Goal: Task Accomplishment & Management: Manage account settings

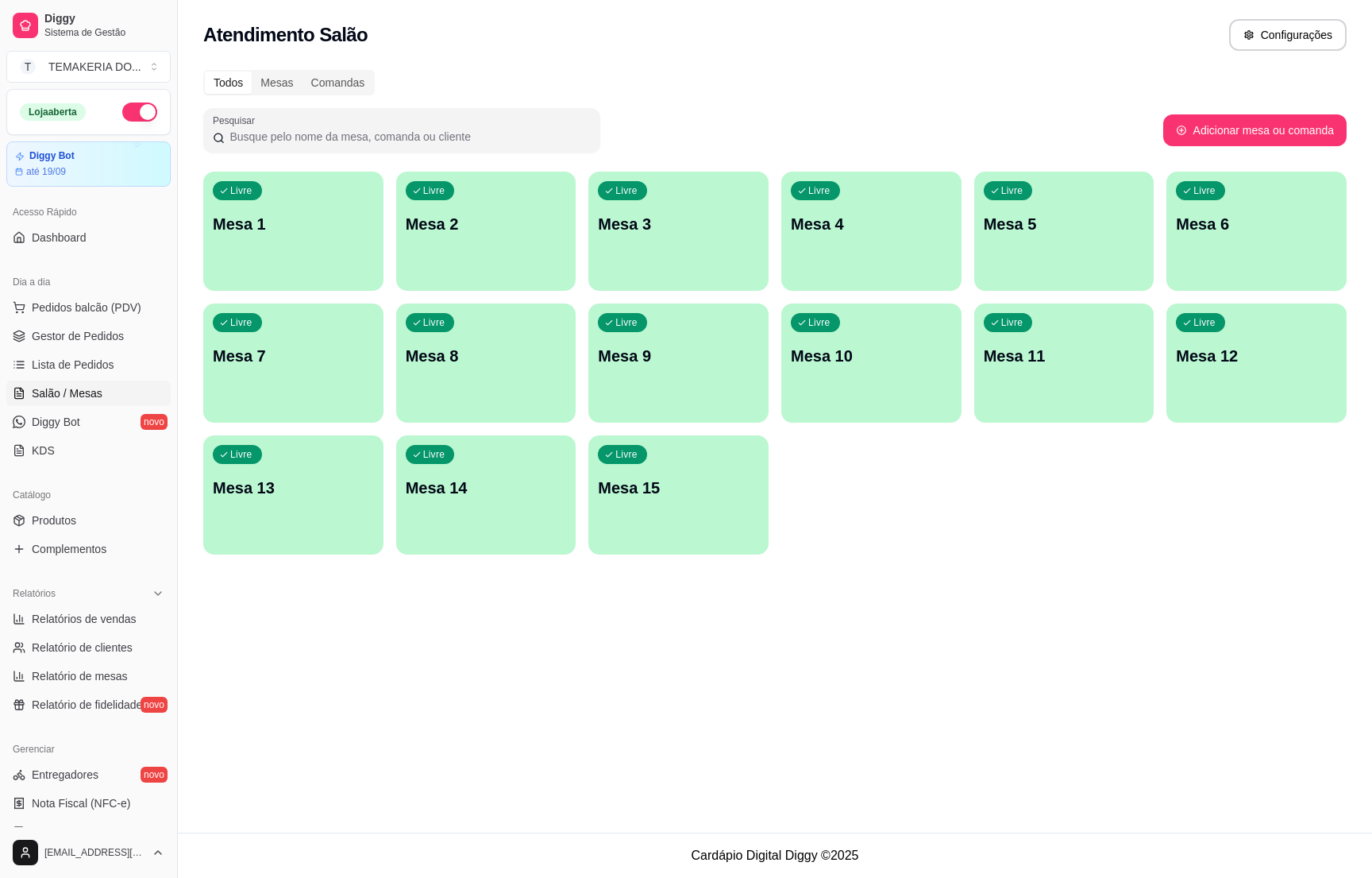
click at [466, 209] on div "Livre Mesa 2" at bounding box center [486, 221] width 180 height 100
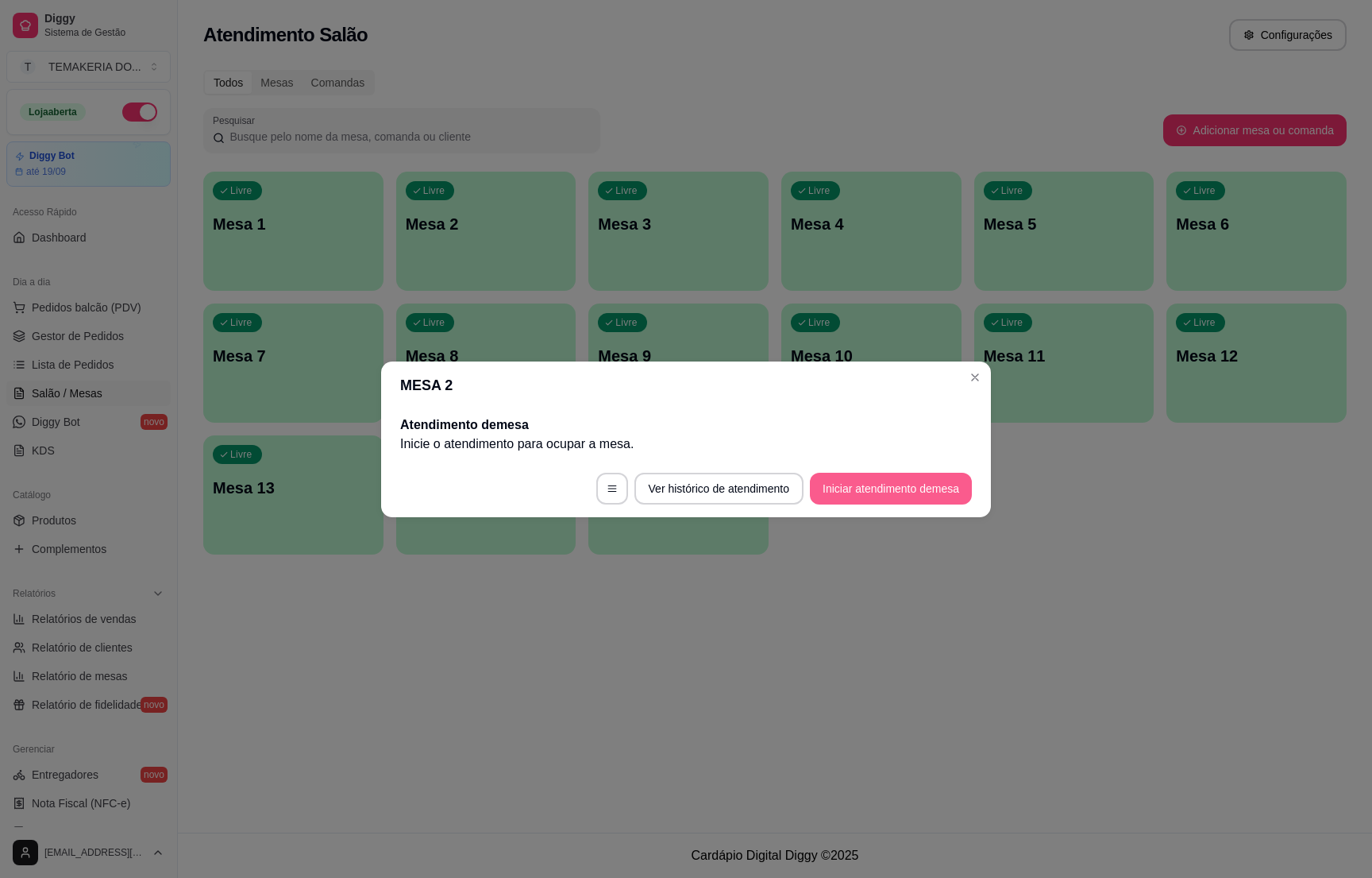
click at [898, 486] on button "Iniciar atendimento de mesa" at bounding box center [891, 488] width 162 height 32
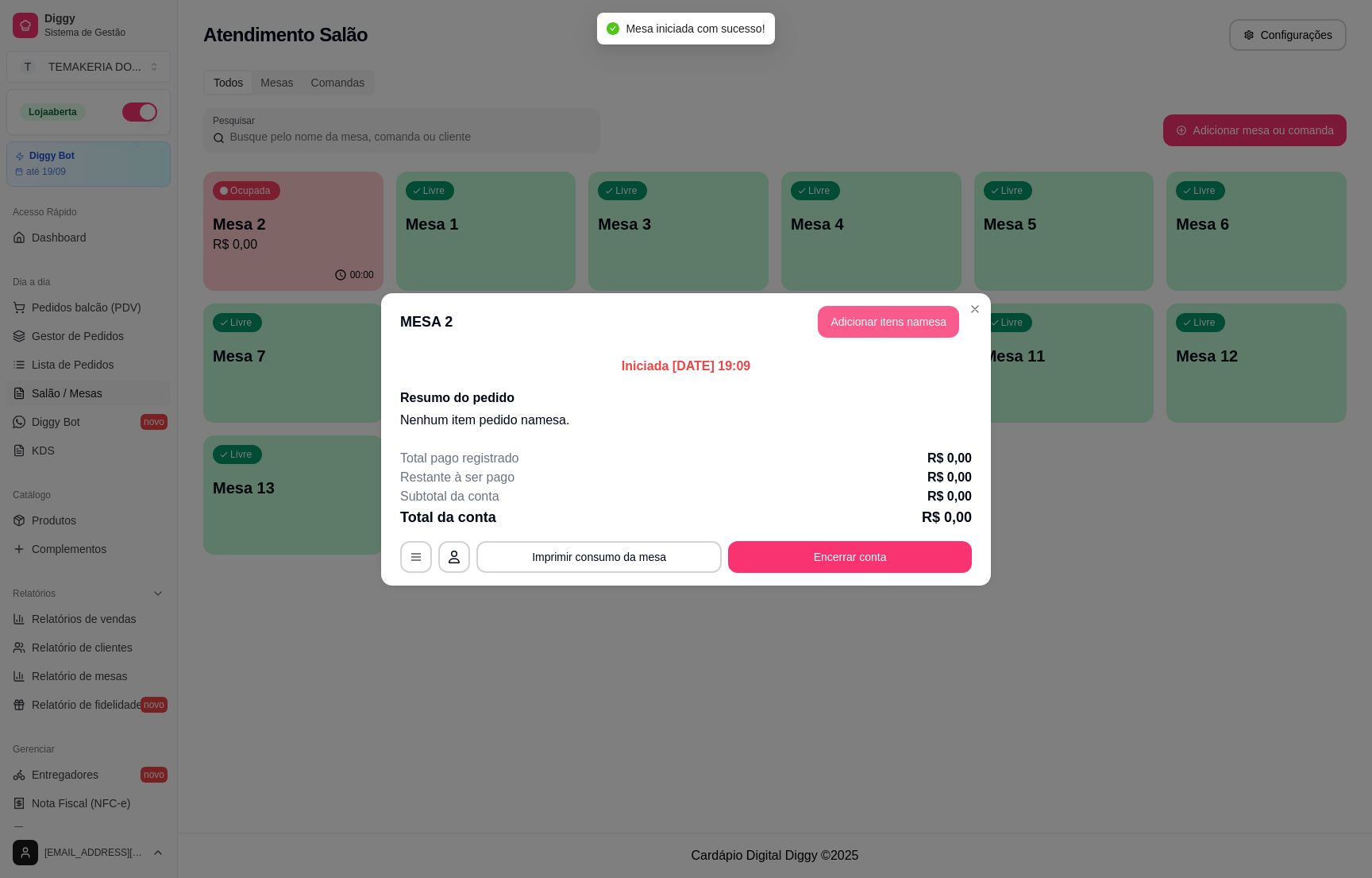
click at [850, 320] on button "Adicionar itens na mesa" at bounding box center [889, 322] width 142 height 32
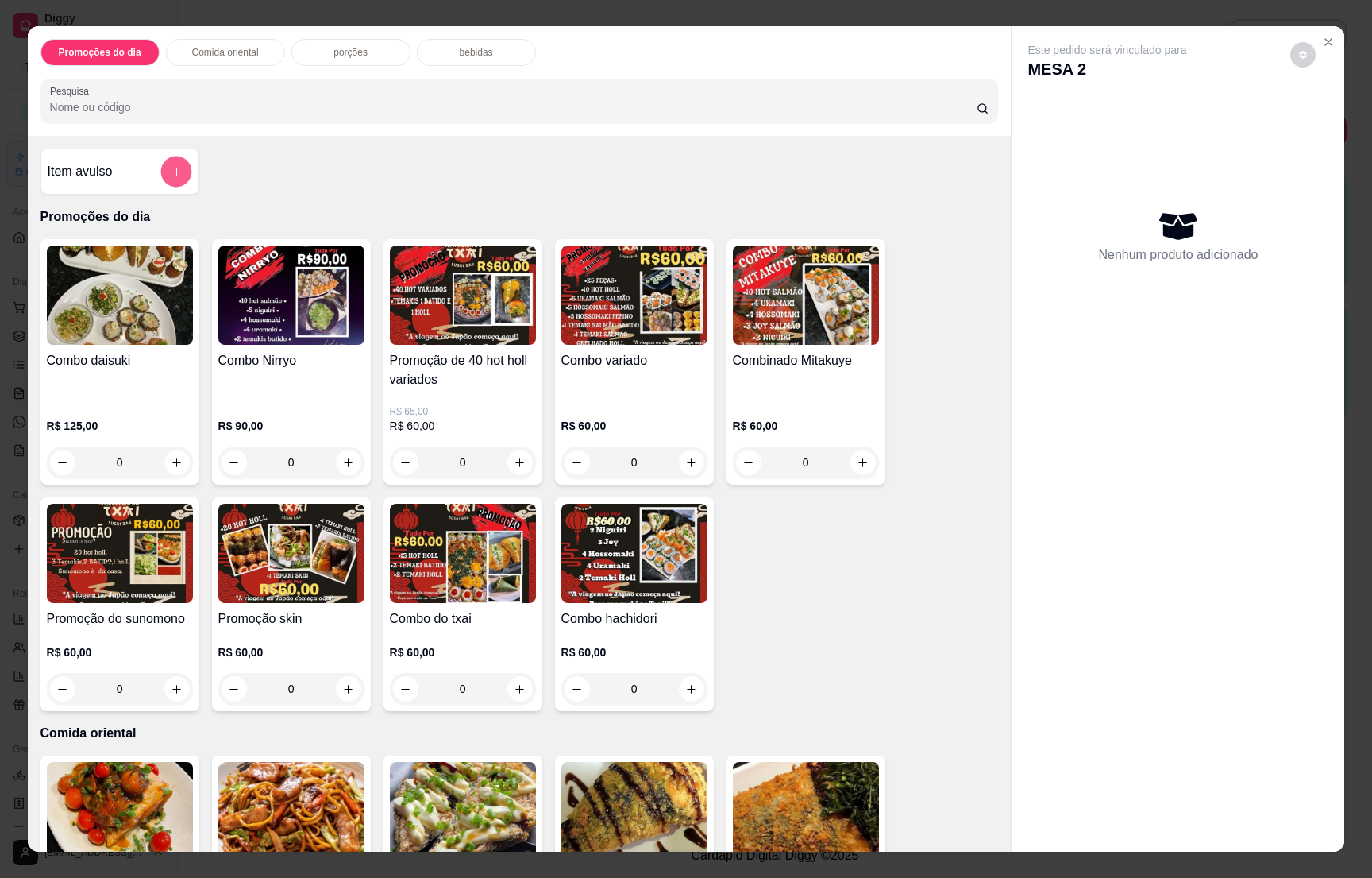
click at [170, 170] on icon "add-separate-item" at bounding box center [176, 171] width 12 height 12
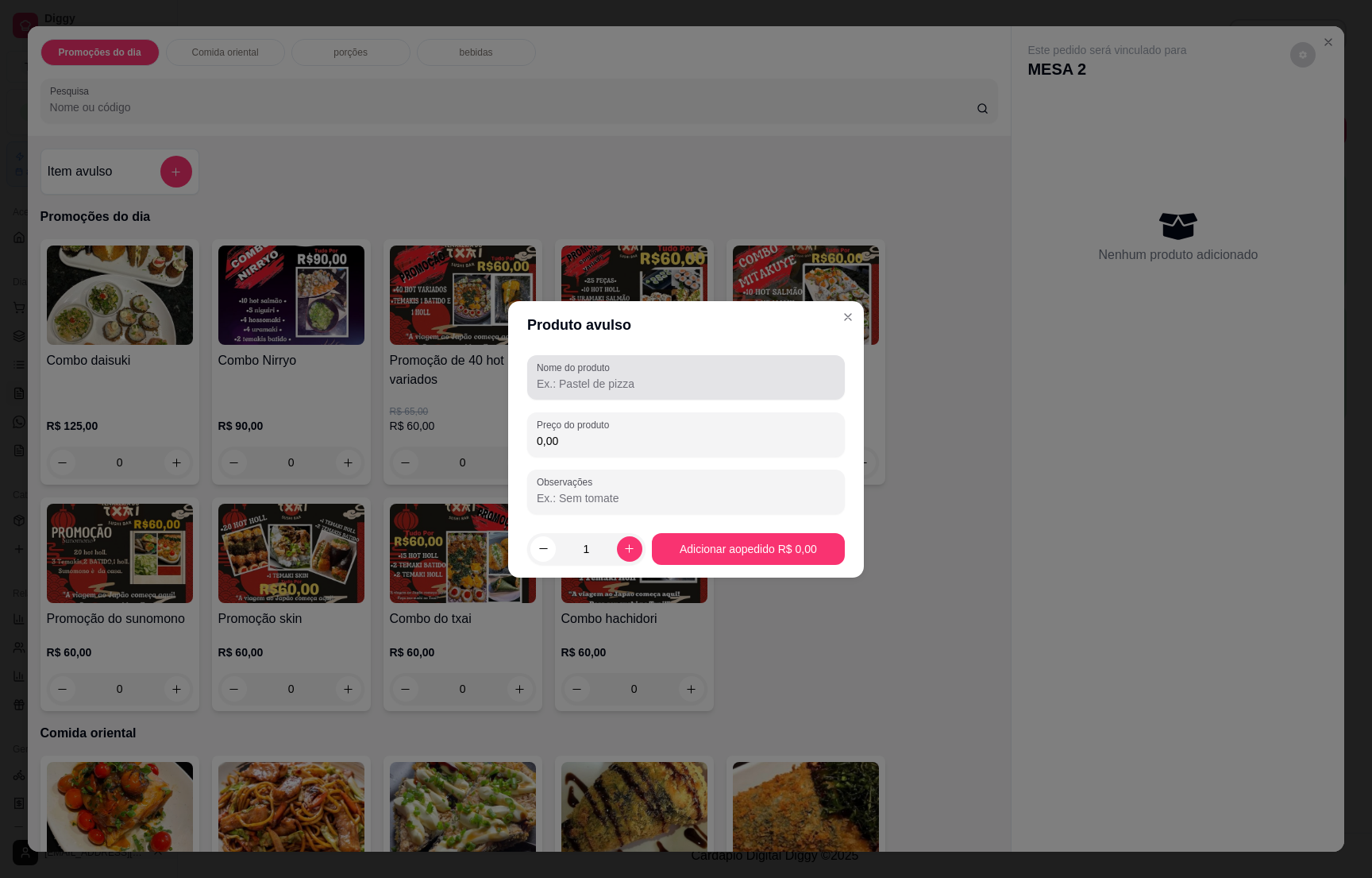
click at [644, 372] on div at bounding box center [686, 378] width 298 height 32
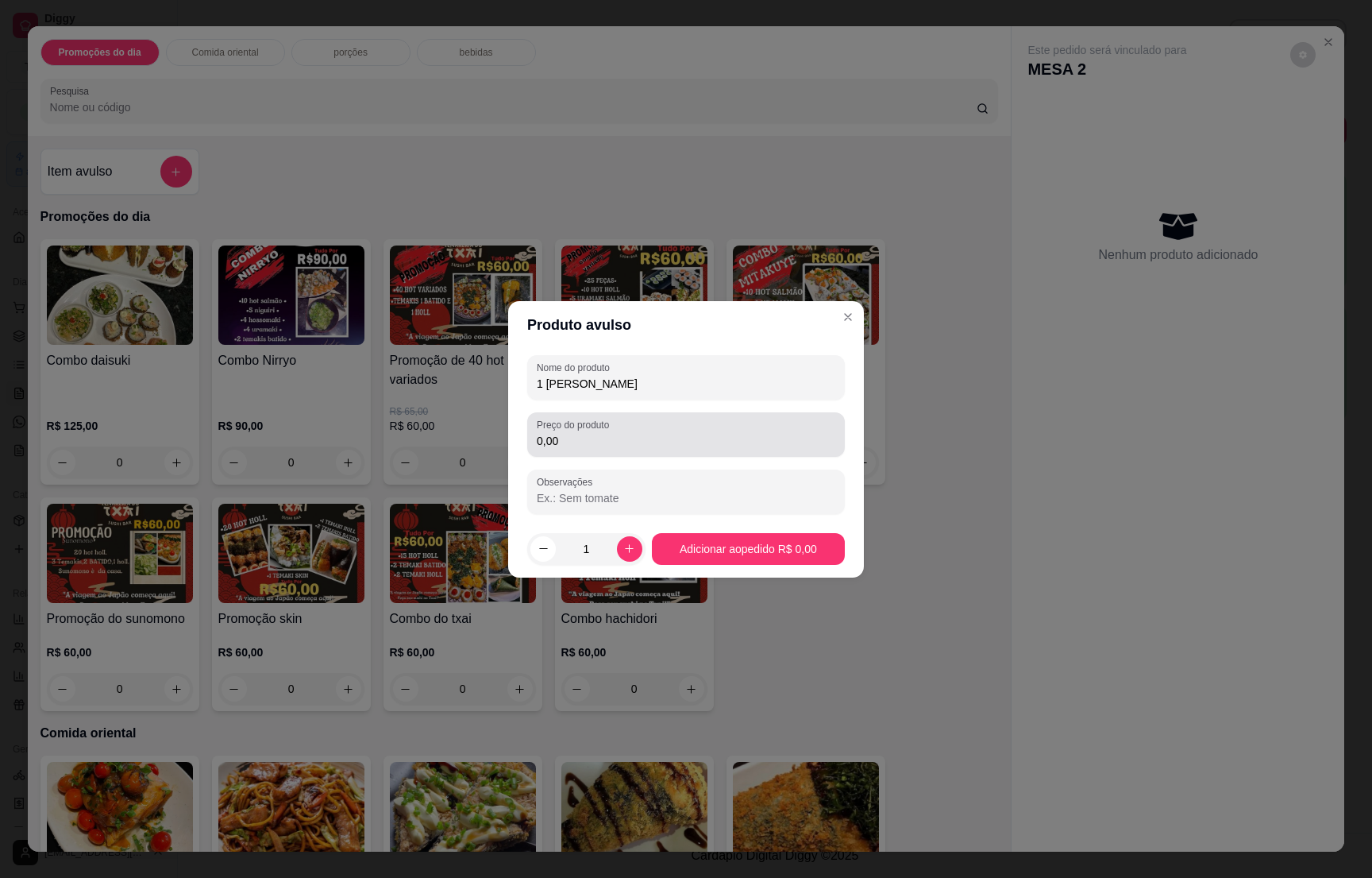
type input "1 [PERSON_NAME]"
click at [568, 439] on input "0,00" at bounding box center [686, 440] width 298 height 16
type input "190,00"
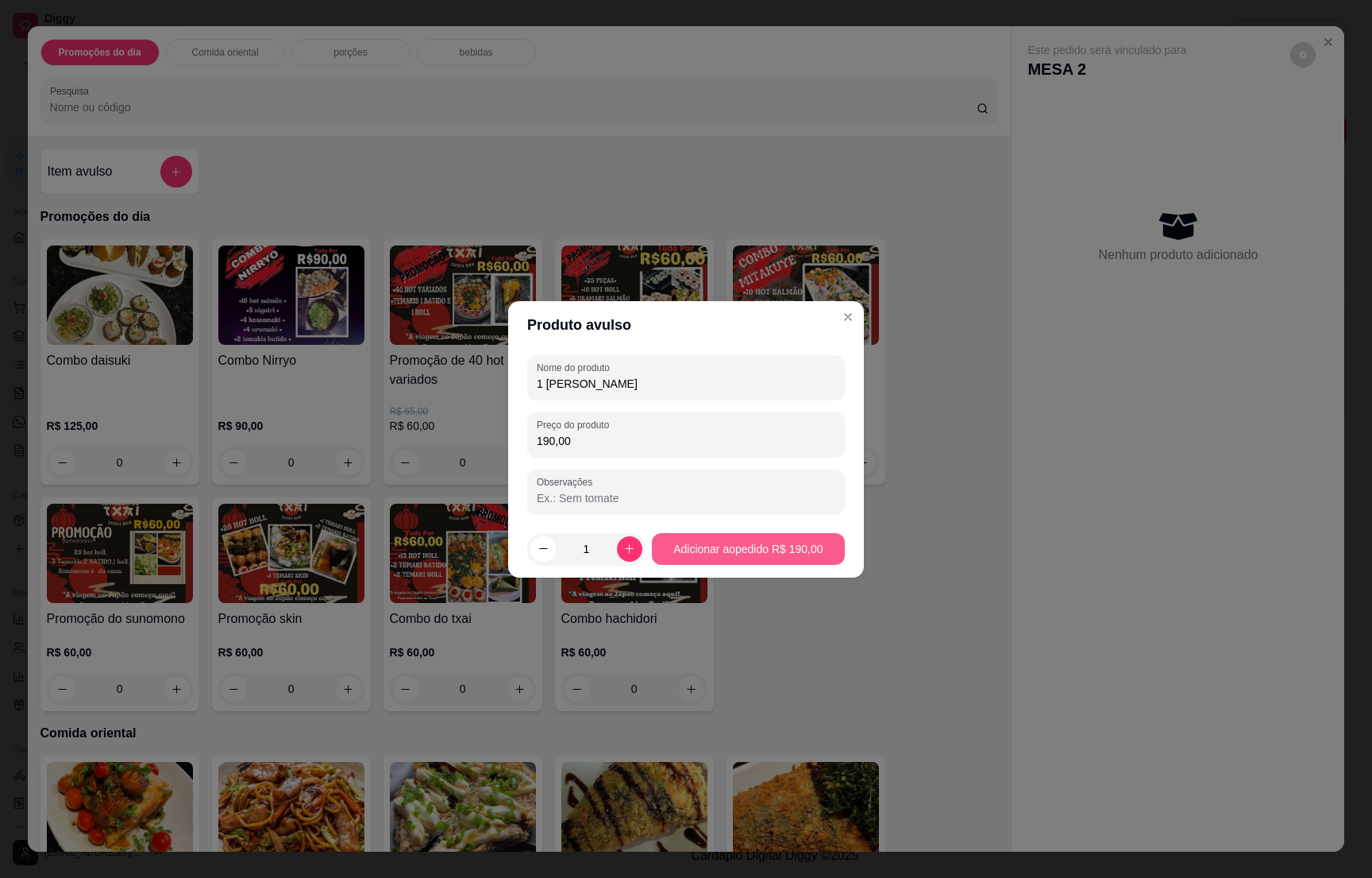
click at [777, 556] on div "Combo daisuki R$ 125,00 0 Combo Nirryo R$ 90,00 0 Promoção de 40 hot holl varia…" at bounding box center [519, 475] width 958 height 472
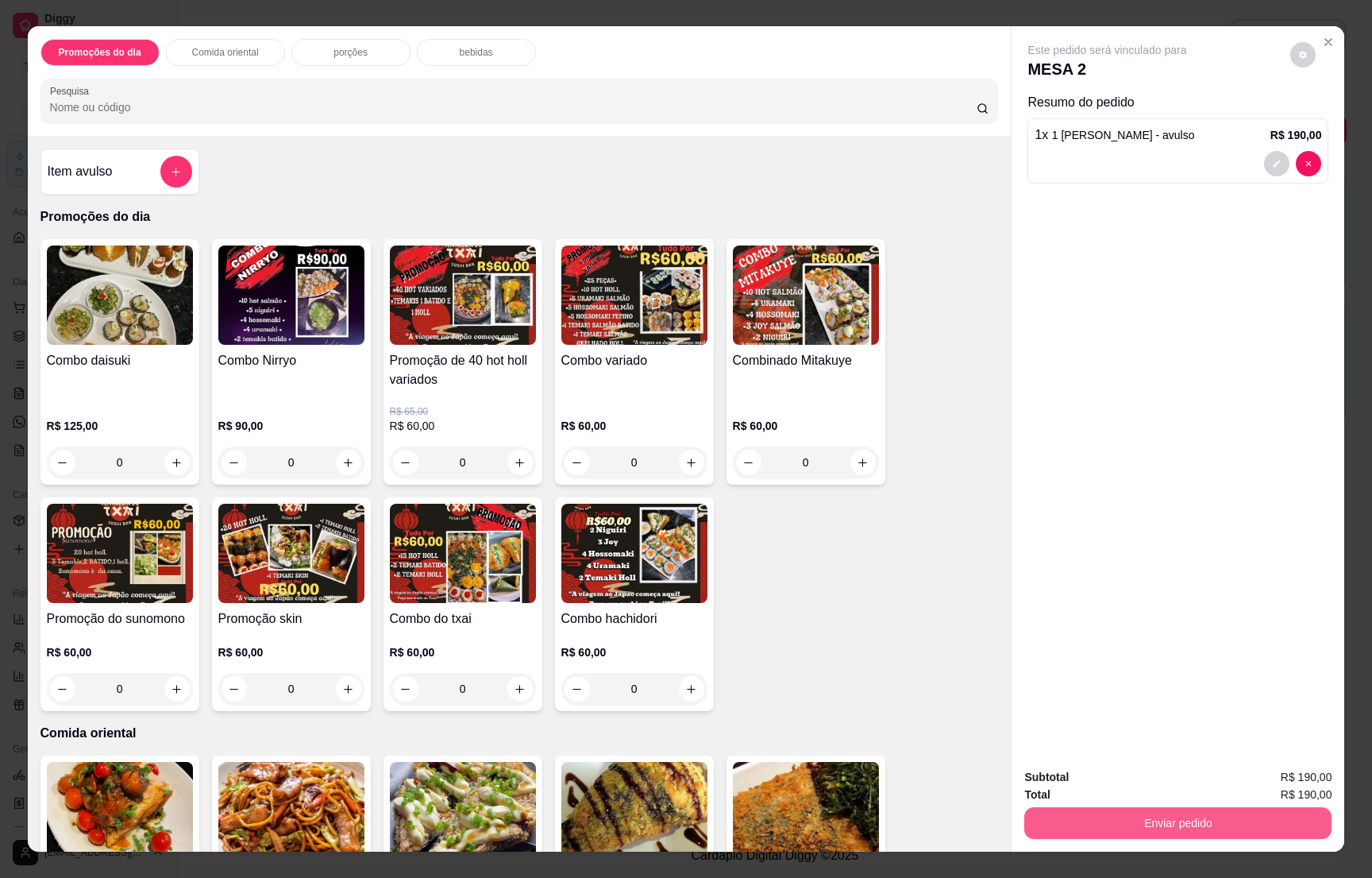
click at [1155, 837] on button "Enviar pedido" at bounding box center [1178, 823] width 307 height 32
click at [1144, 782] on button "Não registrar e enviar pedido" at bounding box center [1122, 784] width 165 height 31
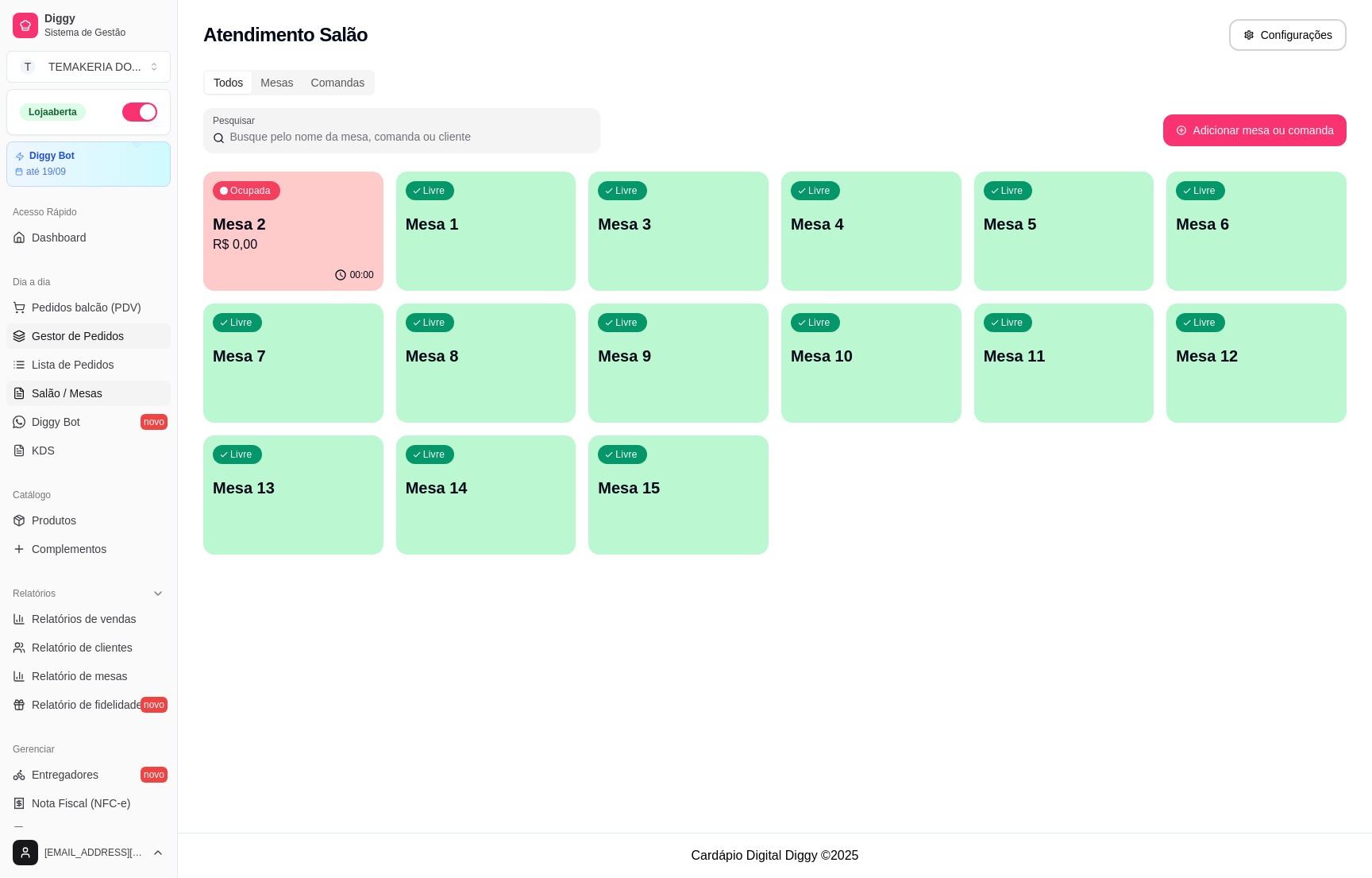
click at [75, 339] on span "Gestor de Pedidos" at bounding box center [78, 336] width 92 height 16
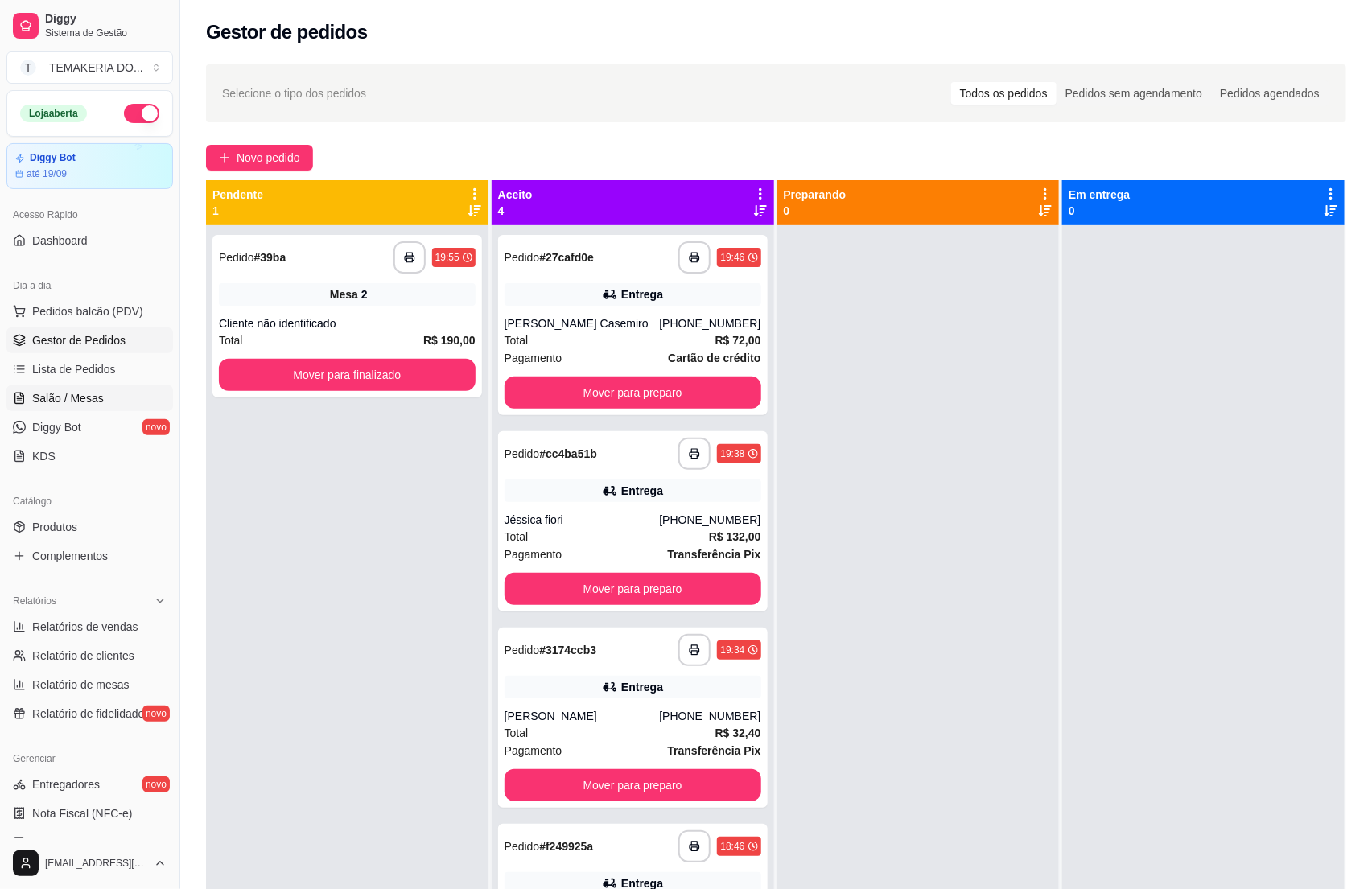
click at [43, 409] on link "Salão / Mesas" at bounding box center [89, 398] width 166 height 26
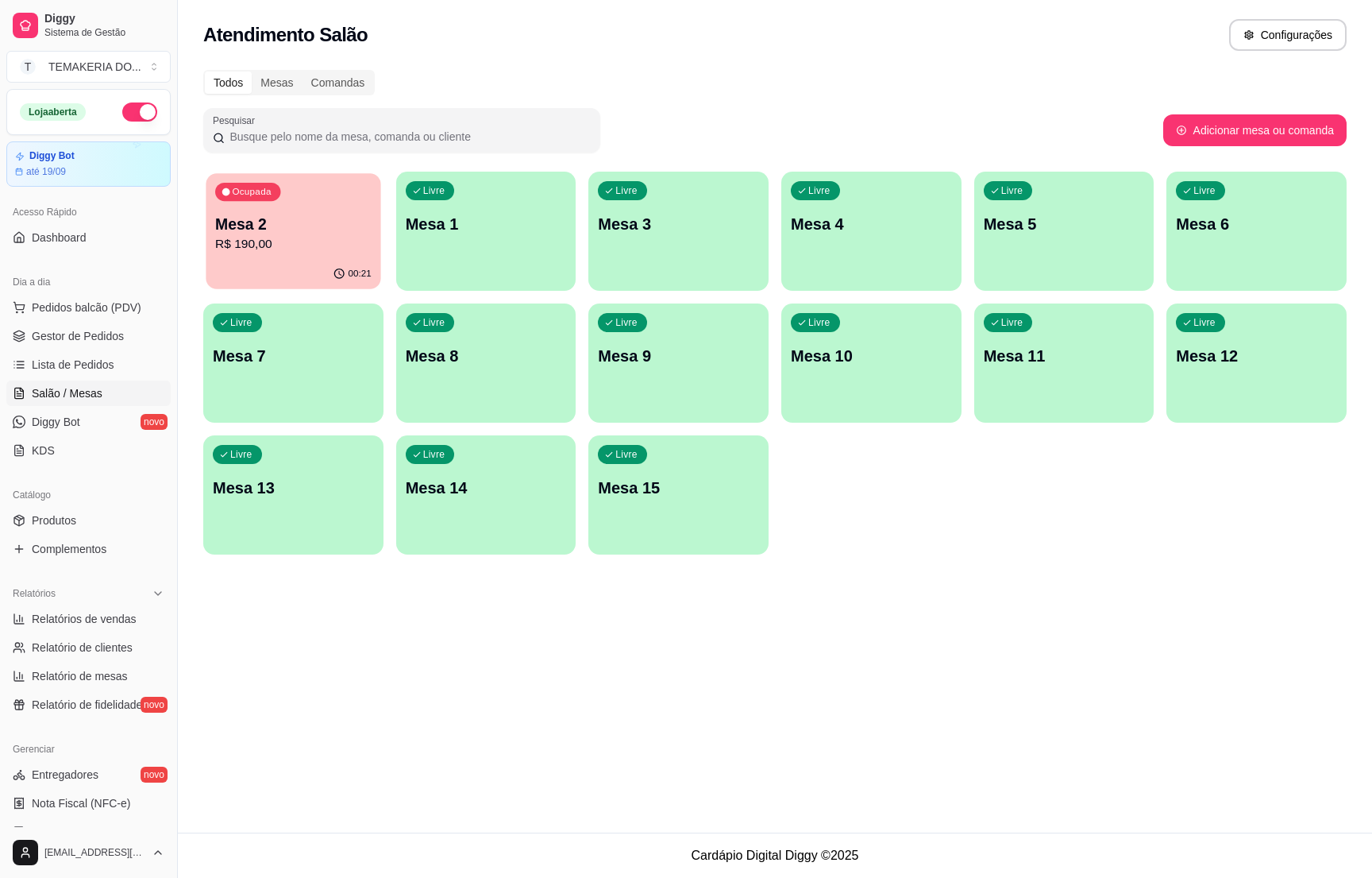
click at [296, 228] on p "Mesa 2" at bounding box center [293, 224] width 157 height 21
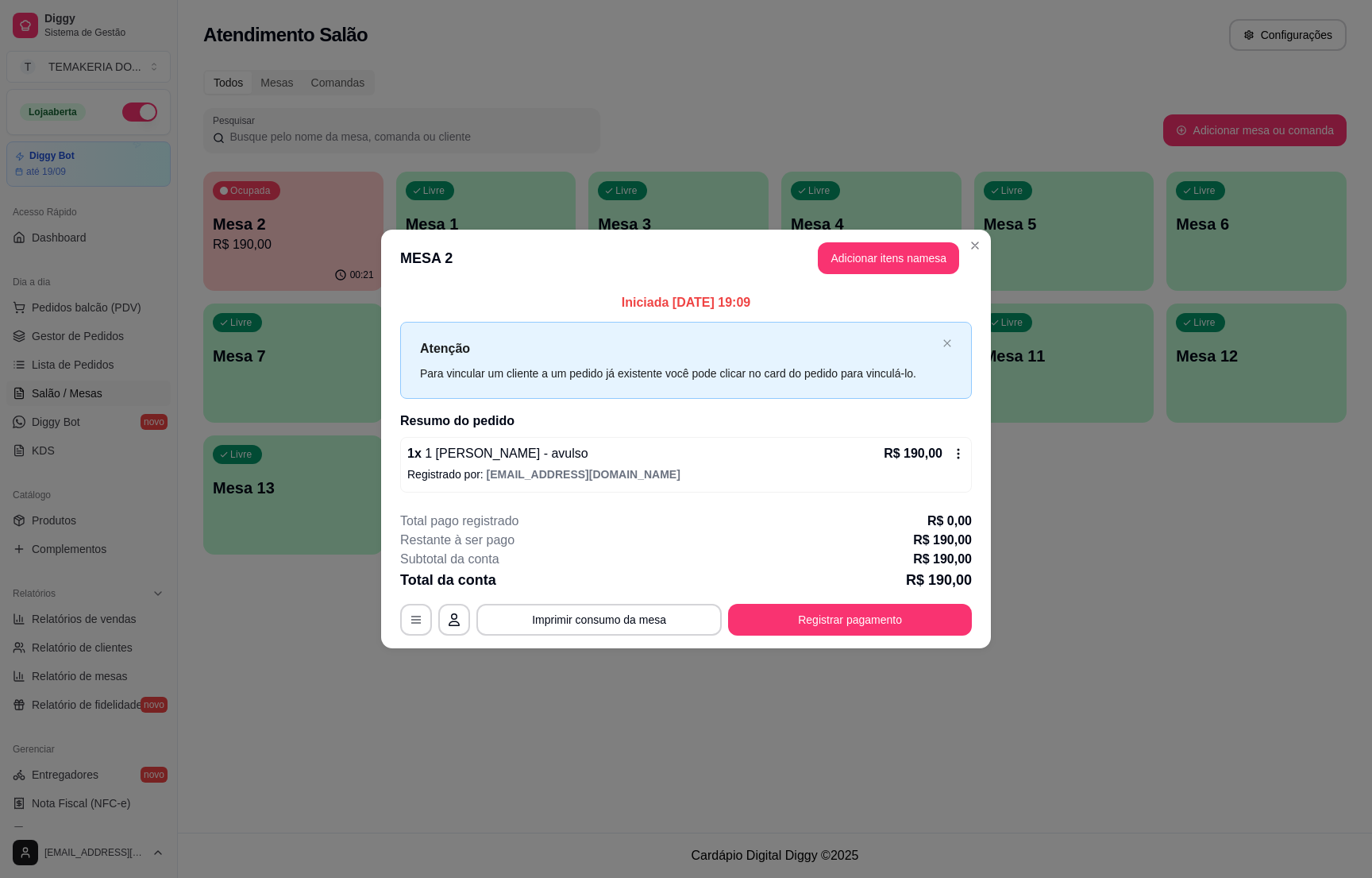
click at [839, 253] on button "Adicionar itens na mesa" at bounding box center [889, 258] width 142 height 32
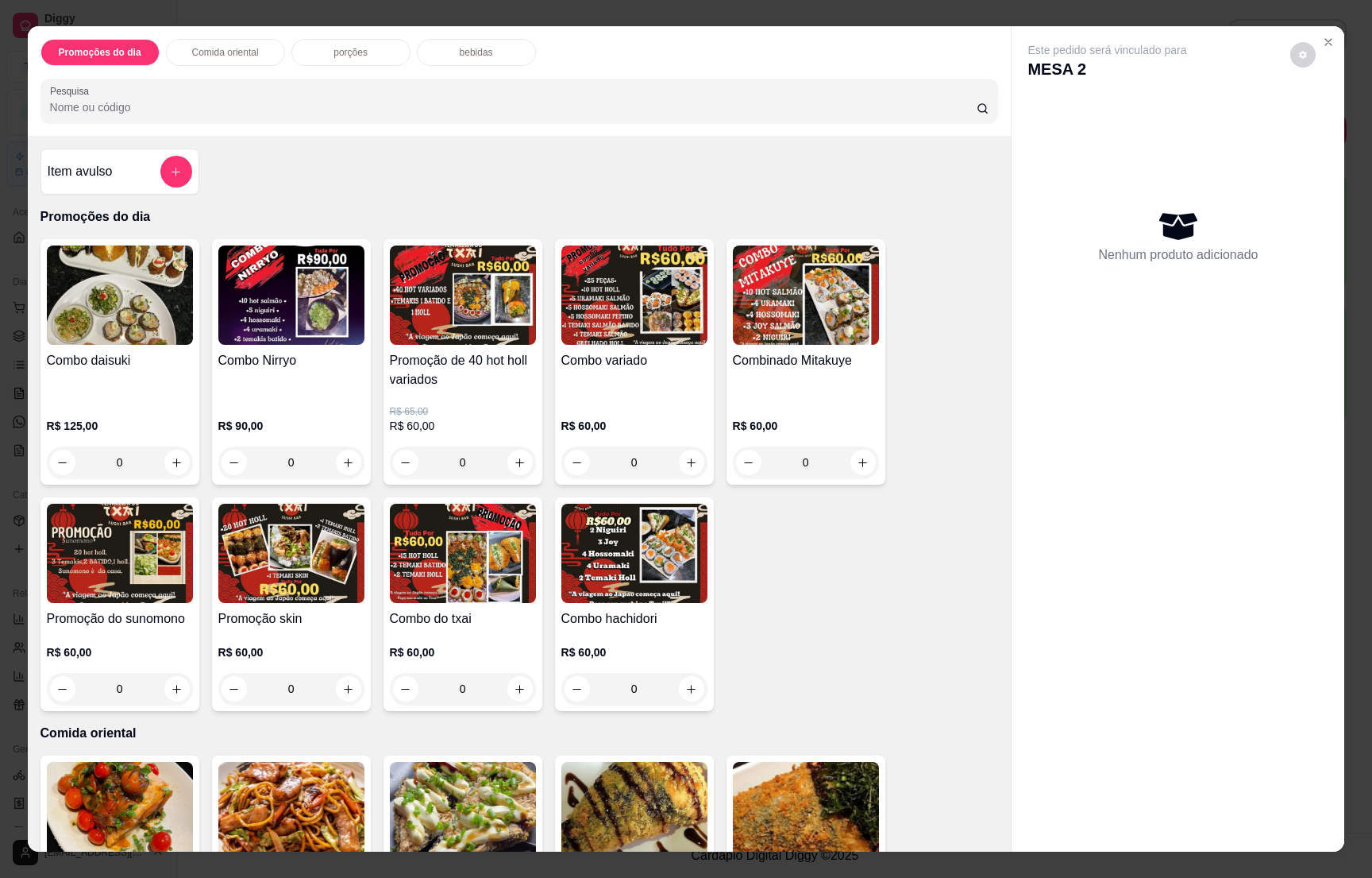
click at [476, 49] on p "bebidas" at bounding box center [476, 52] width 33 height 12
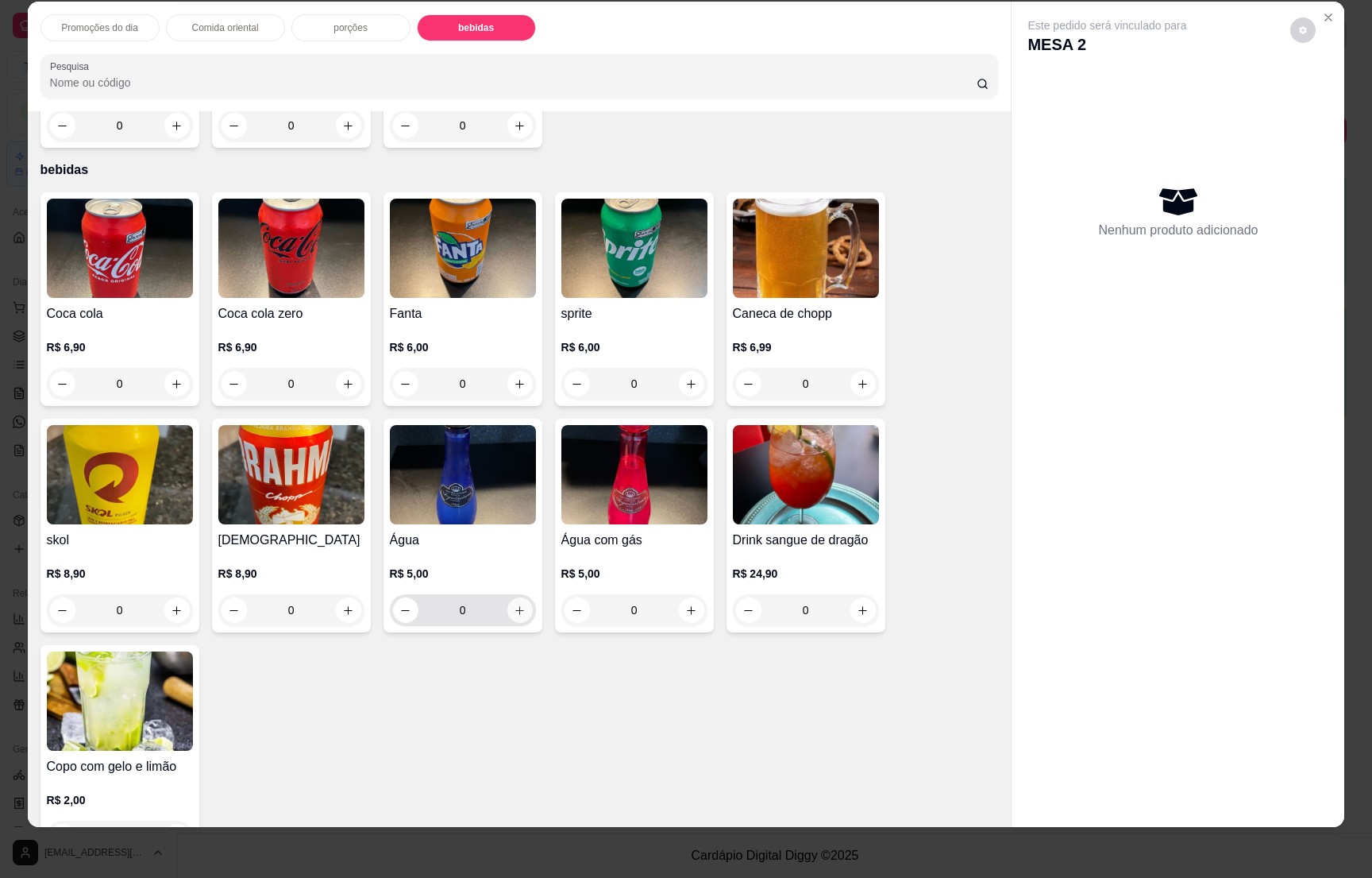
click at [513, 598] on button "increase-product-quantity" at bounding box center [520, 610] width 26 height 26
type input "1"
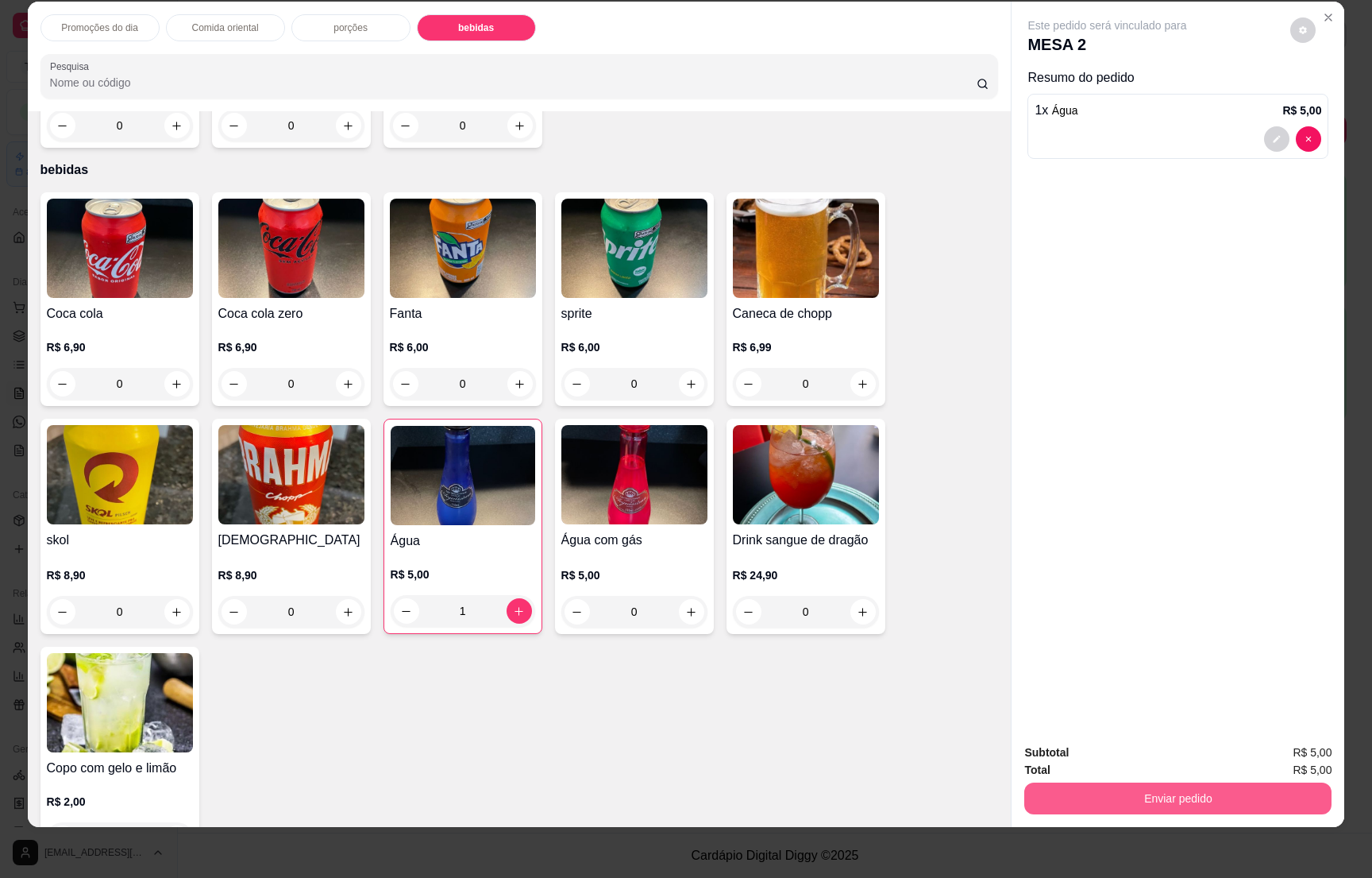
click at [1192, 808] on button "Enviar pedido" at bounding box center [1178, 798] width 307 height 32
click at [1142, 752] on button "Não registrar e enviar pedido" at bounding box center [1122, 759] width 161 height 30
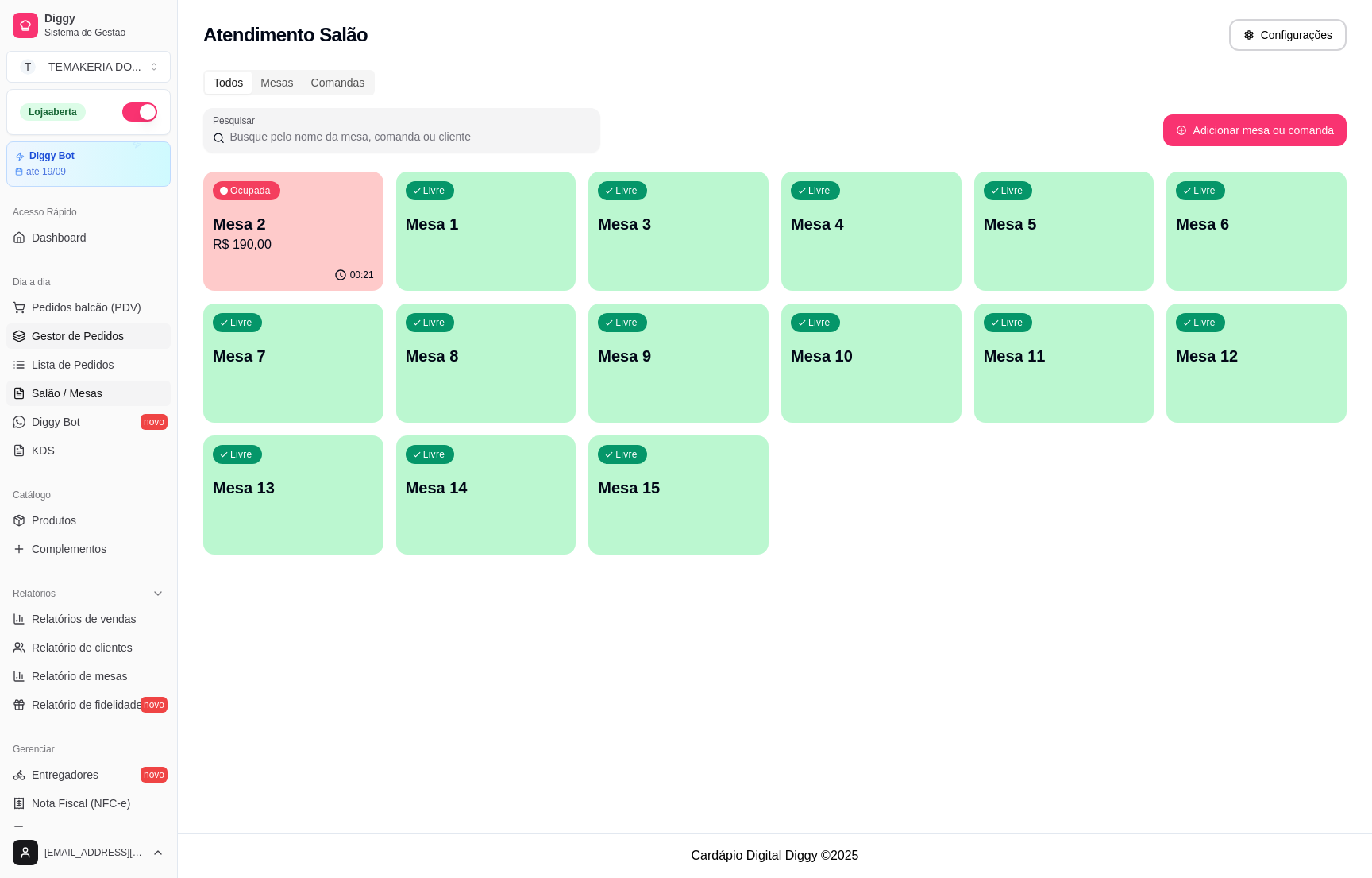
click at [115, 334] on span "Gestor de Pedidos" at bounding box center [78, 336] width 92 height 16
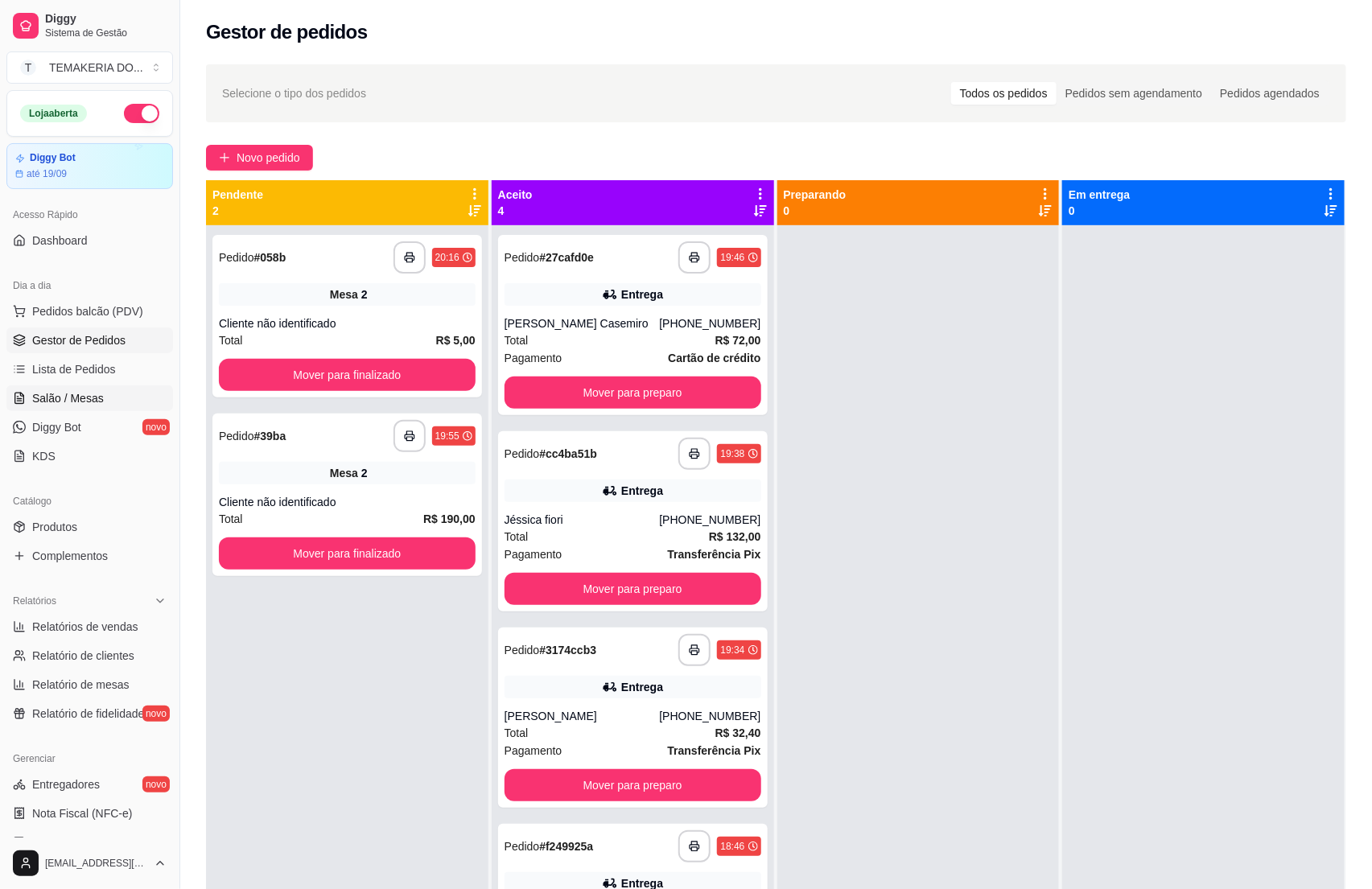
click at [63, 402] on span "Salão / Mesas" at bounding box center [68, 397] width 72 height 16
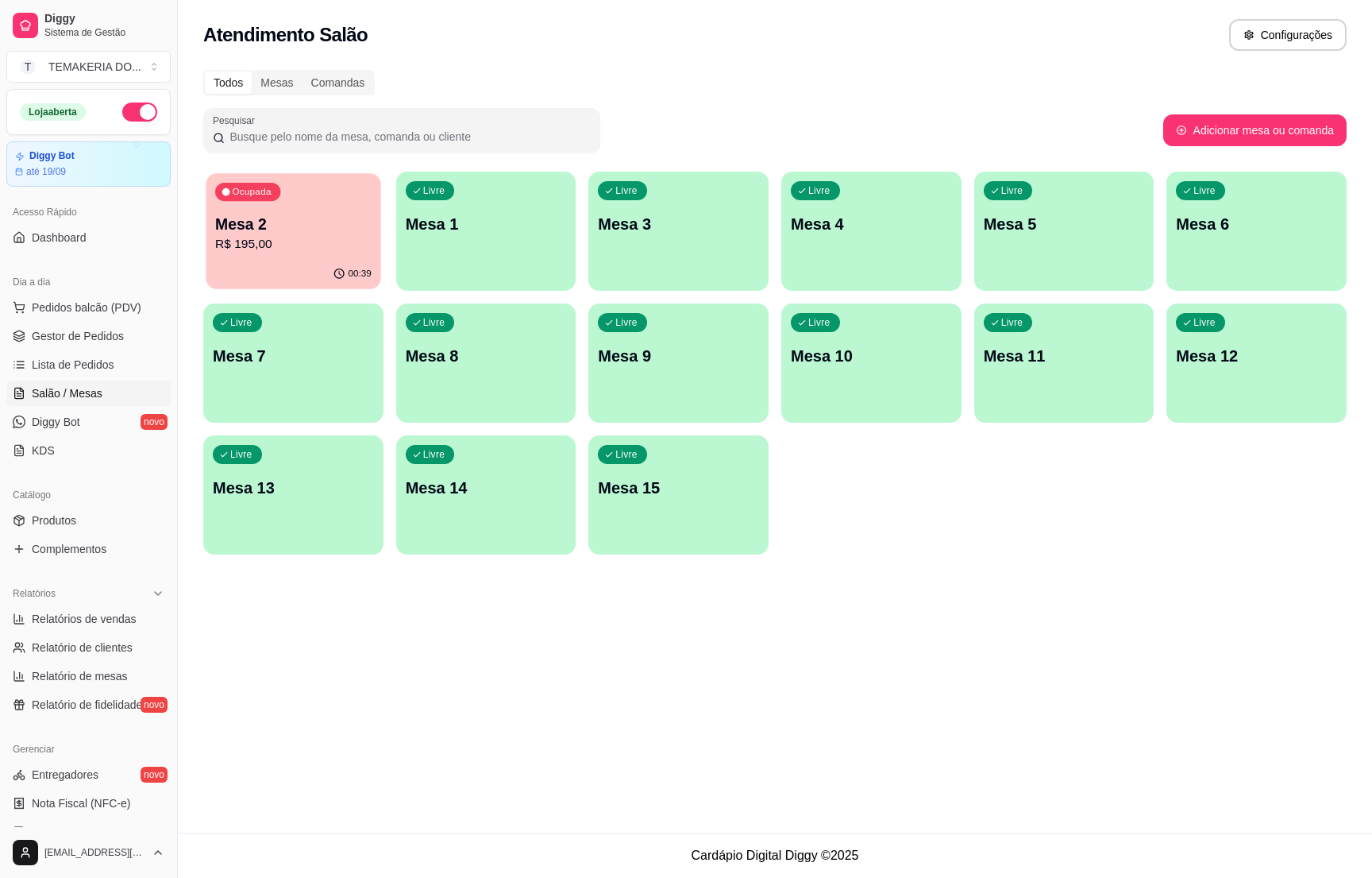
click at [316, 251] on p "R$ 195,00" at bounding box center [293, 244] width 157 height 18
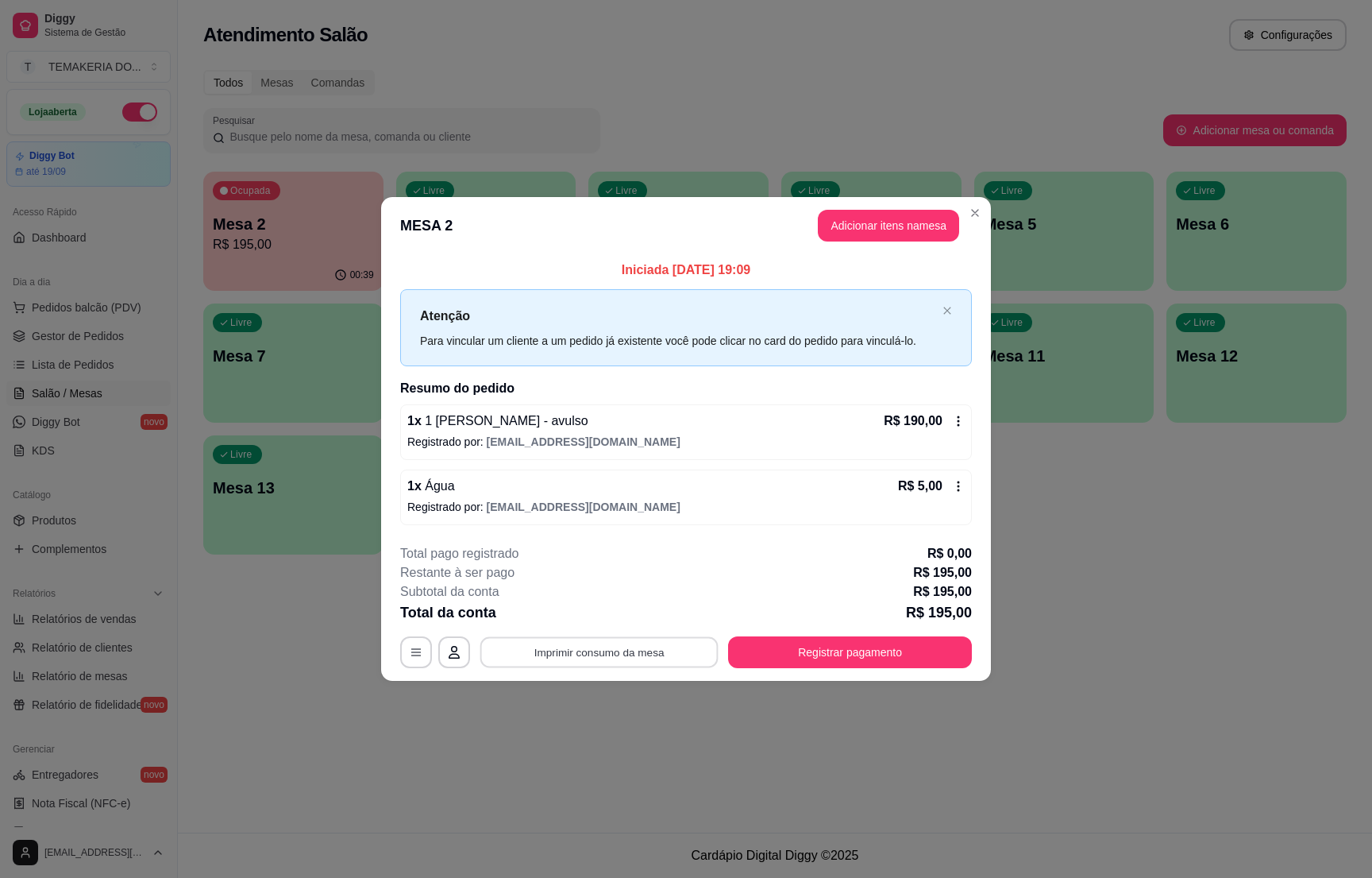
click at [627, 648] on button "Imprimir consumo da mesa" at bounding box center [599, 653] width 238 height 31
click at [815, 648] on button "Registrar pagamento" at bounding box center [850, 653] width 236 height 31
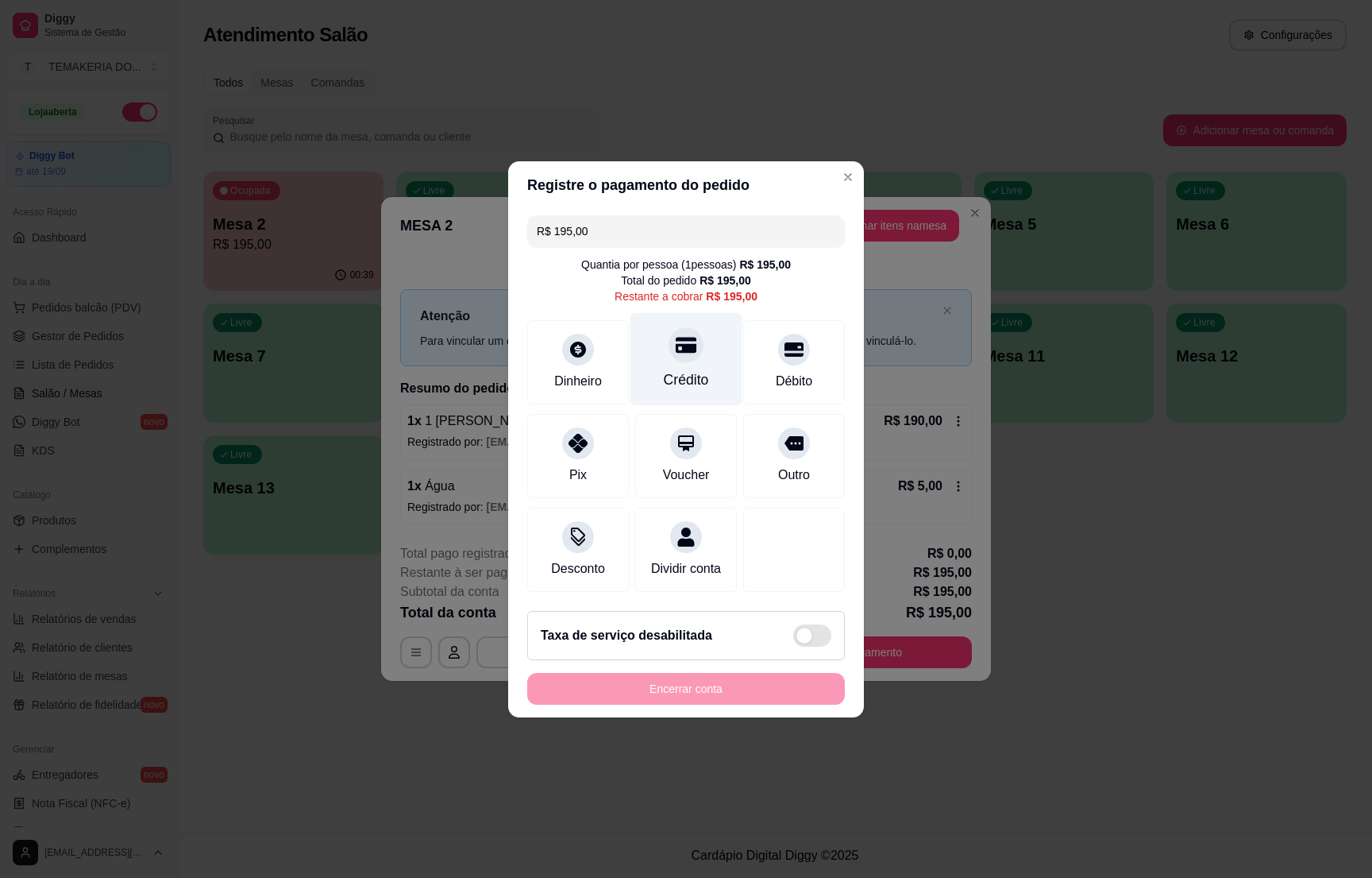
click at [685, 369] on div "Crédito" at bounding box center [686, 379] width 45 height 21
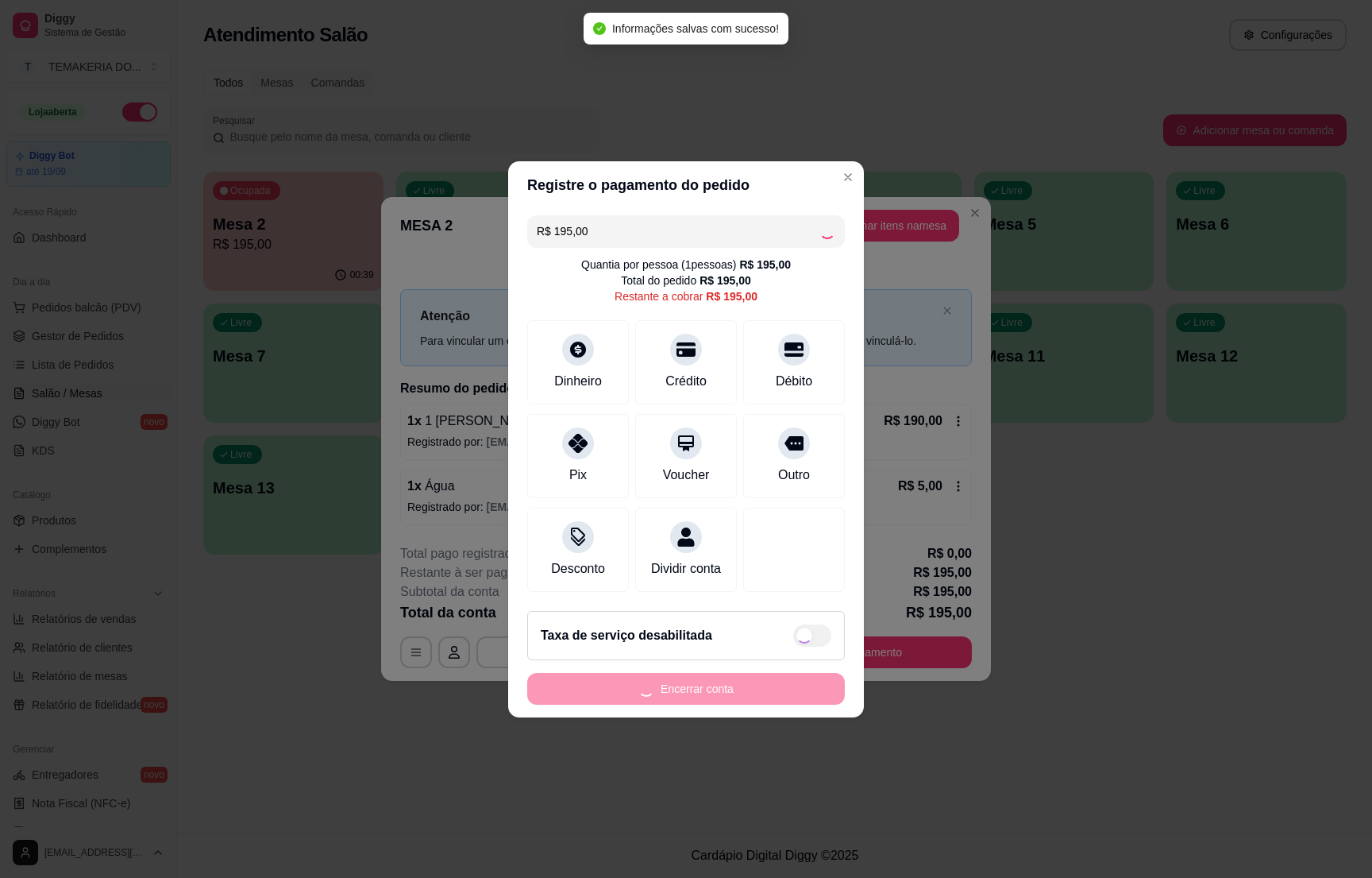
type input "R$ 0,00"
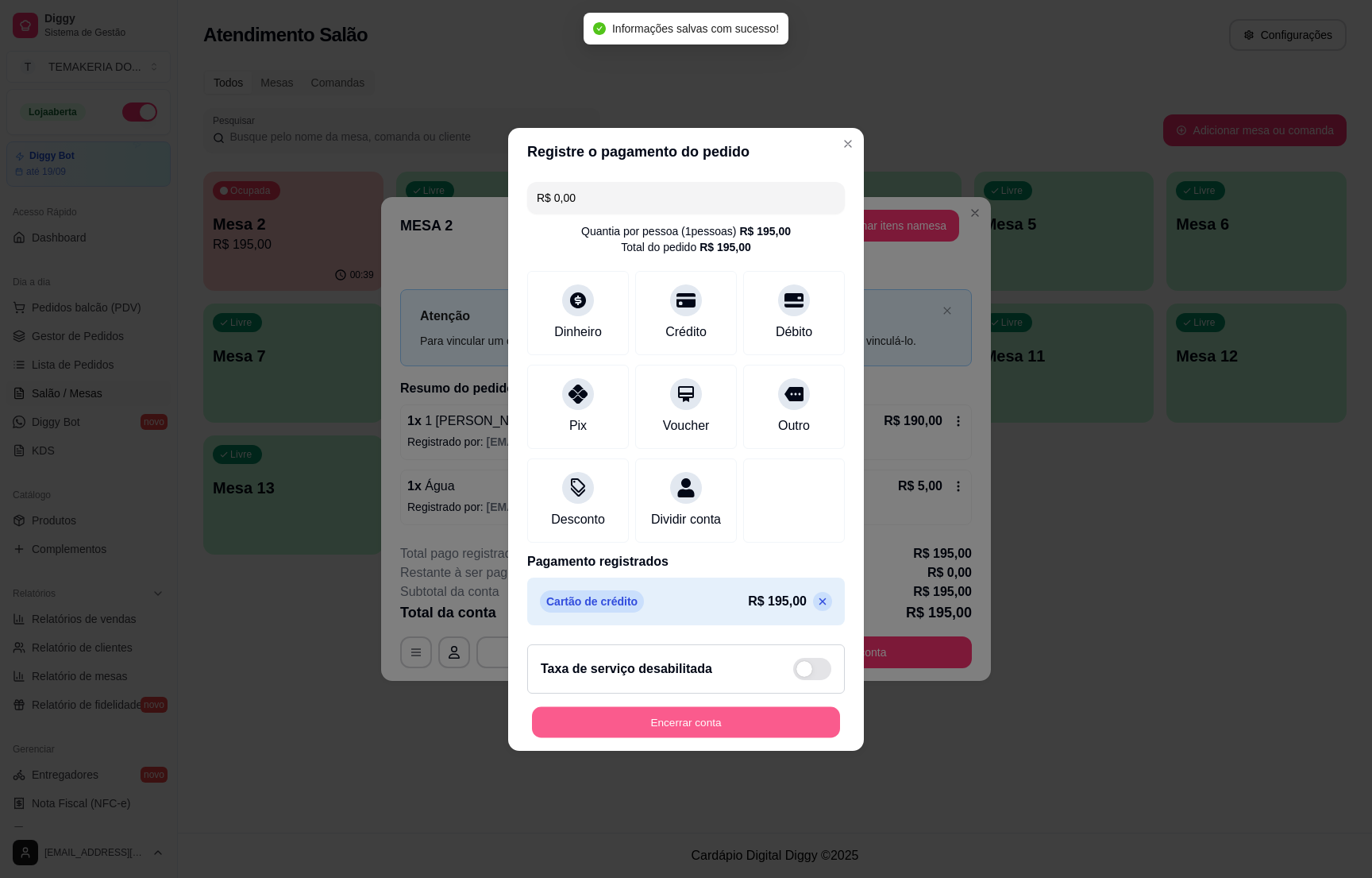
click at [681, 725] on button "Encerrar conta" at bounding box center [686, 722] width 308 height 31
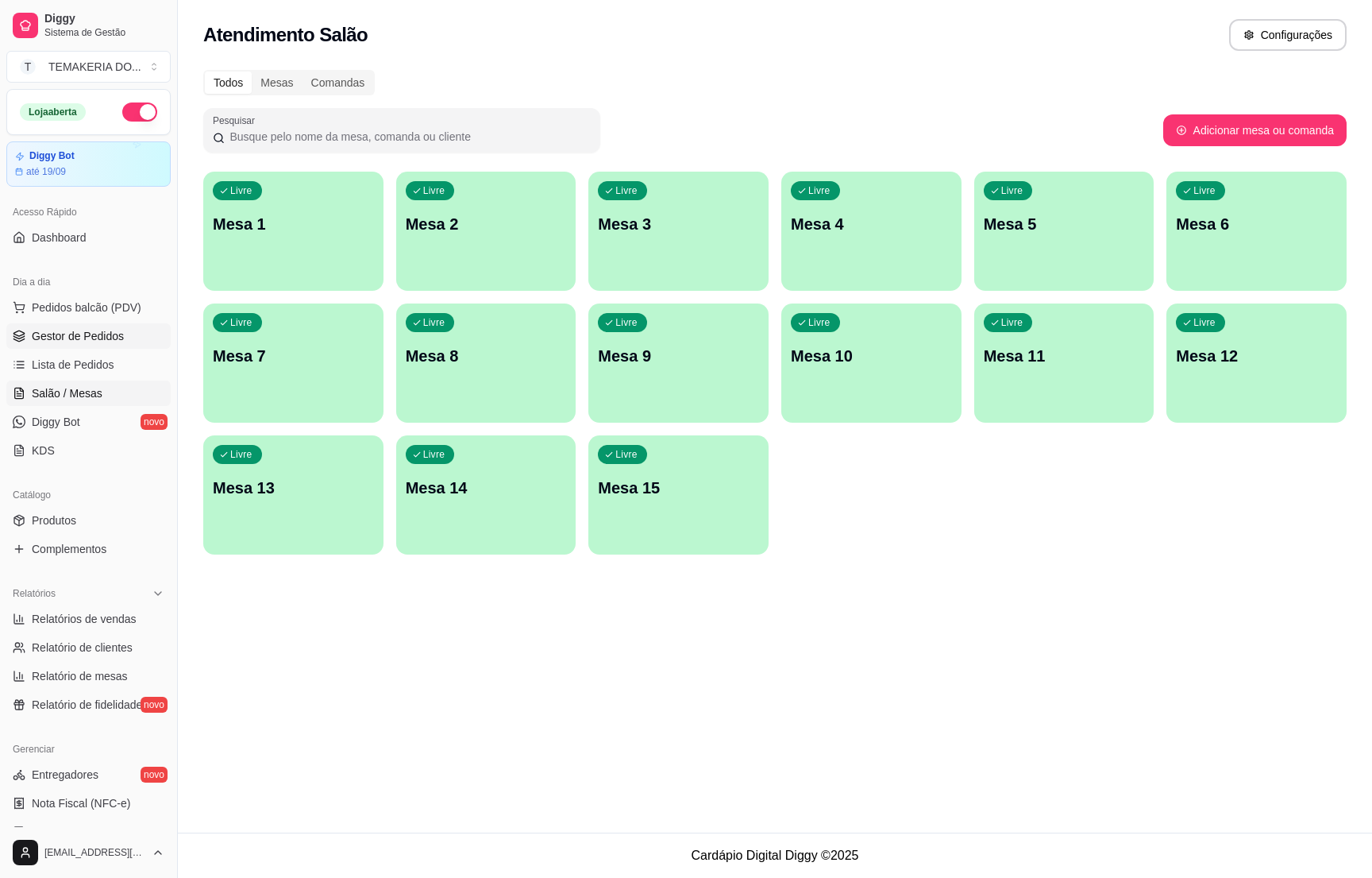
click at [69, 340] on span "Gestor de Pedidos" at bounding box center [78, 336] width 92 height 16
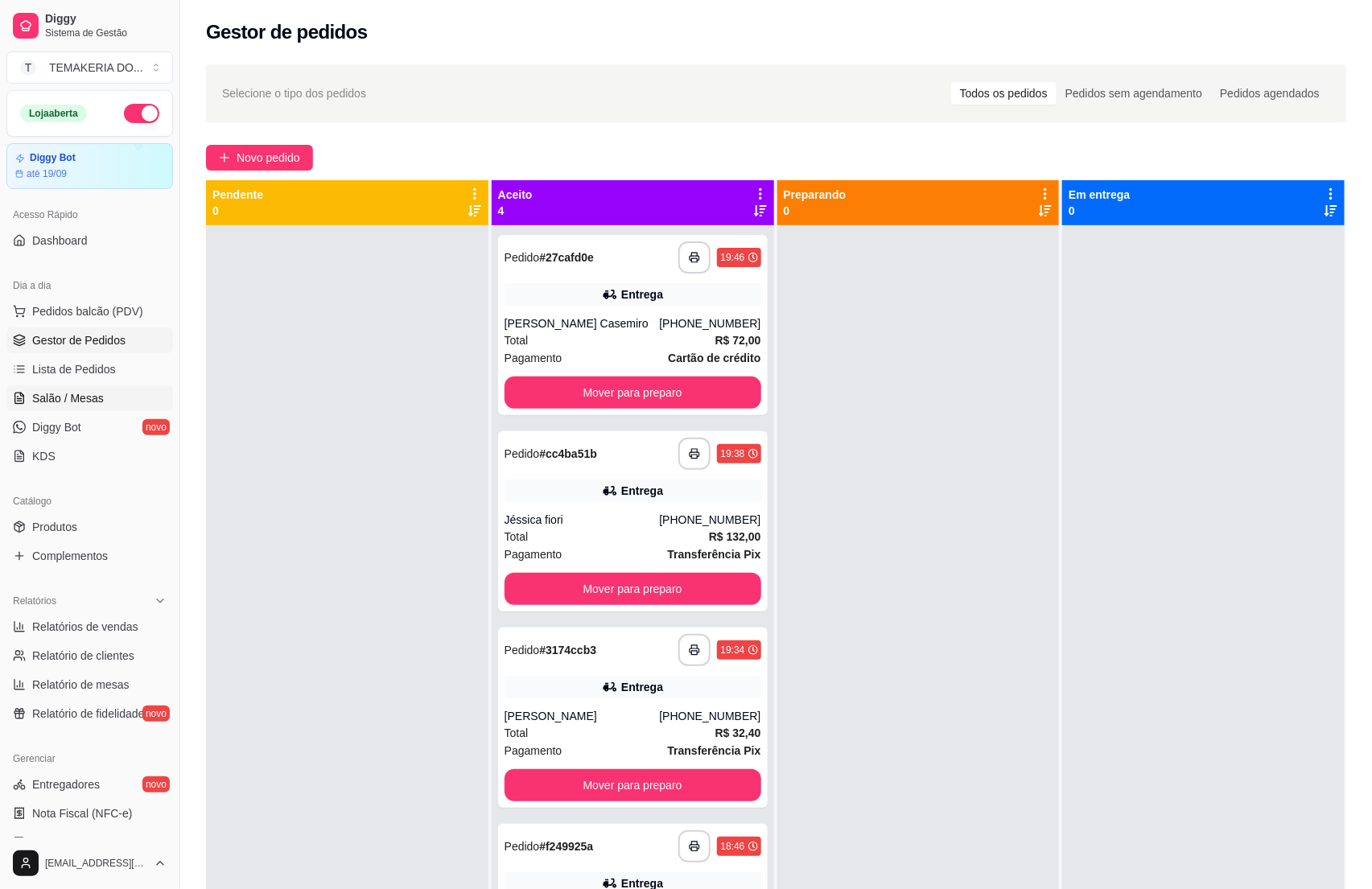
click at [82, 402] on span "Salão / Mesas" at bounding box center [68, 397] width 72 height 16
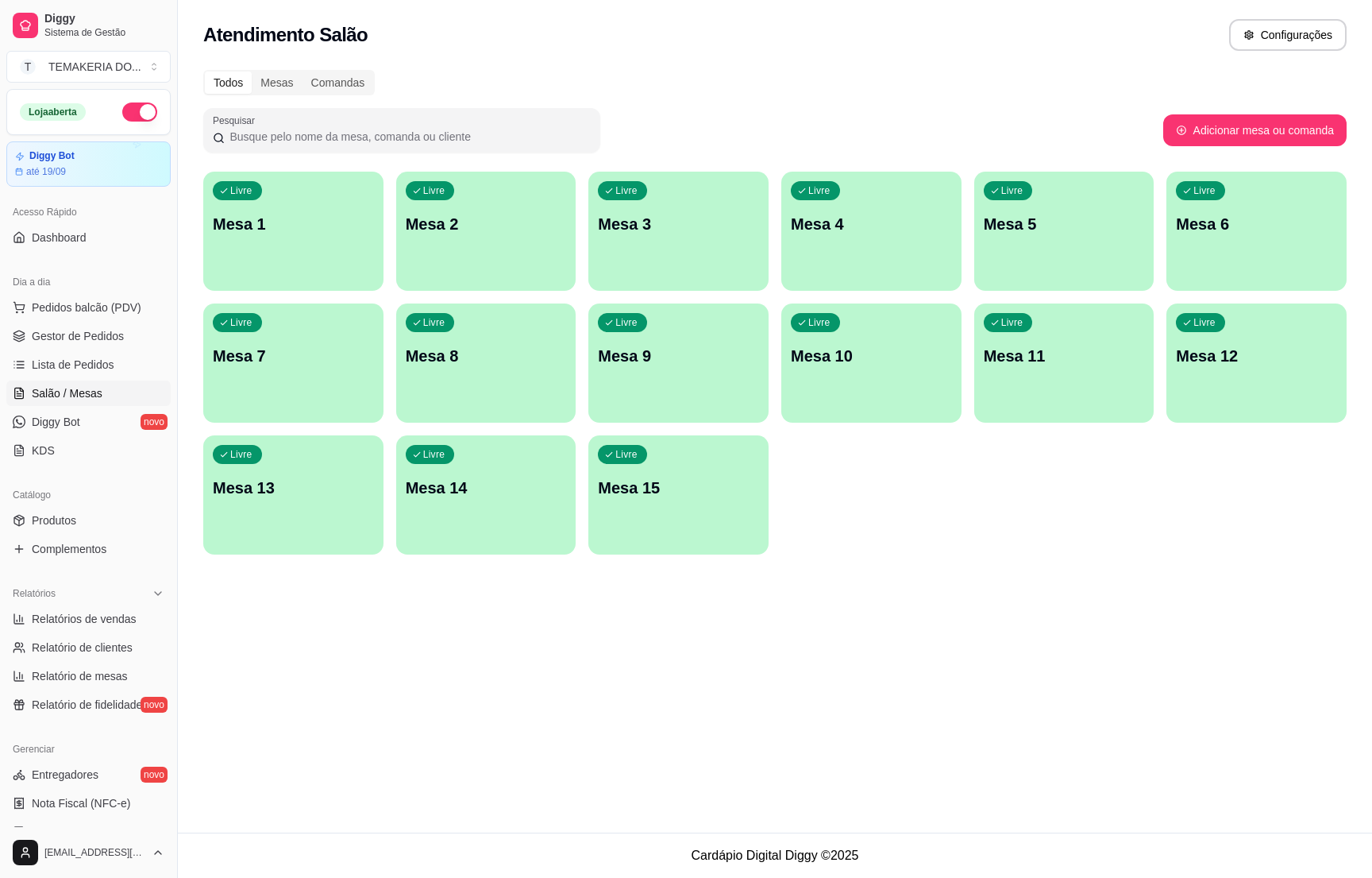
click at [637, 243] on div "Livre Mesa 3" at bounding box center [678, 221] width 180 height 100
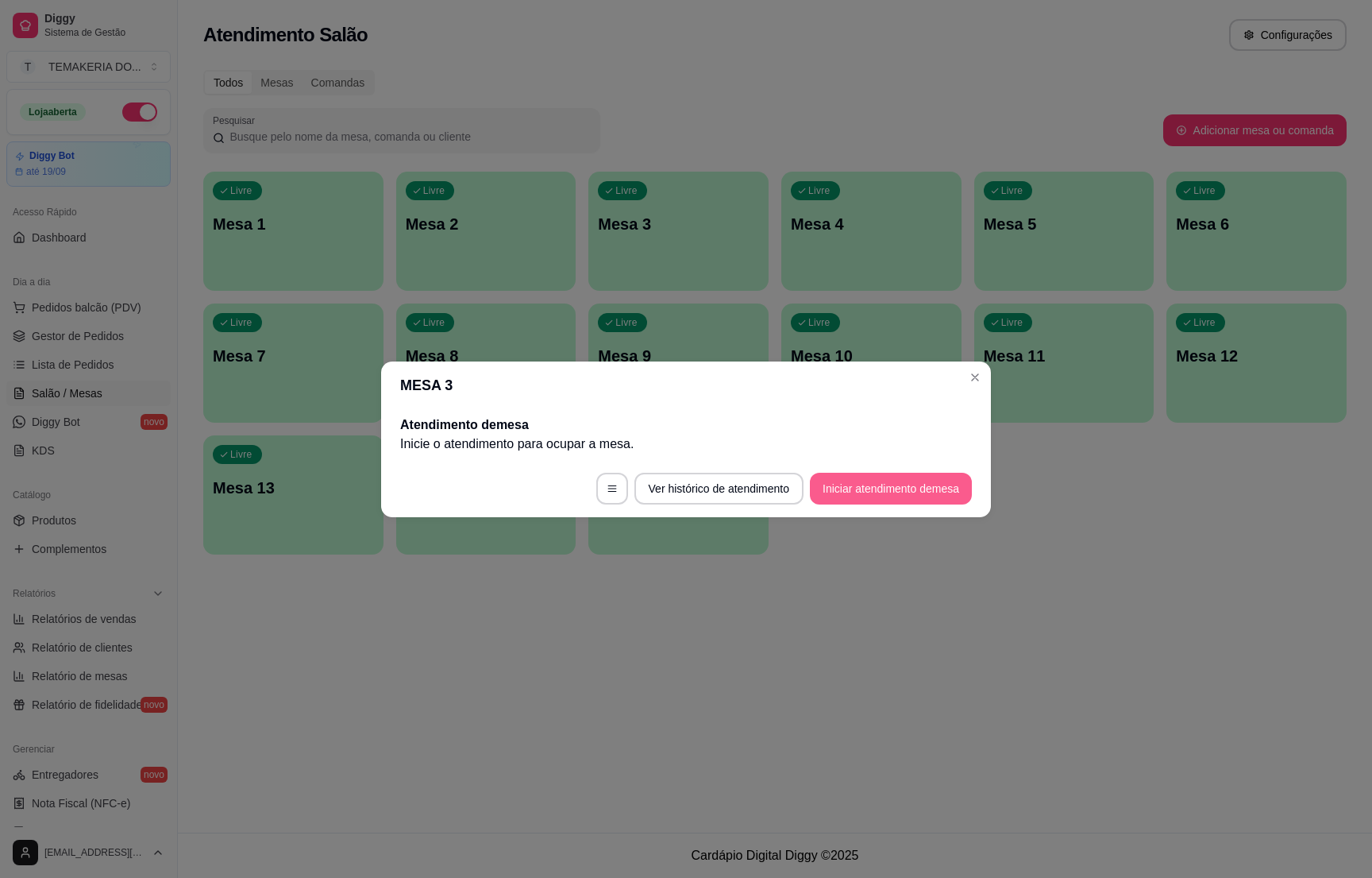
click at [855, 486] on button "Iniciar atendimento de mesa" at bounding box center [891, 488] width 162 height 32
click at [855, 486] on footer "Ver histórico de atendimento Iniciar atendimento de mesa" at bounding box center [686, 488] width 610 height 57
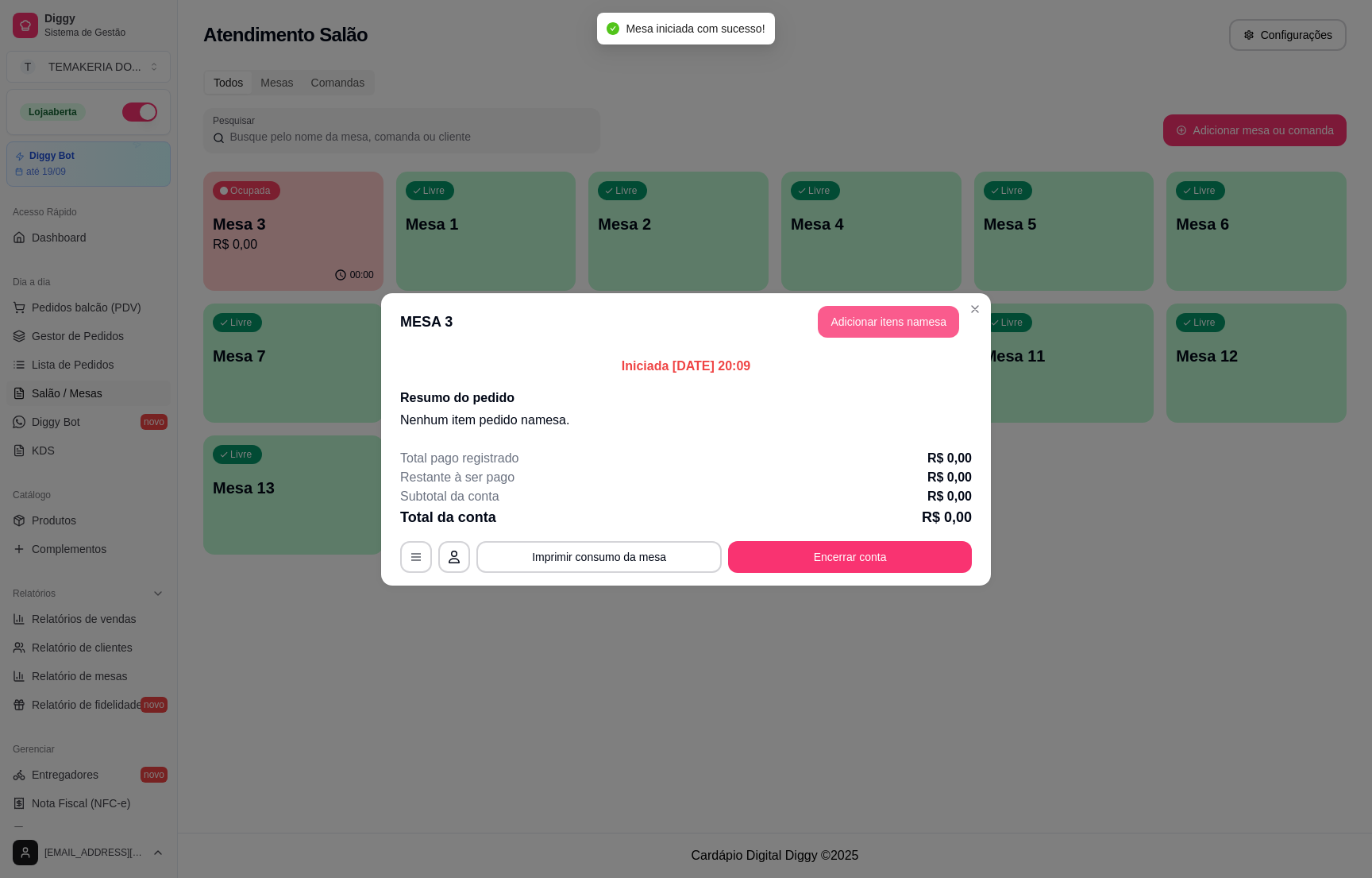
click at [842, 330] on button "Adicionar itens na mesa" at bounding box center [889, 322] width 142 height 32
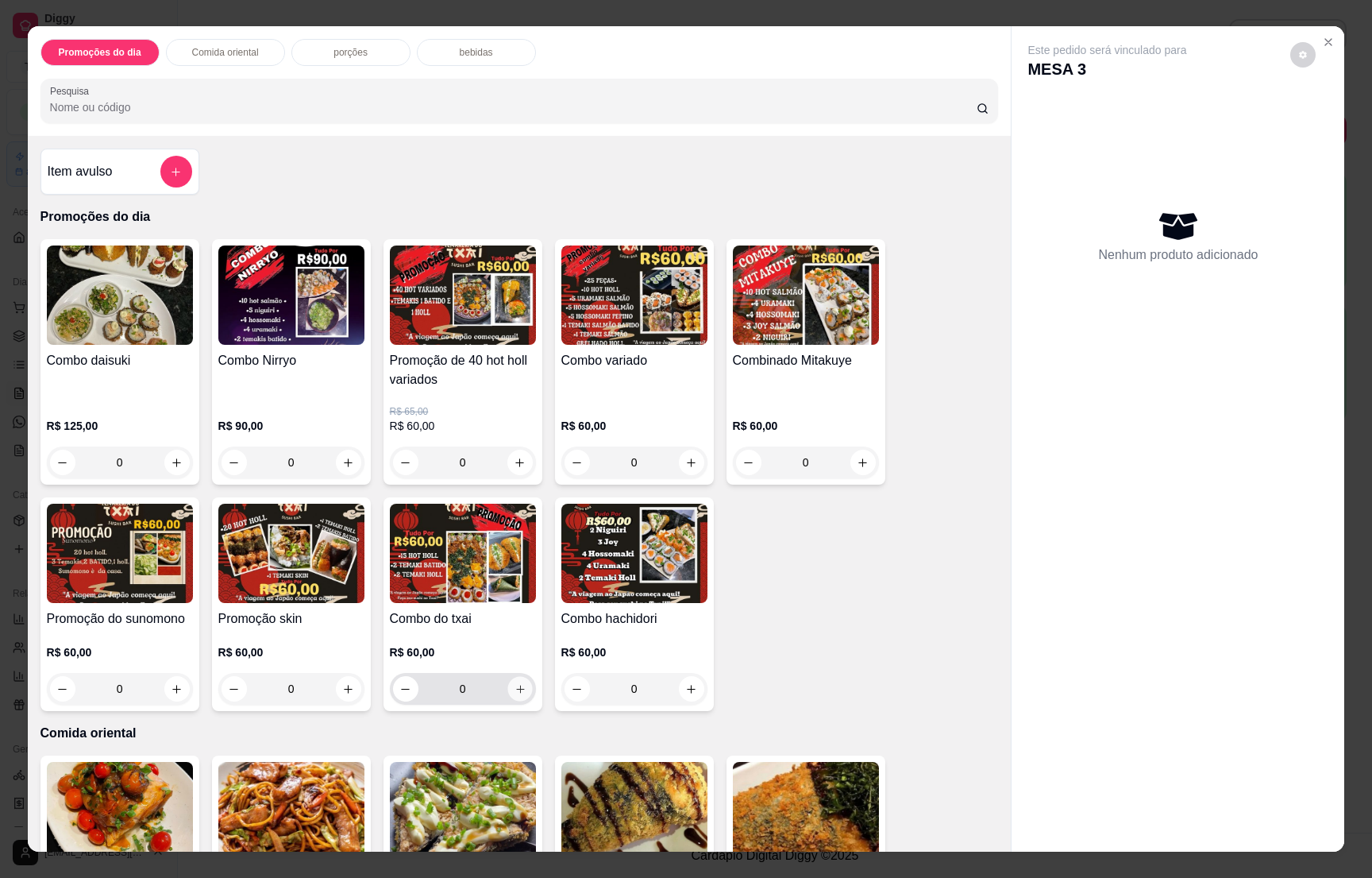
click at [514, 690] on icon "increase-product-quantity" at bounding box center [520, 689] width 12 height 12
type input "1"
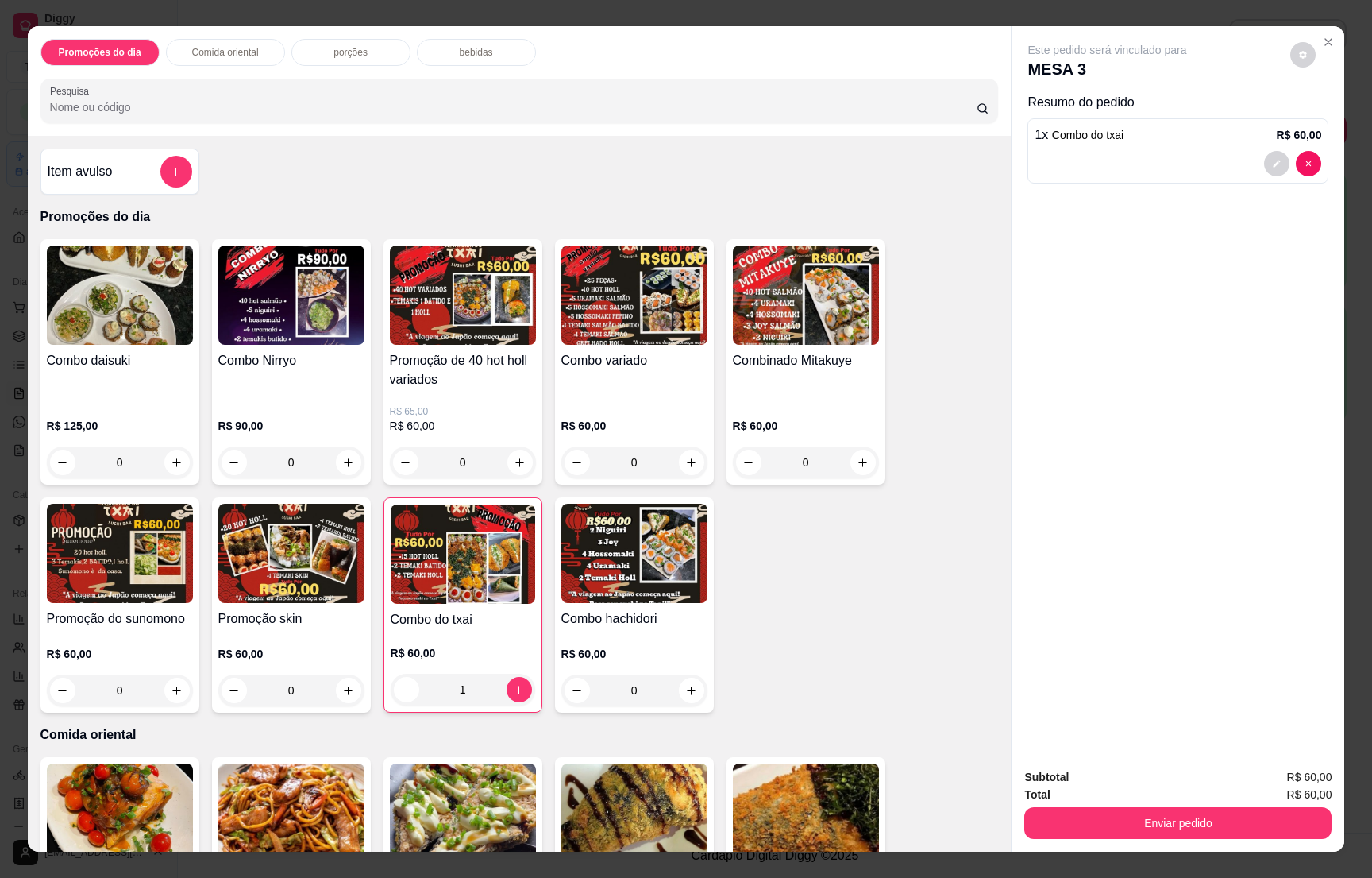
click at [461, 50] on p "bebidas" at bounding box center [476, 52] width 33 height 12
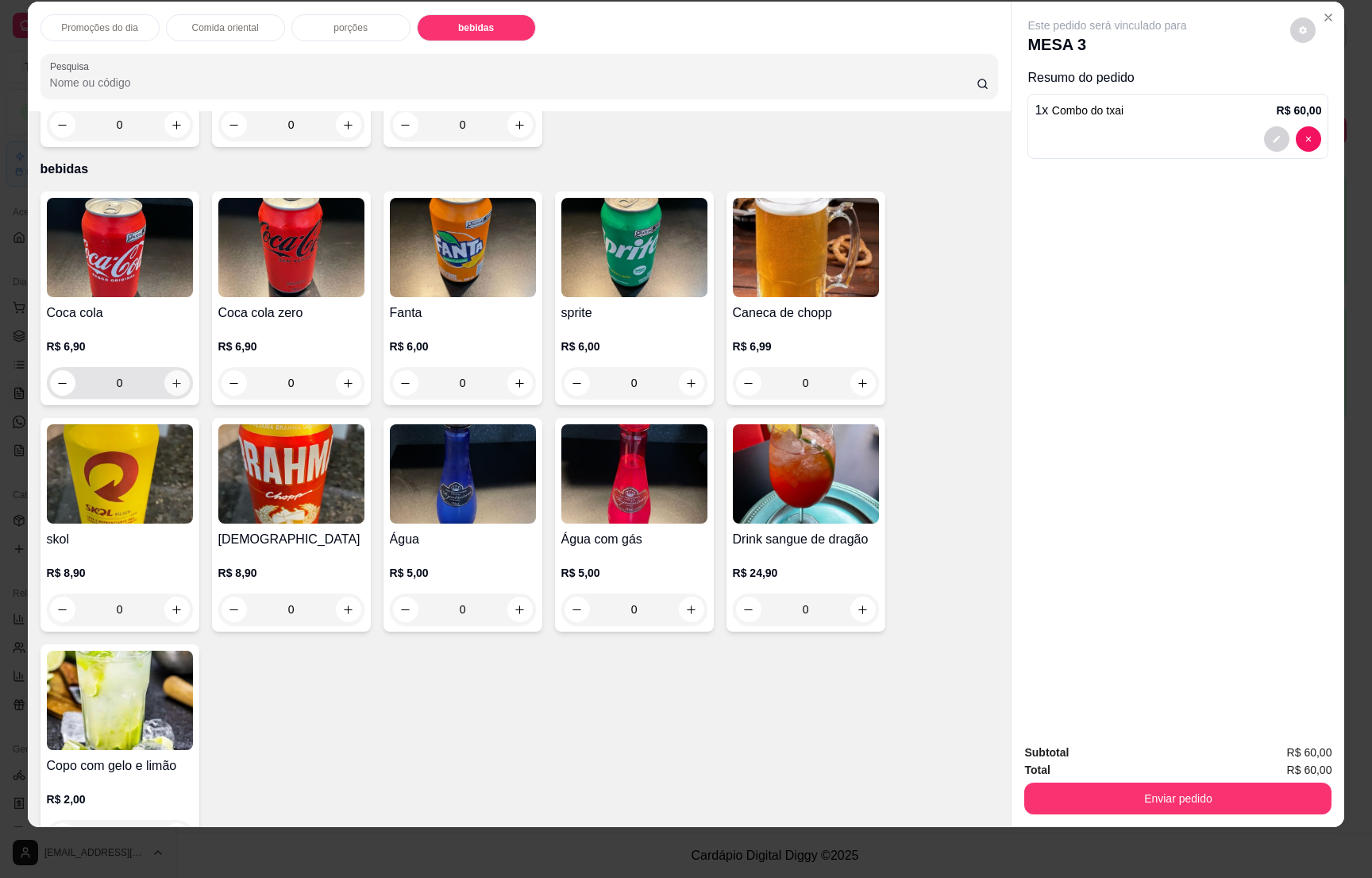
click at [171, 378] on icon "increase-product-quantity" at bounding box center [176, 383] width 12 height 12
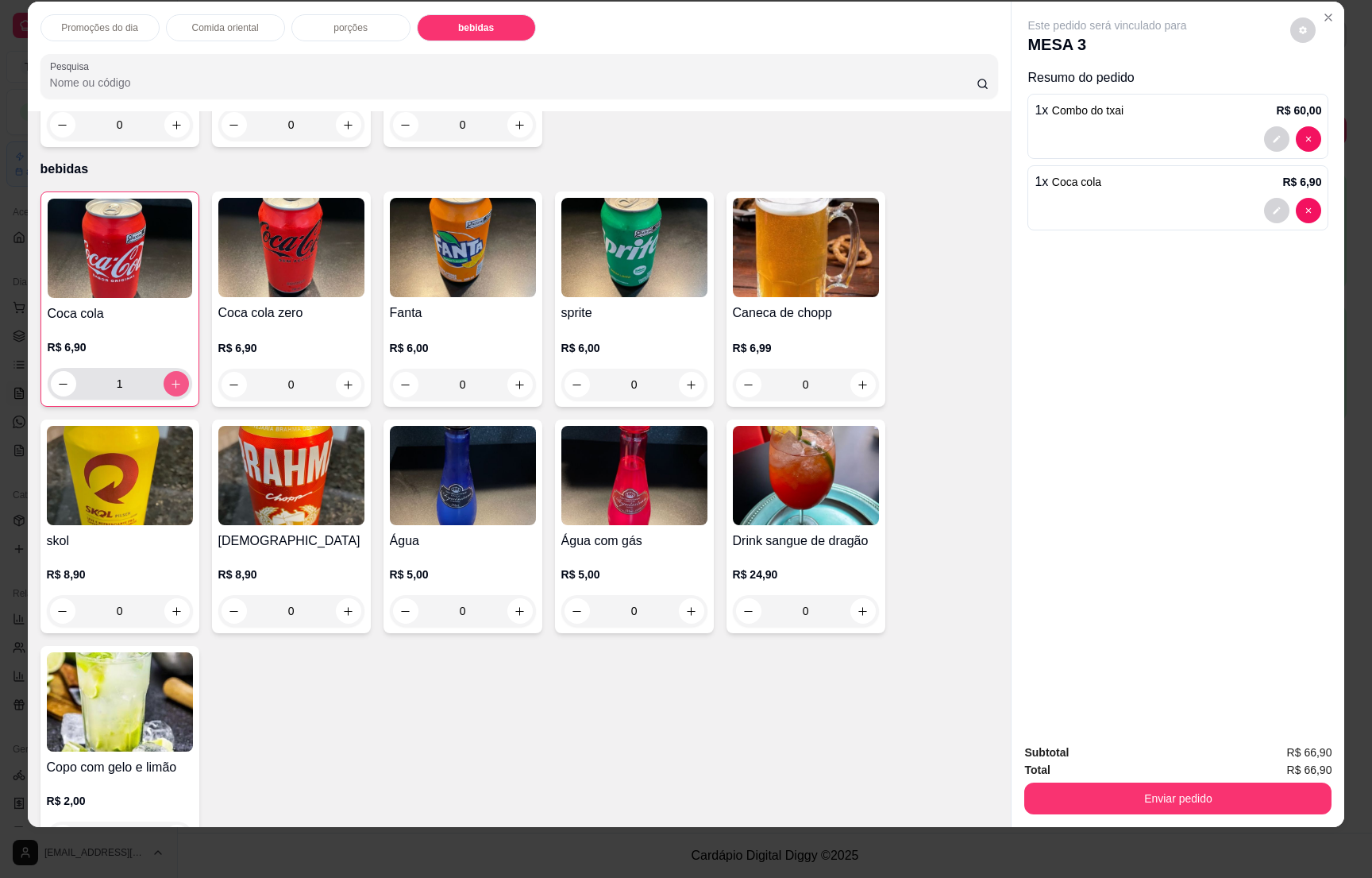
click at [170, 378] on icon "increase-product-quantity" at bounding box center [176, 384] width 12 height 12
type input "2"
click at [1121, 792] on button "Enviar pedido" at bounding box center [1178, 798] width 307 height 32
click at [1134, 758] on button "Não registrar e enviar pedido" at bounding box center [1122, 759] width 165 height 31
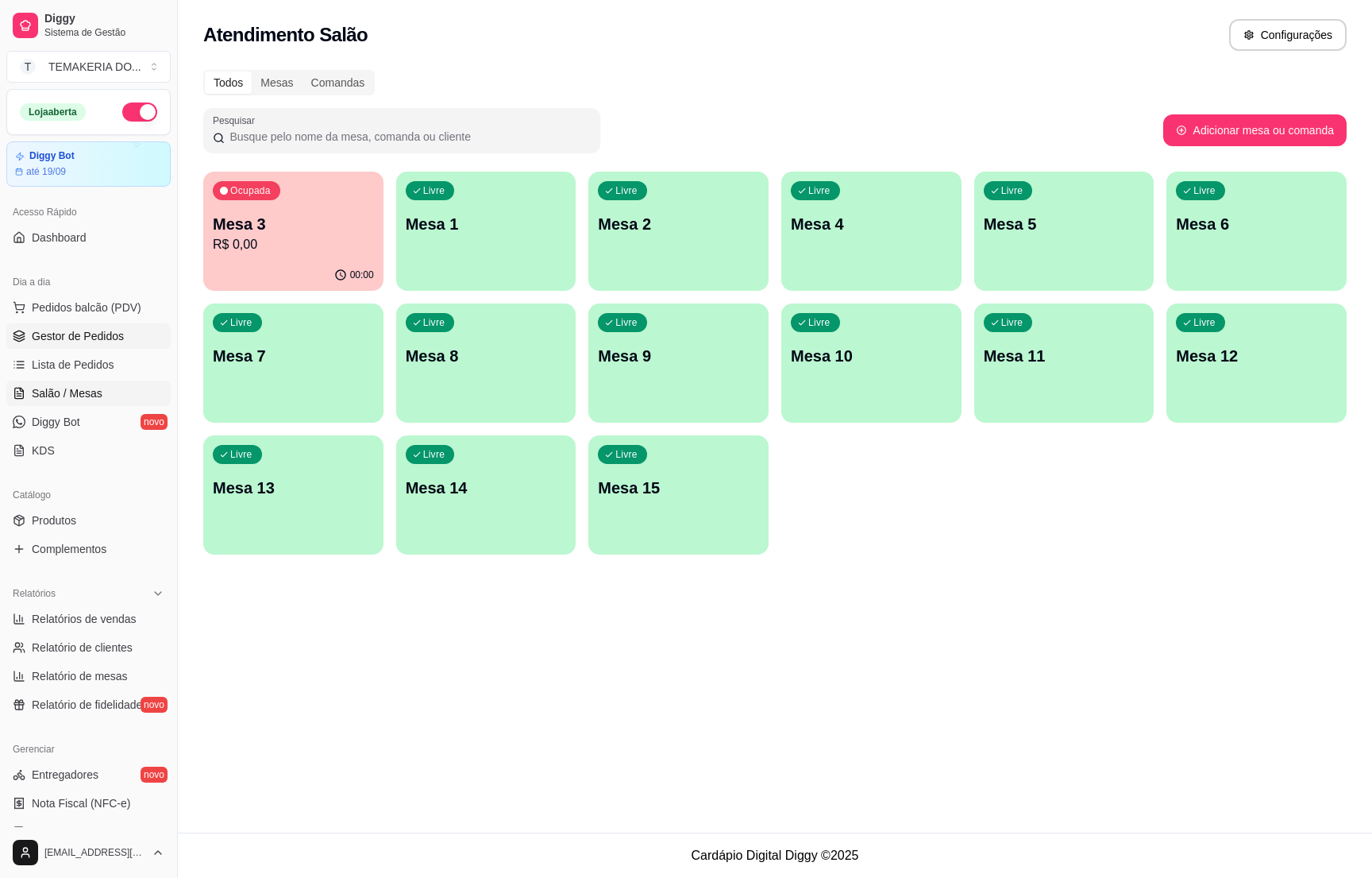
click at [75, 340] on span "Gestor de Pedidos" at bounding box center [78, 336] width 92 height 16
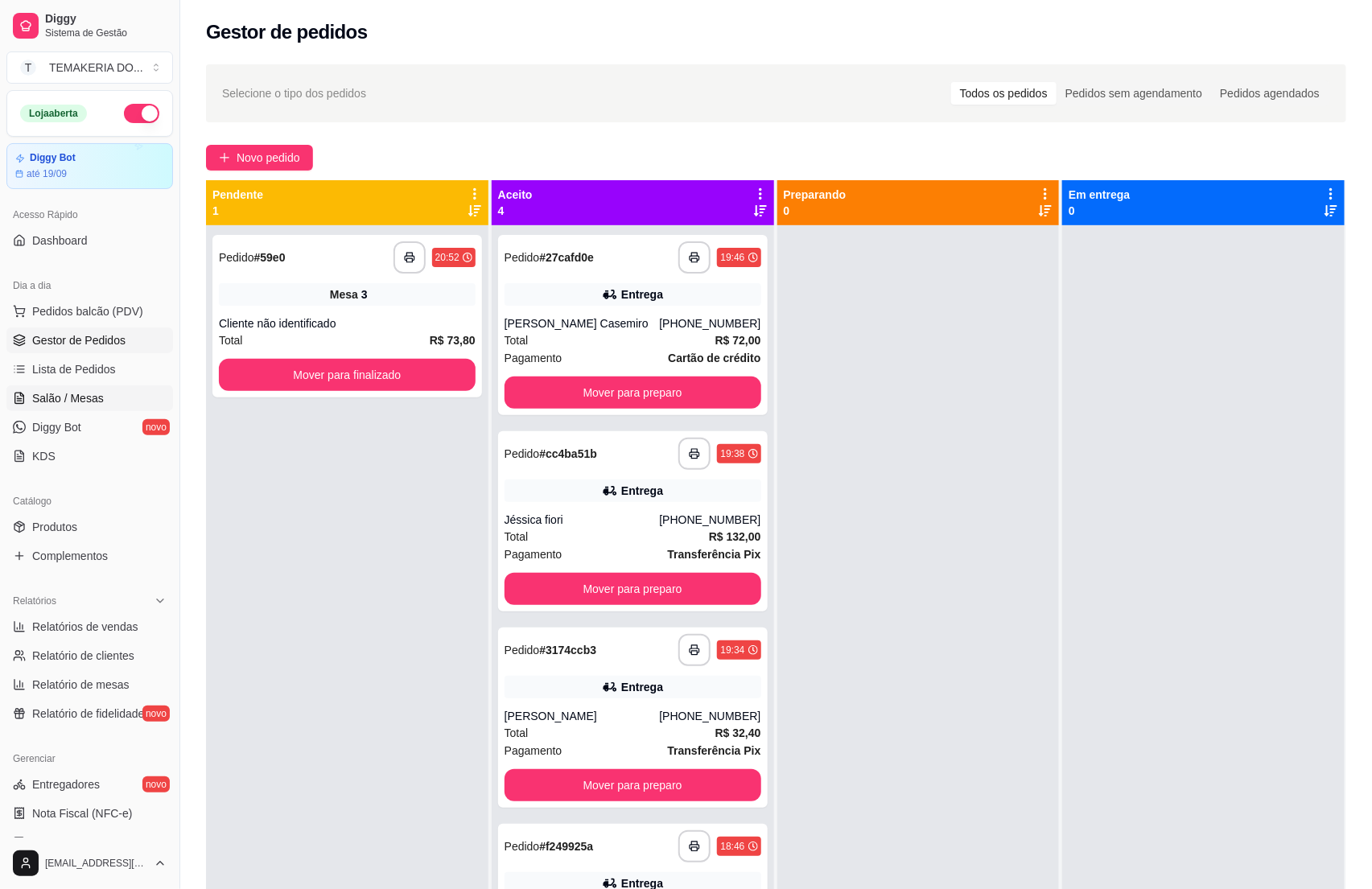
click at [63, 403] on span "Salão / Mesas" at bounding box center [68, 397] width 72 height 16
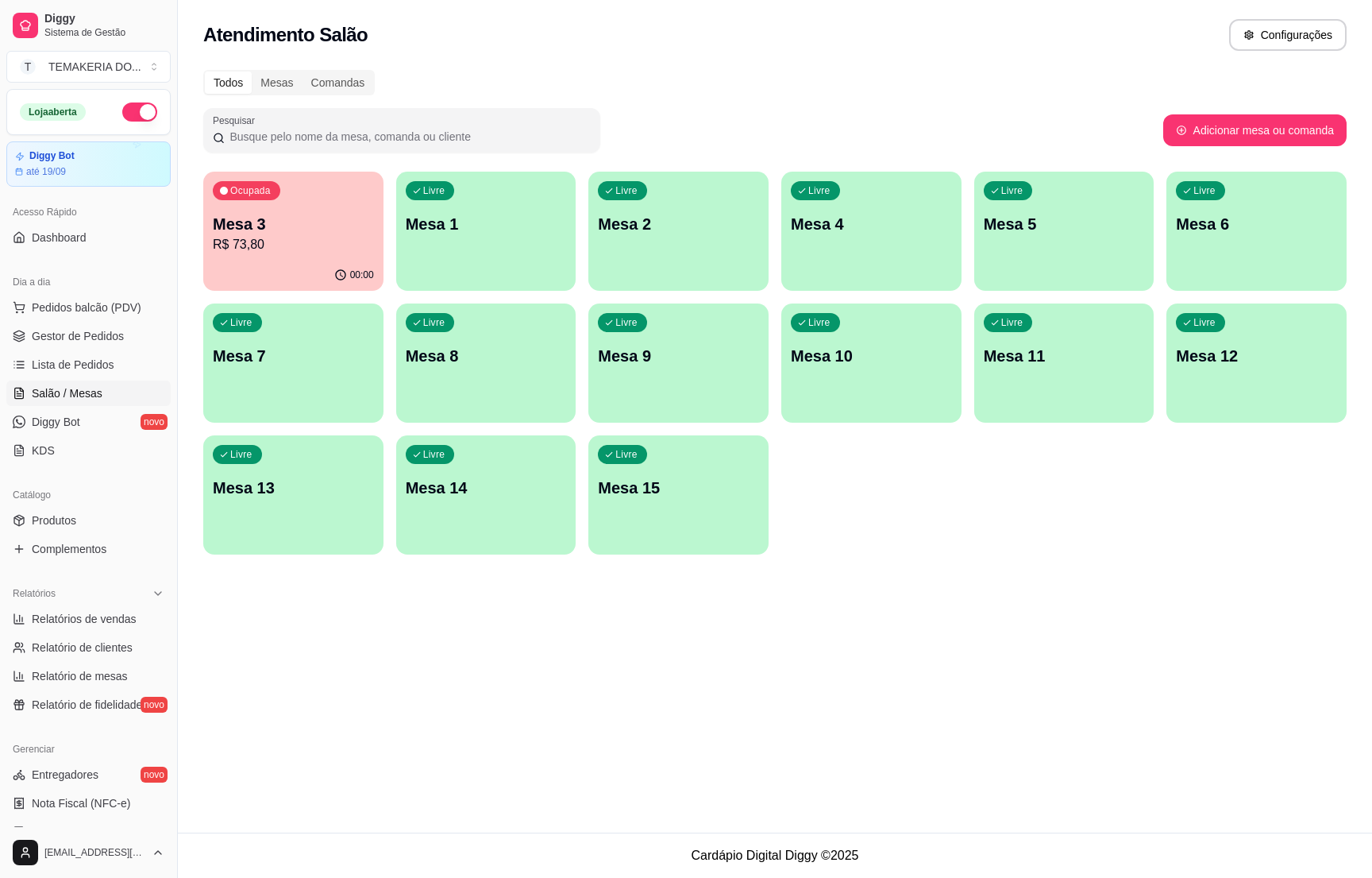
click at [281, 227] on p "Mesa 3" at bounding box center [293, 223] width 162 height 22
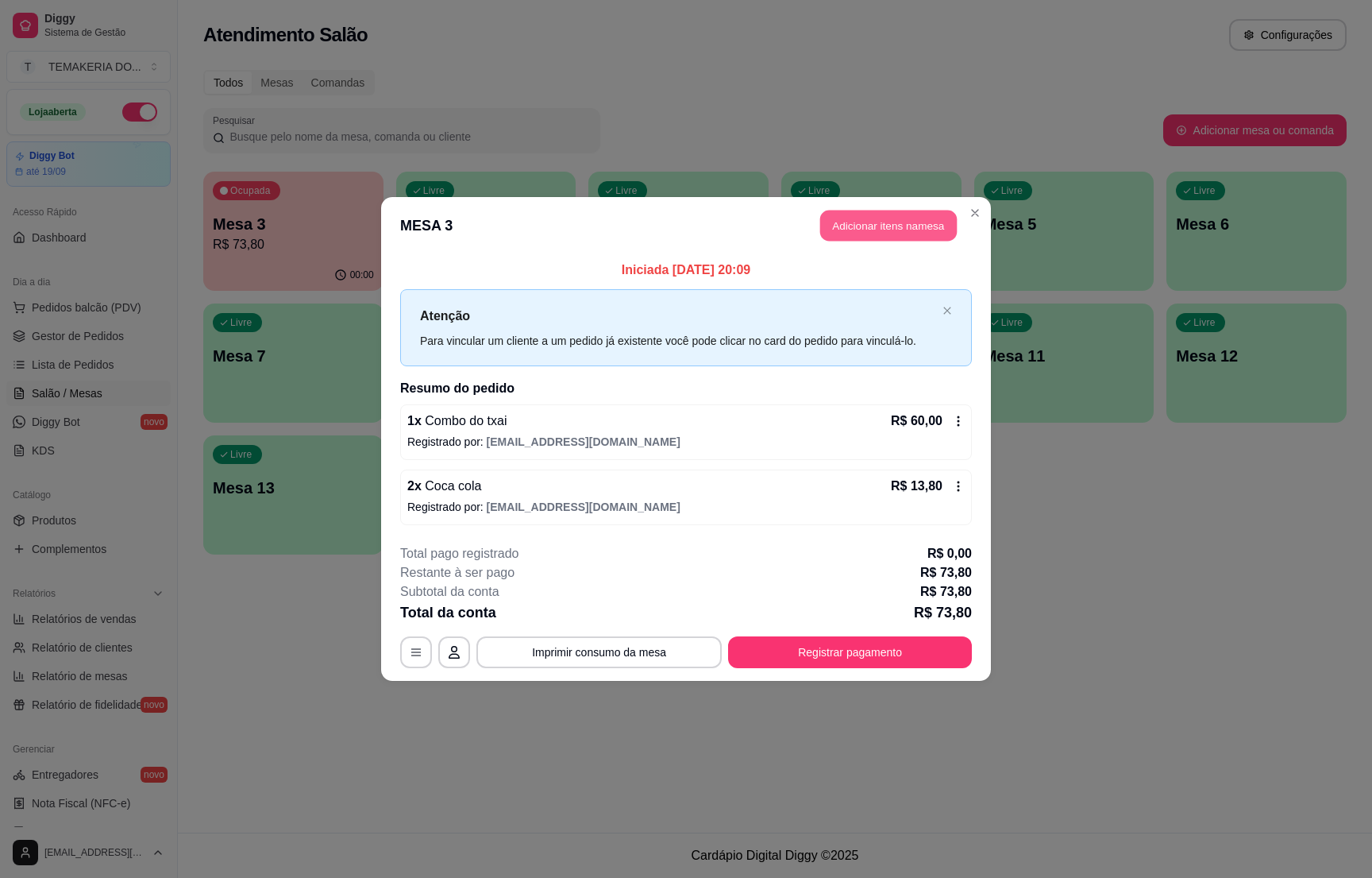
click at [846, 223] on button "Adicionar itens na mesa" at bounding box center [889, 226] width 137 height 31
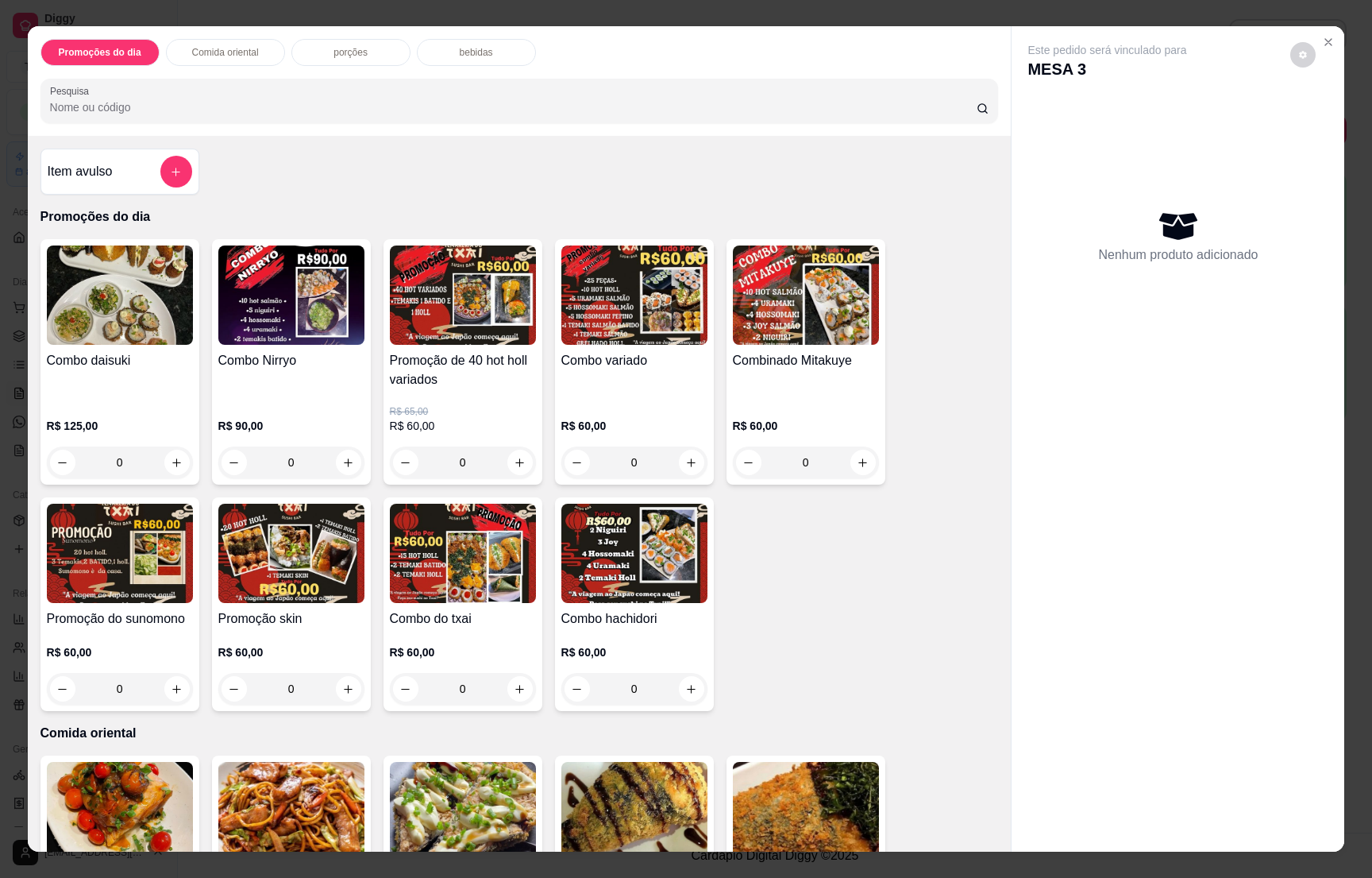
scroll to position [238, 0]
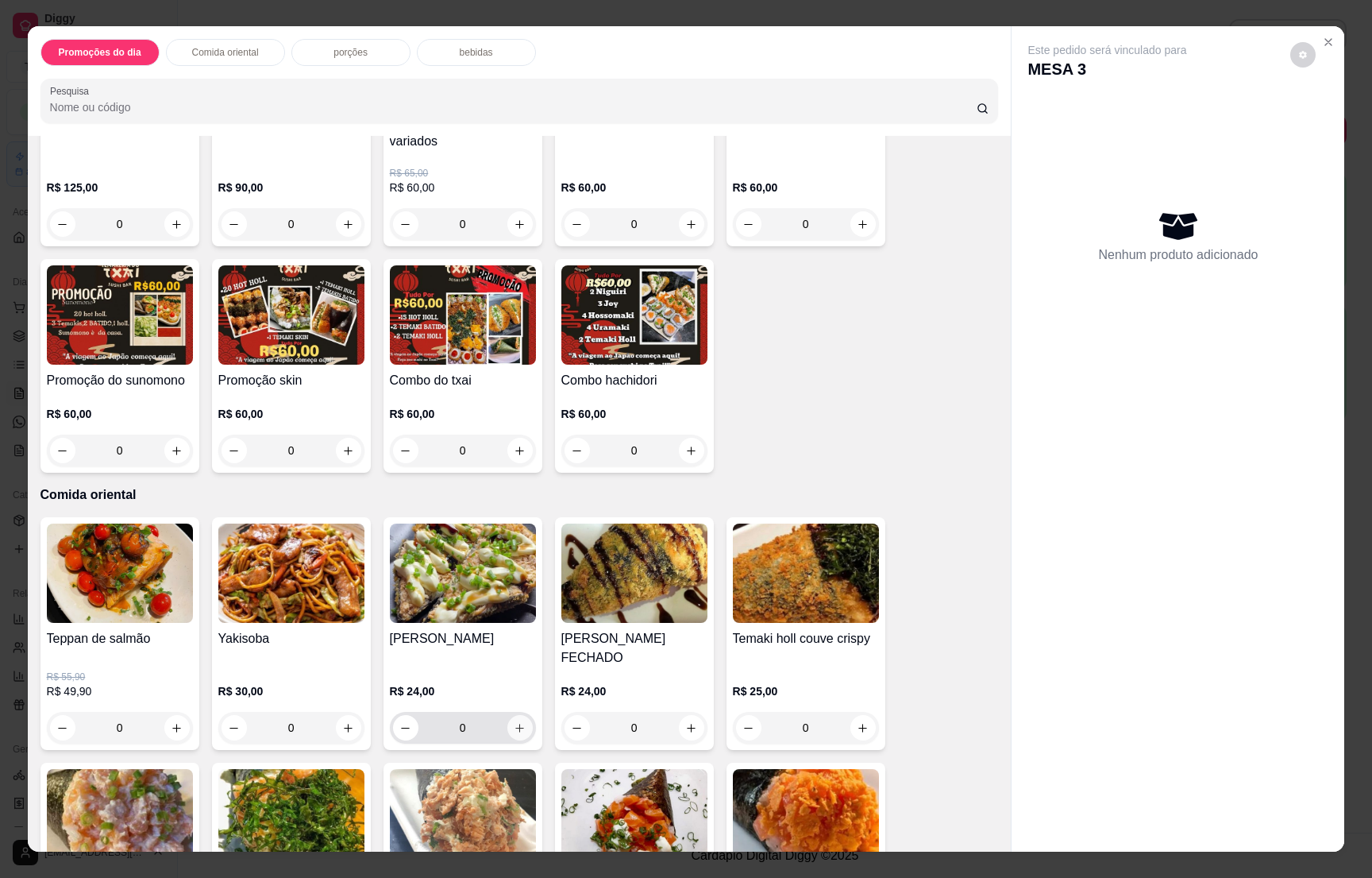
click at [515, 723] on icon "increase-product-quantity" at bounding box center [520, 728] width 12 height 12
type input "1"
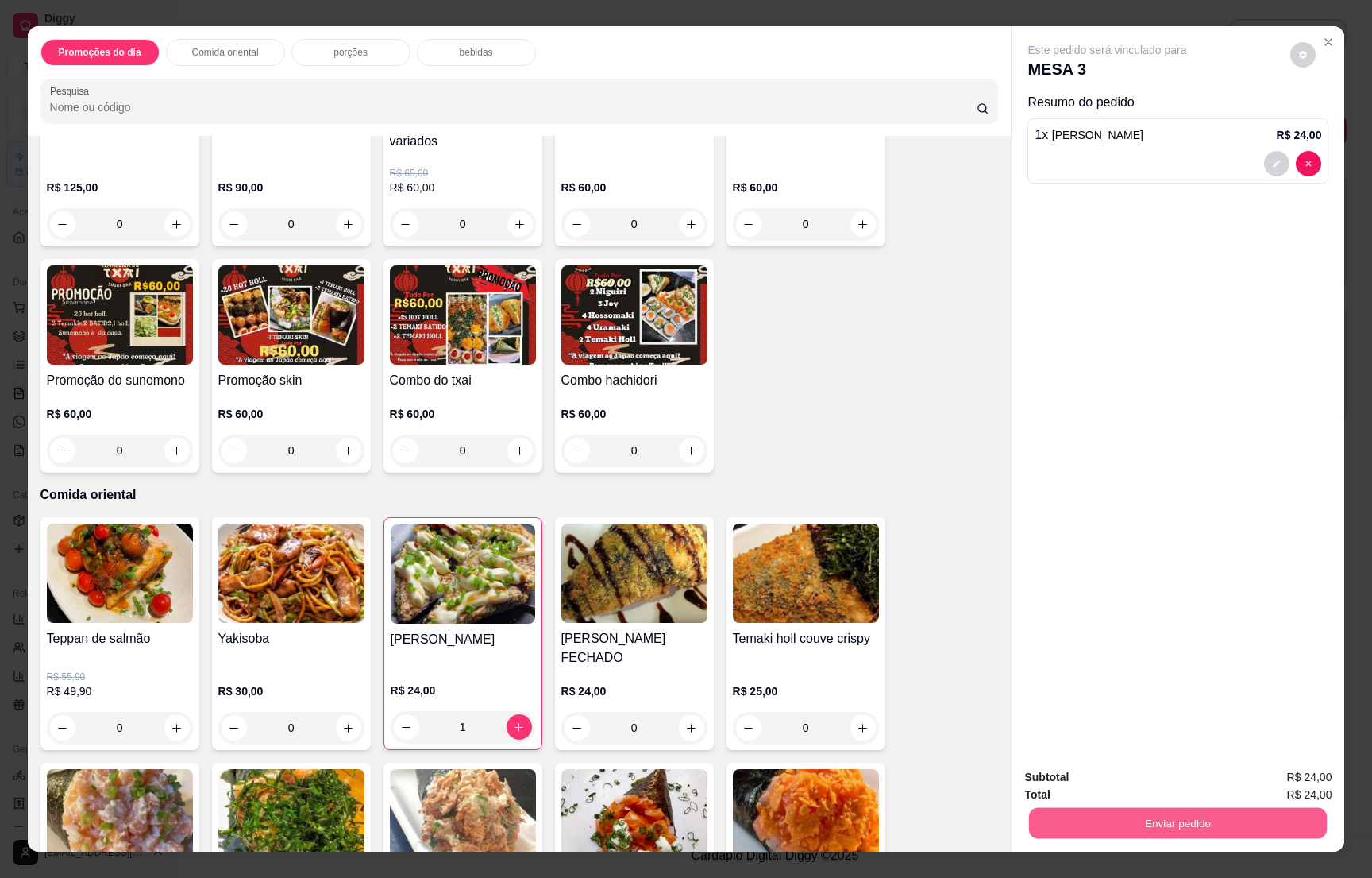
click at [1130, 819] on button "Enviar pedido" at bounding box center [1178, 823] width 297 height 31
click at [1127, 784] on button "Não registrar e enviar pedido" at bounding box center [1122, 784] width 161 height 30
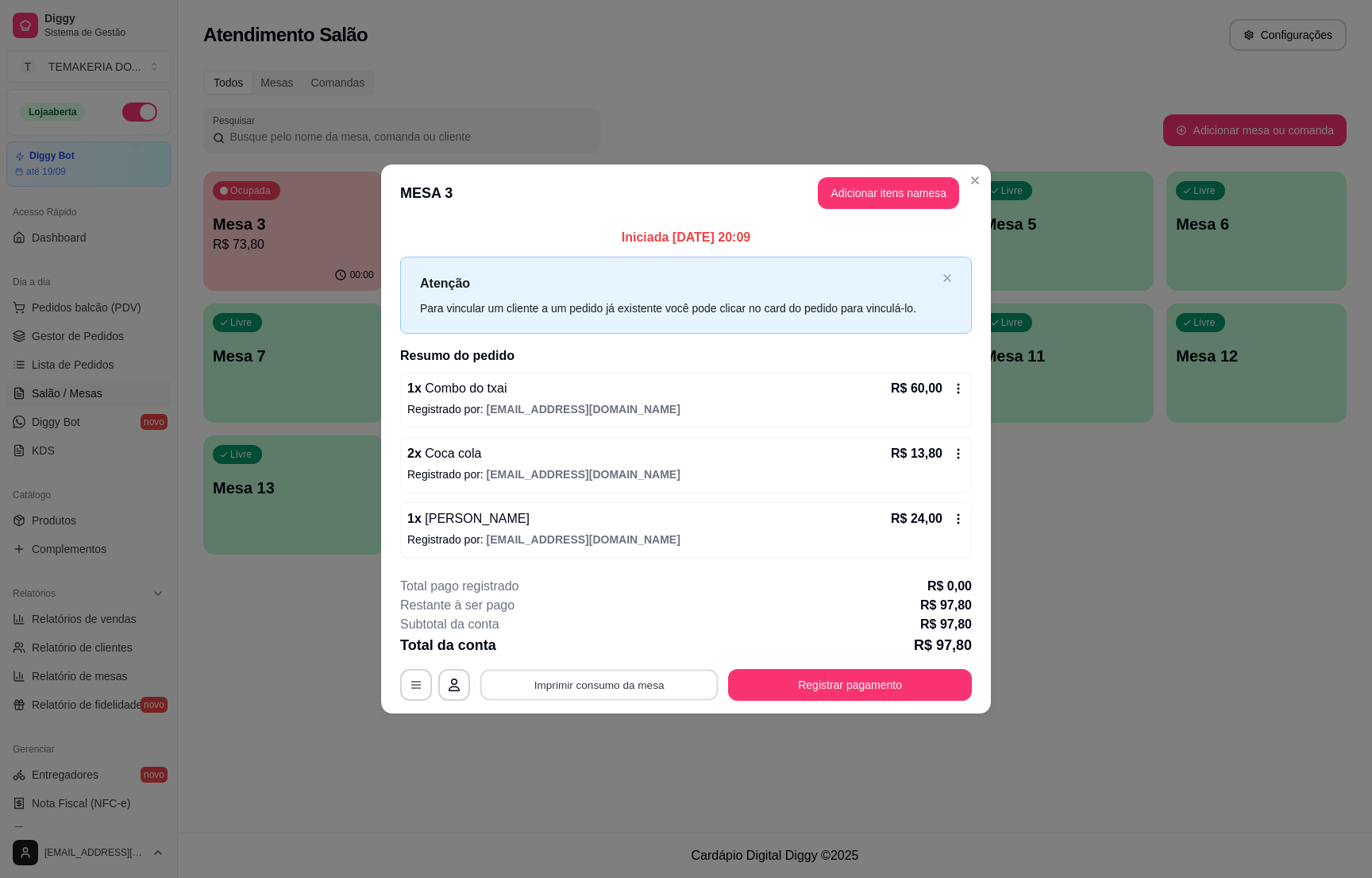
click at [641, 689] on button "Imprimir consumo da mesa" at bounding box center [599, 685] width 238 height 31
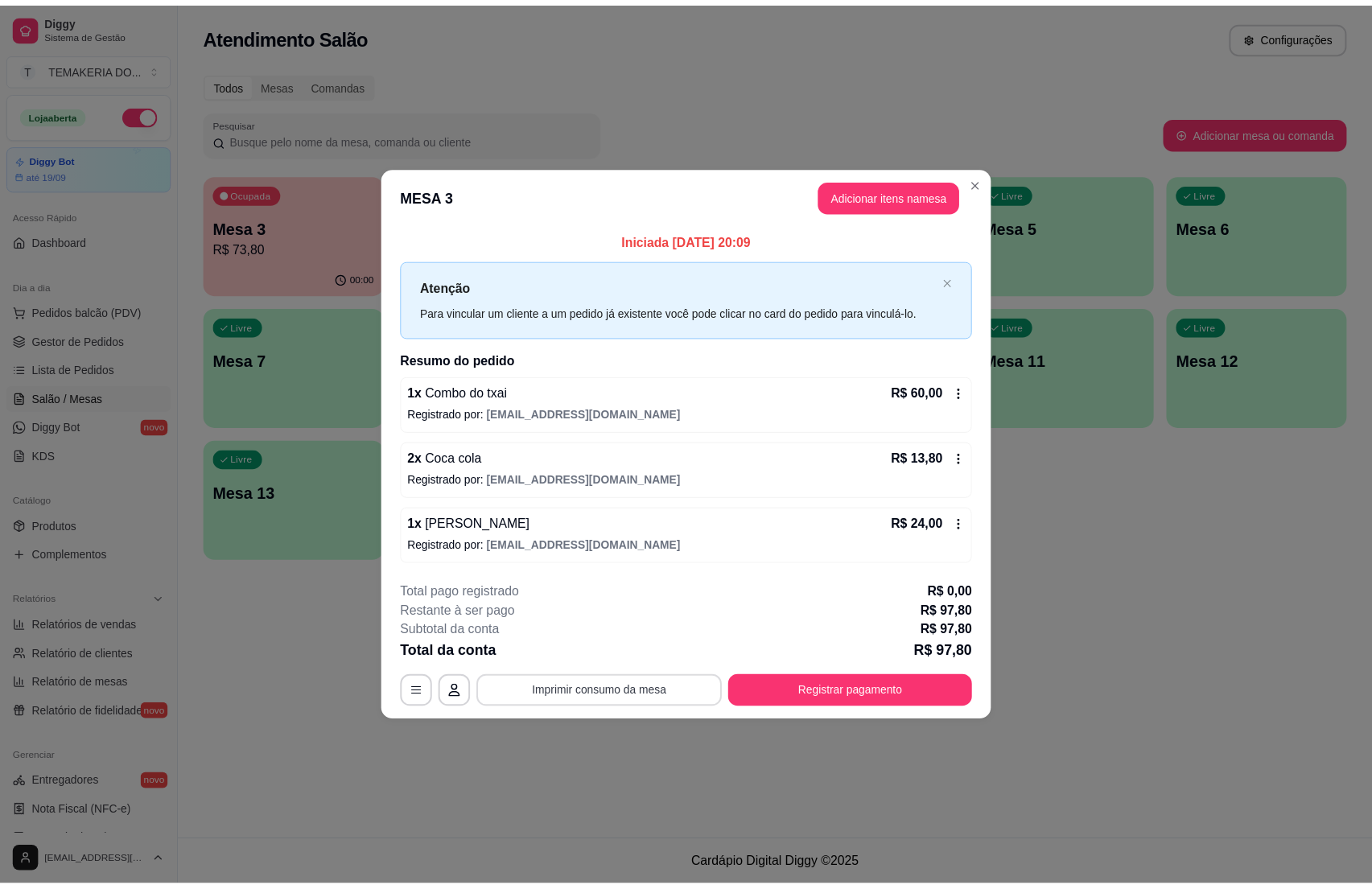
scroll to position [0, 0]
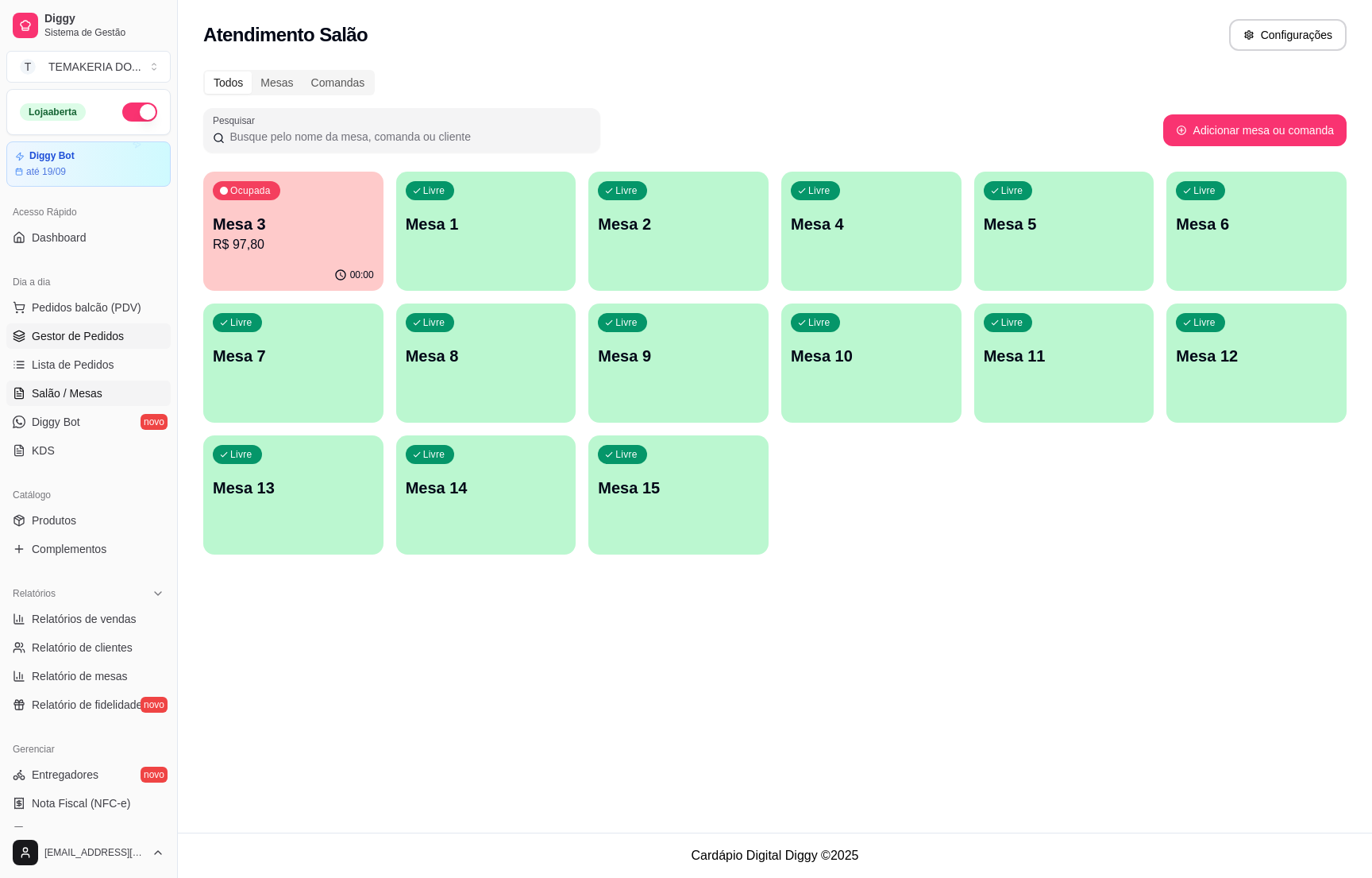
click at [57, 341] on span "Gestor de Pedidos" at bounding box center [78, 336] width 92 height 16
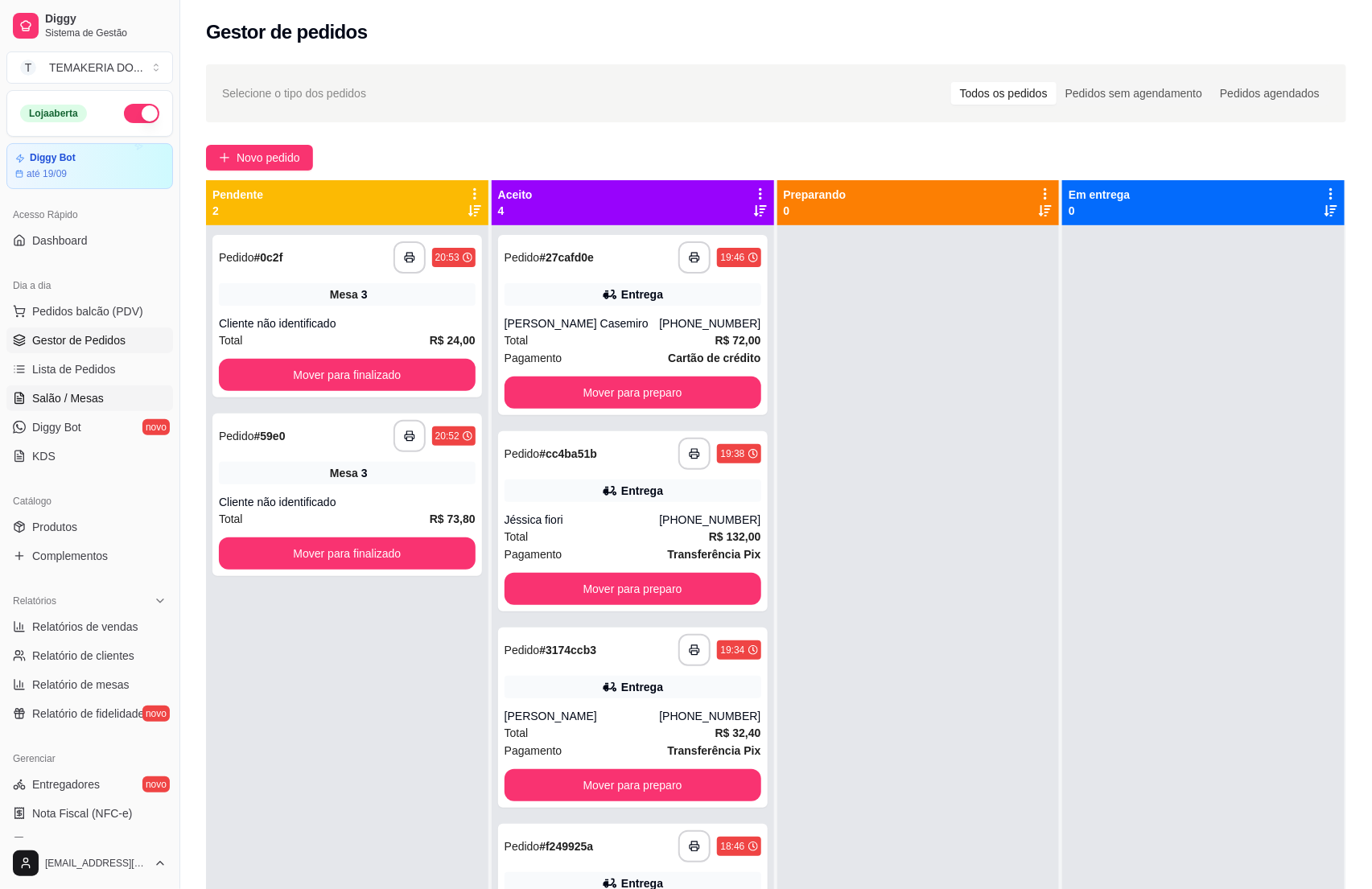
click at [66, 402] on span "Salão / Mesas" at bounding box center [68, 397] width 72 height 16
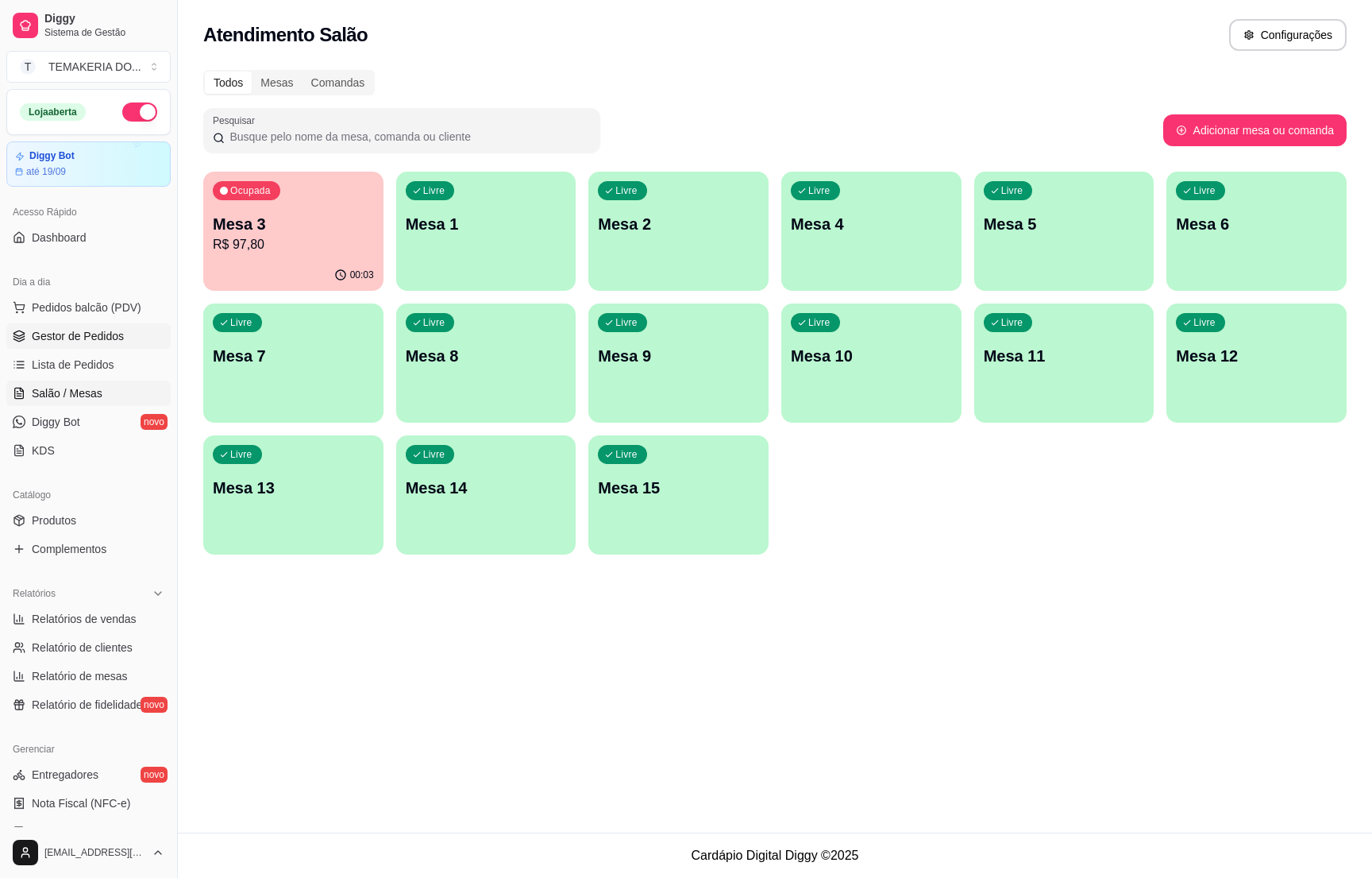
click at [94, 340] on span "Gestor de Pedidos" at bounding box center [78, 336] width 92 height 16
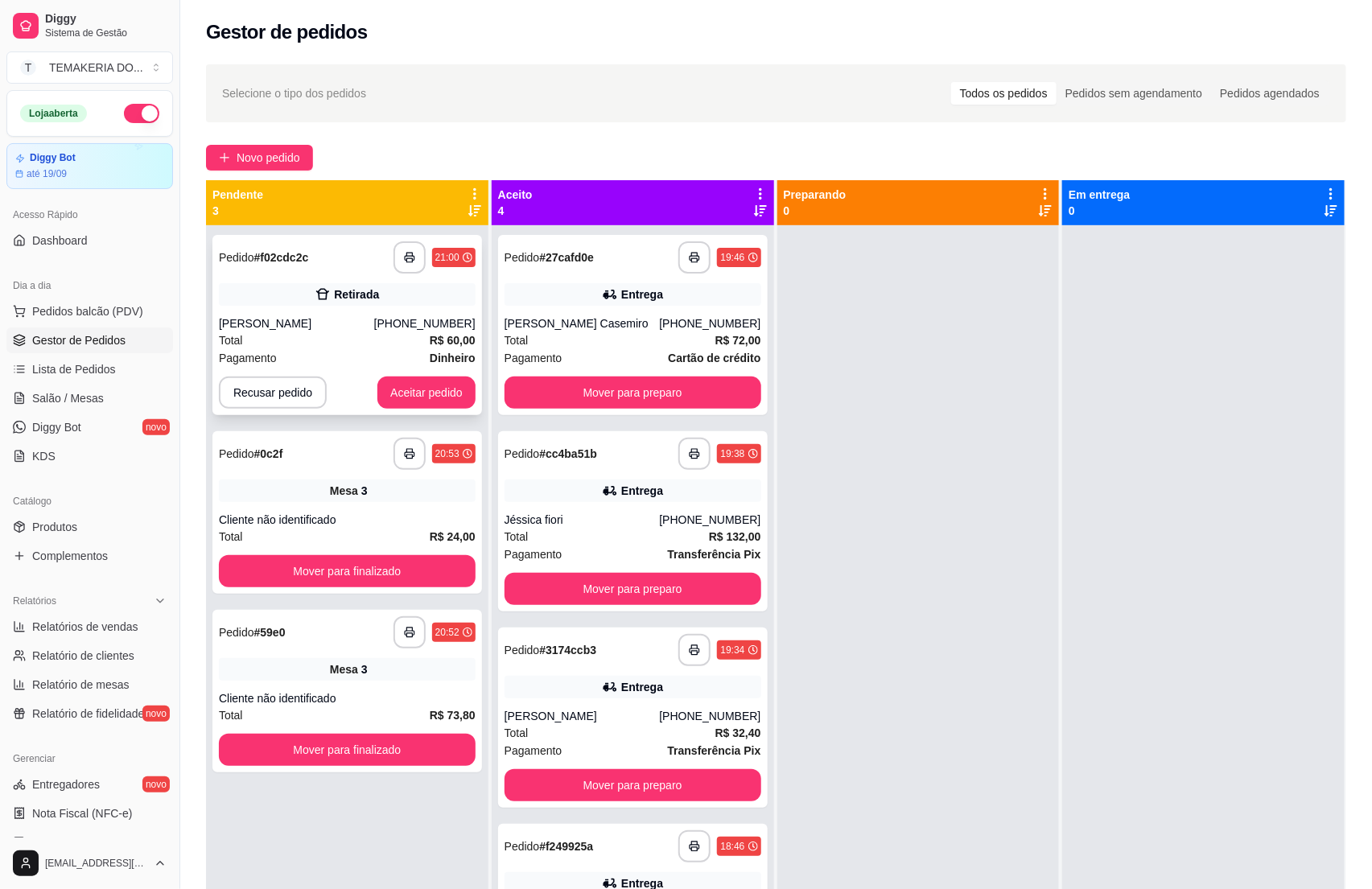
click at [312, 307] on div "**********" at bounding box center [347, 325] width 270 height 180
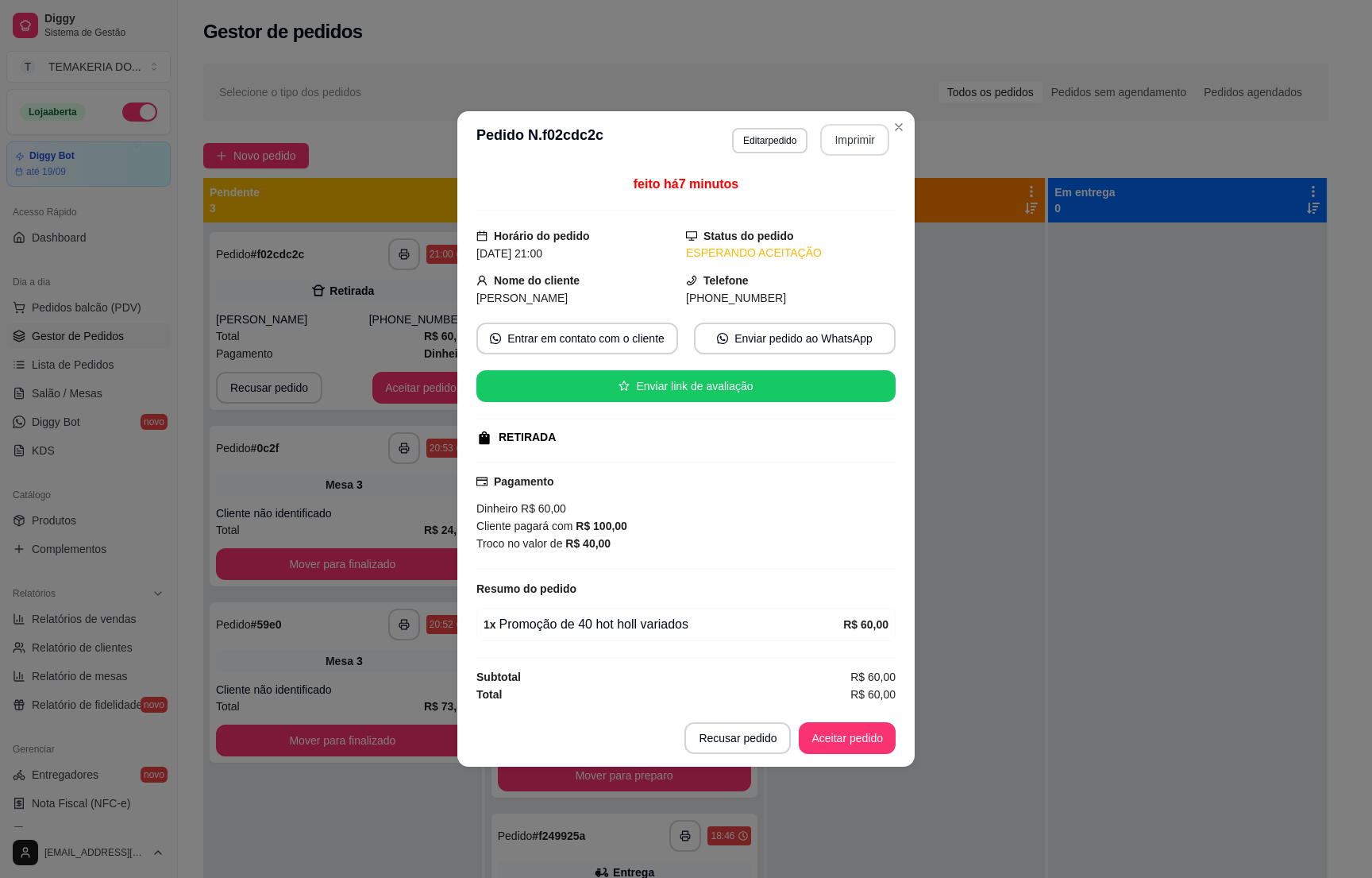
click at [858, 136] on button "Imprimir" at bounding box center [855, 139] width 69 height 32
click at [841, 741] on button "Aceitar pedido" at bounding box center [847, 739] width 94 height 31
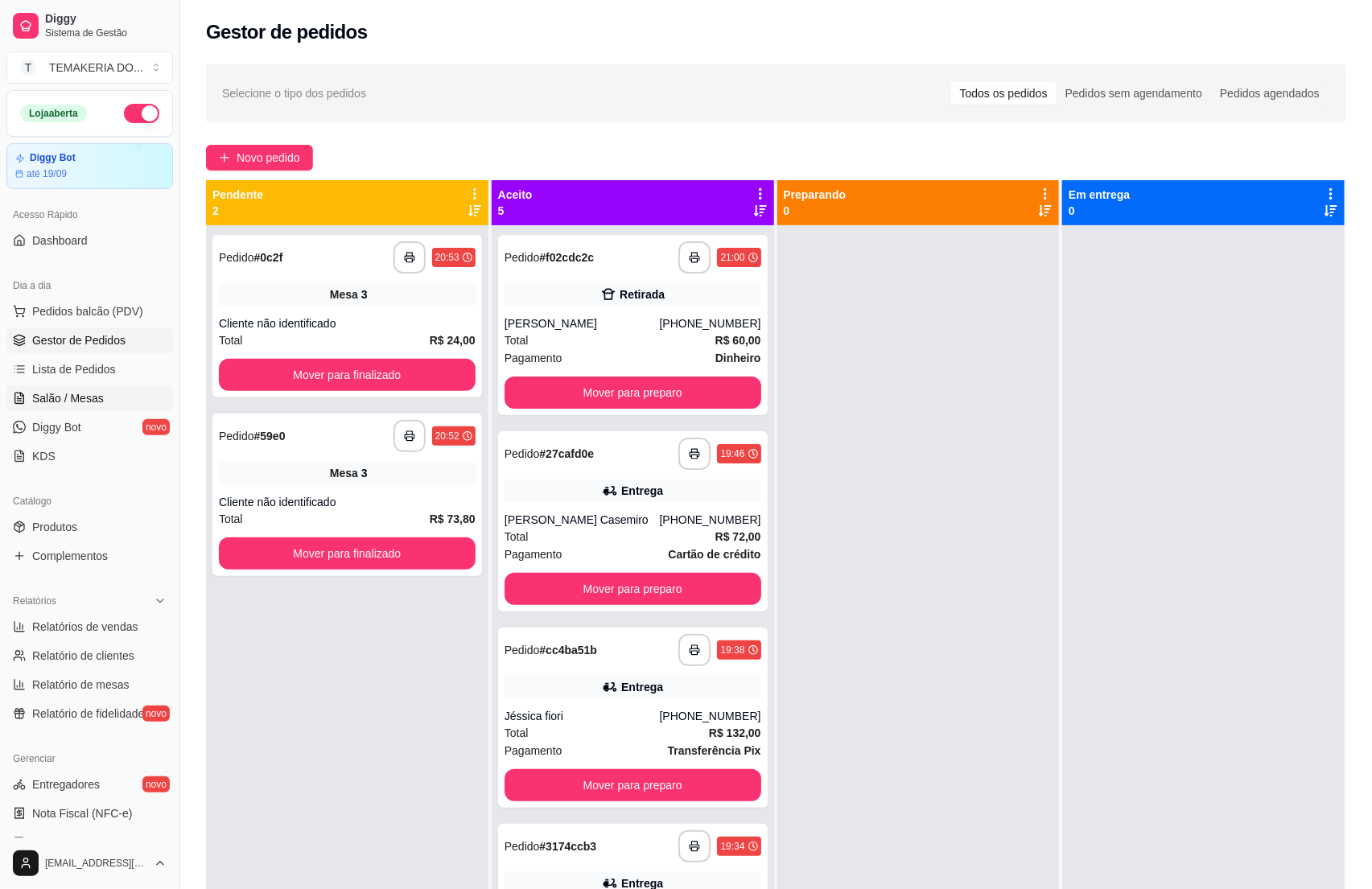
click at [75, 404] on span "Salão / Mesas" at bounding box center [68, 397] width 72 height 16
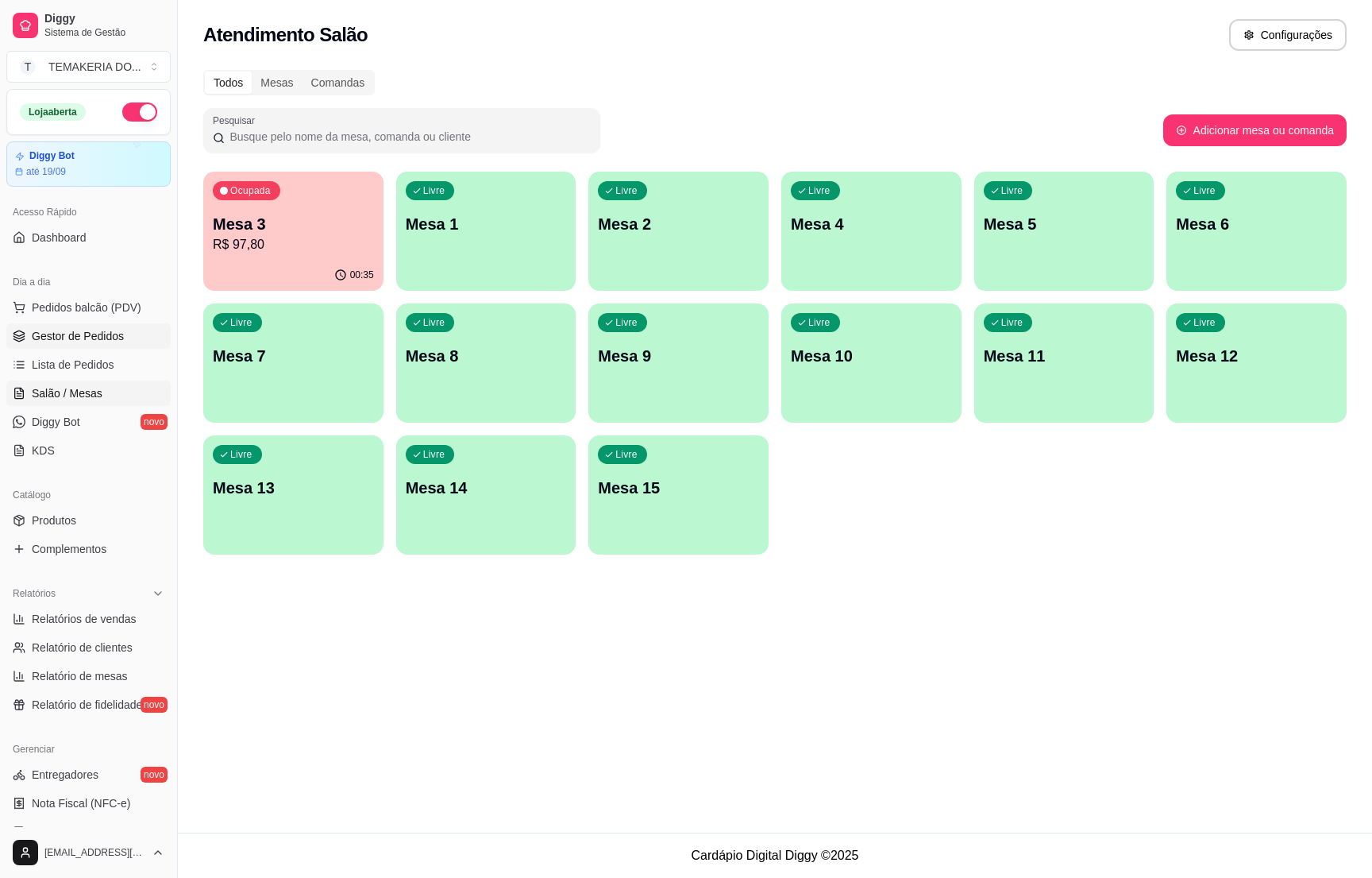
click at [78, 349] on link "Gestor de Pedidos" at bounding box center [88, 336] width 164 height 26
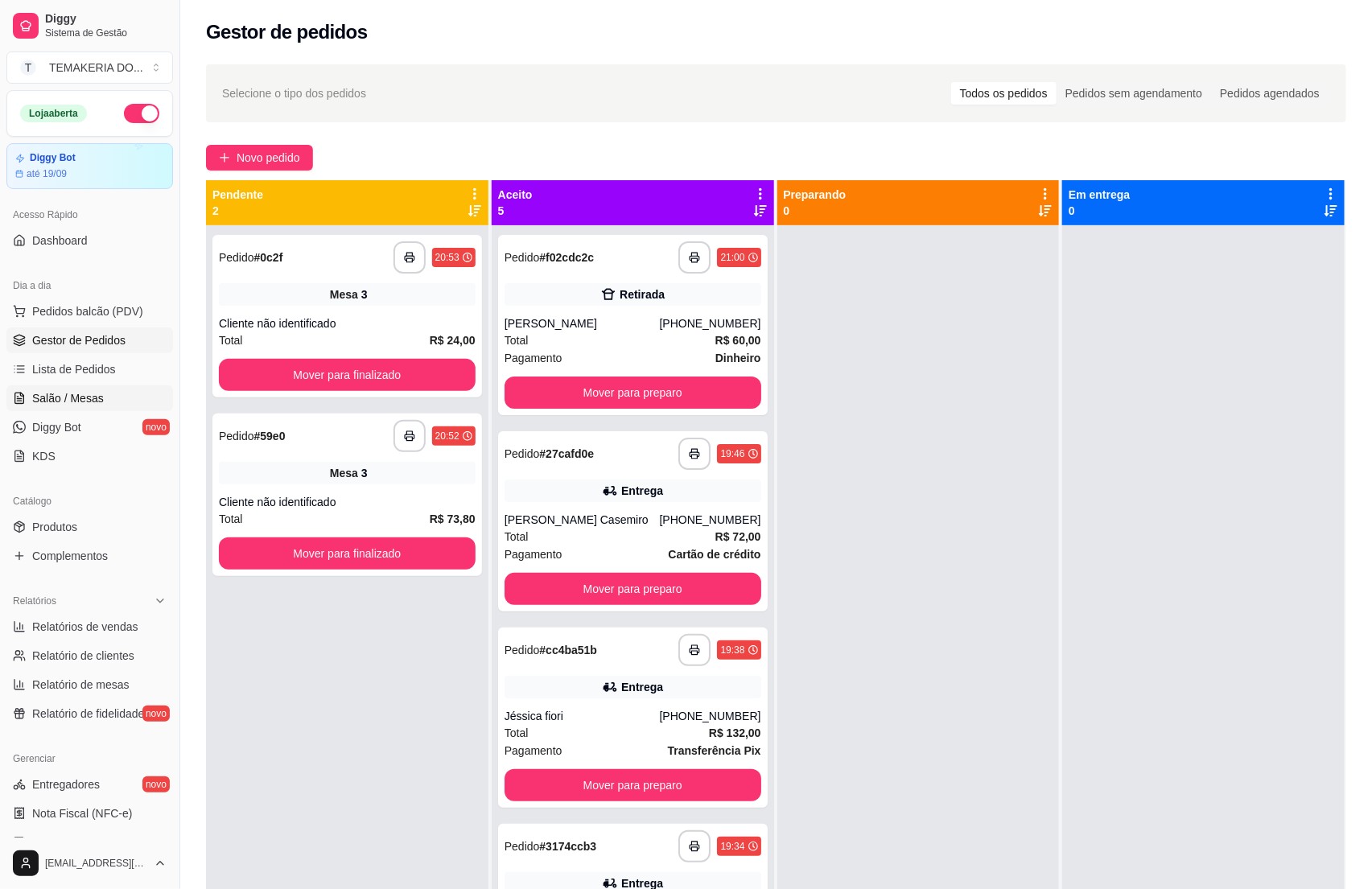
click at [90, 388] on link "Salão / Mesas" at bounding box center [89, 398] width 166 height 26
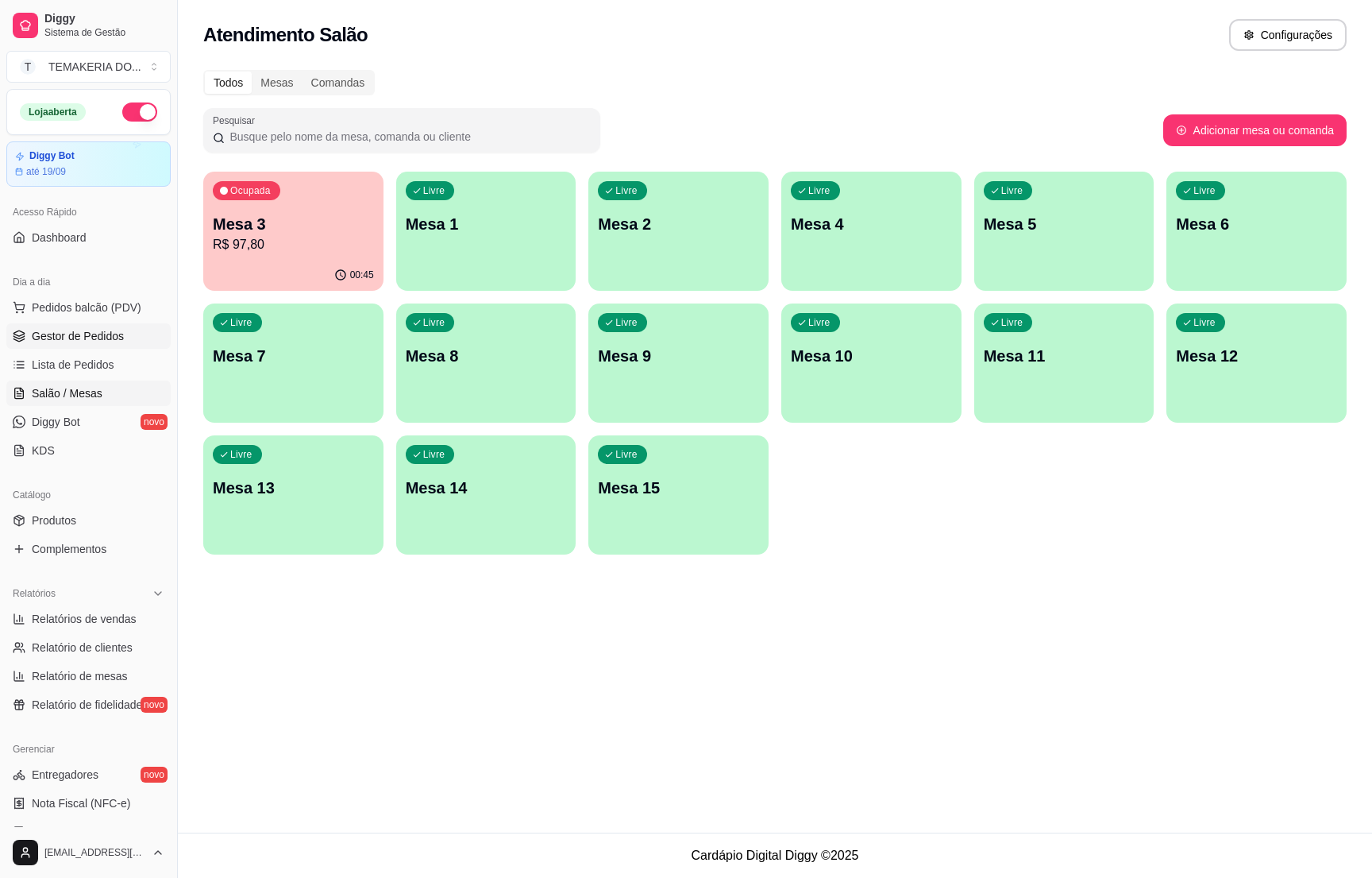
click at [86, 325] on link "Gestor de Pedidos" at bounding box center [88, 336] width 164 height 26
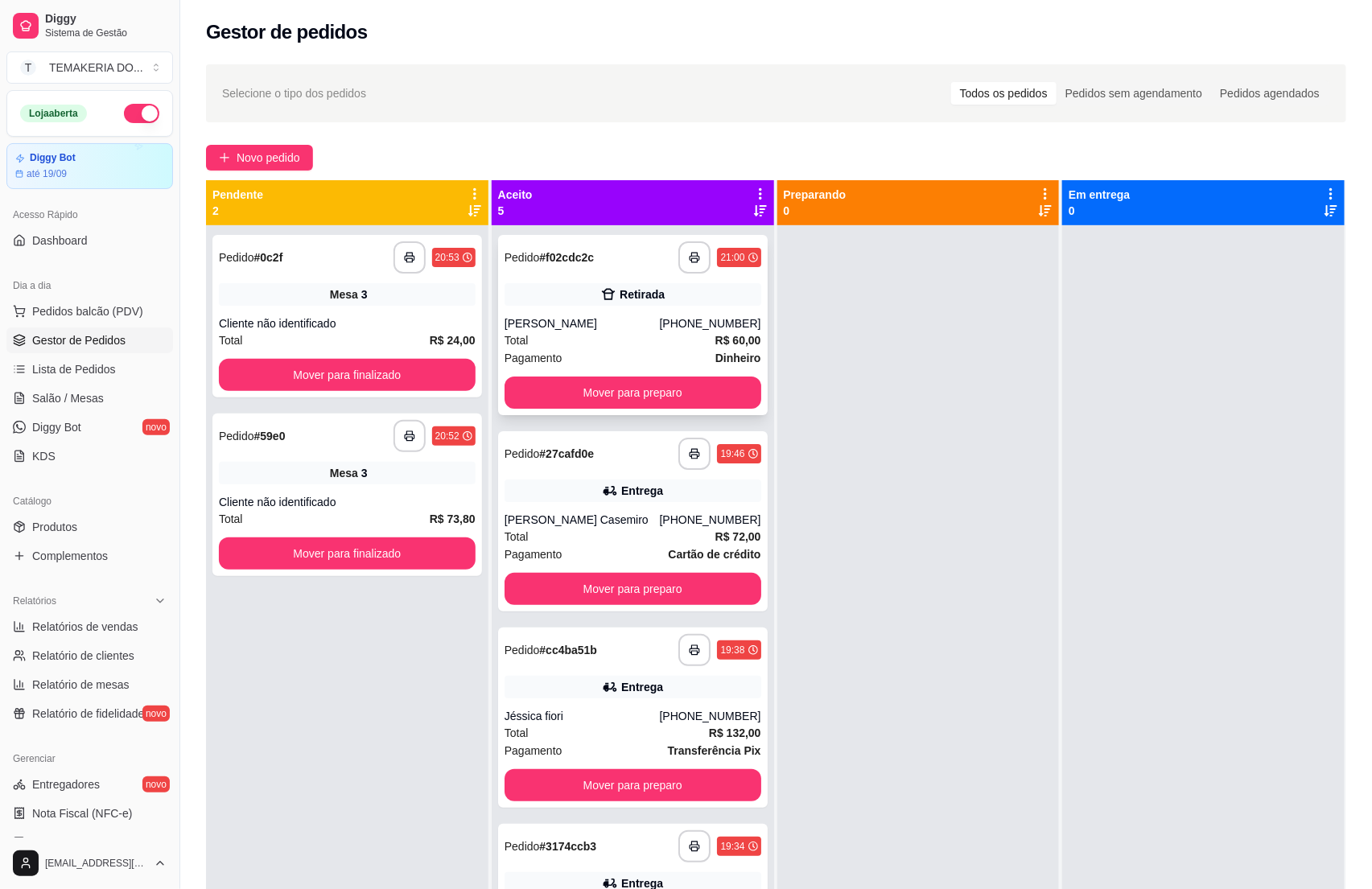
drag, startPoint x: 193, startPoint y: 315, endPoint x: 564, endPoint y: 358, distance: 373.5
drag, startPoint x: 564, startPoint y: 358, endPoint x: 365, endPoint y: 763, distance: 451.2
click at [365, 763] on div "**********" at bounding box center [347, 669] width 282 height 889
click at [58, 396] on span "Salão / Mesas" at bounding box center [68, 397] width 72 height 16
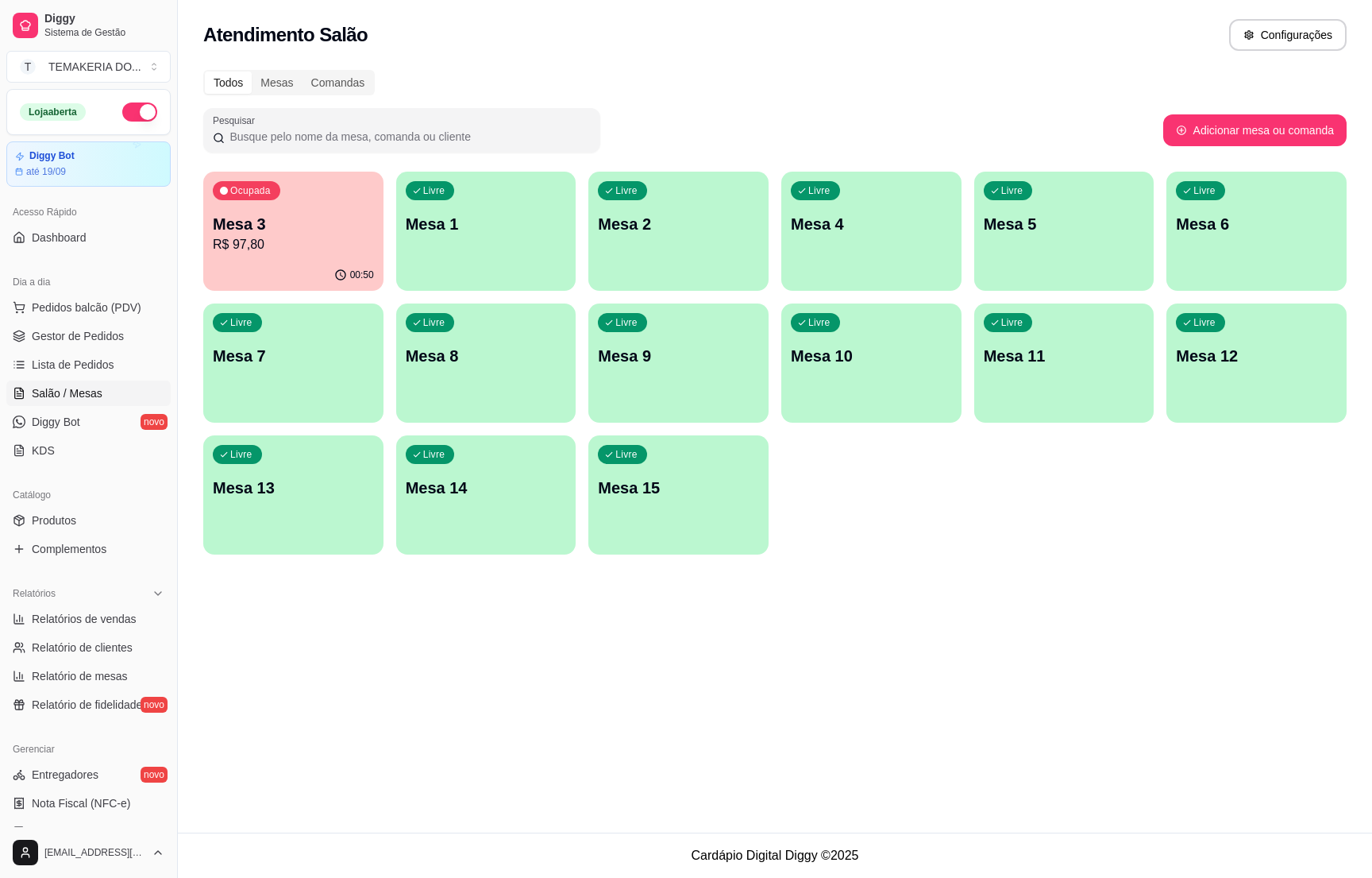
click at [296, 252] on p "R$ 97,80" at bounding box center [293, 244] width 162 height 19
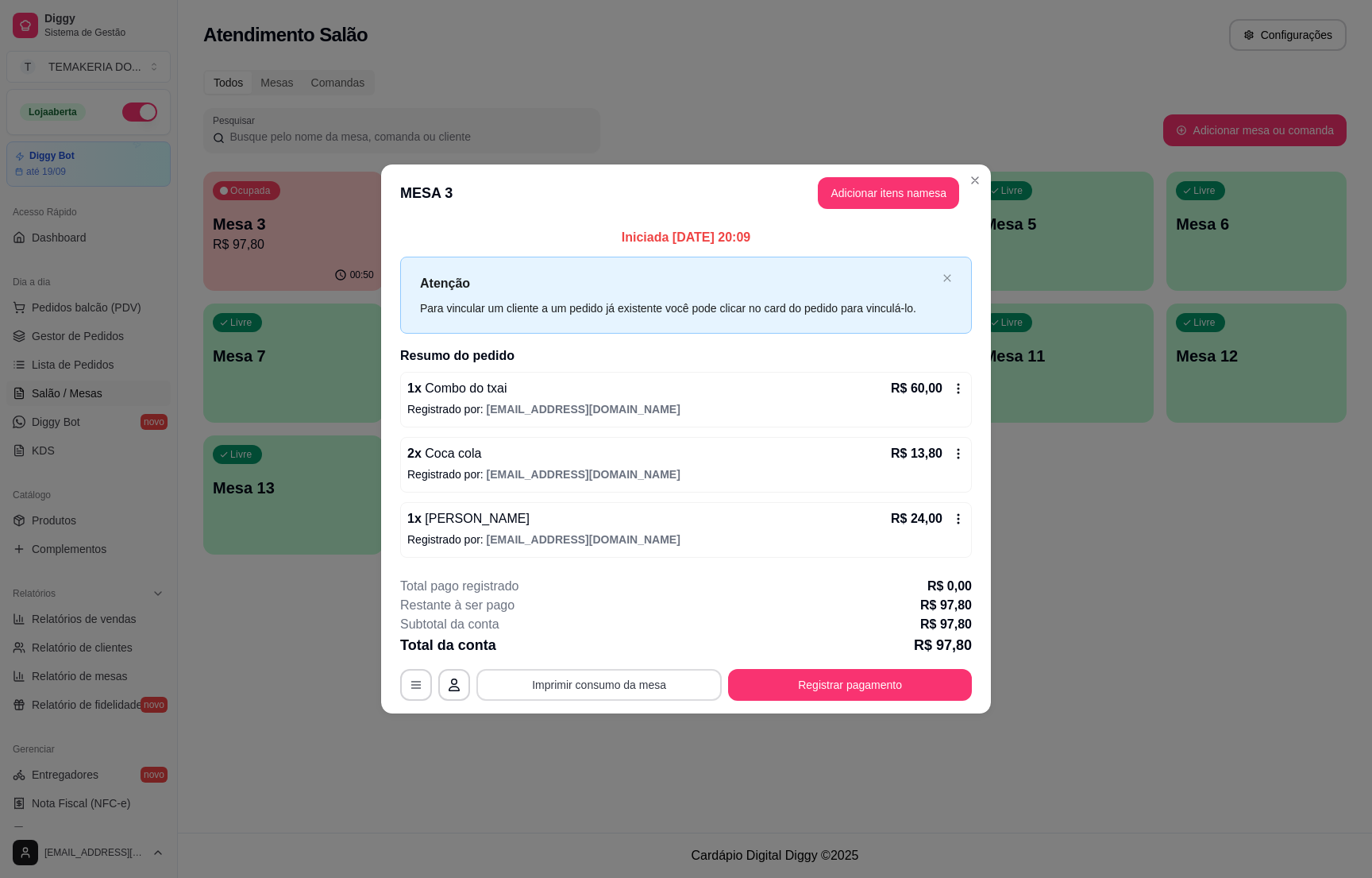
click at [622, 689] on button "Imprimir consumo da mesa" at bounding box center [599, 684] width 246 height 32
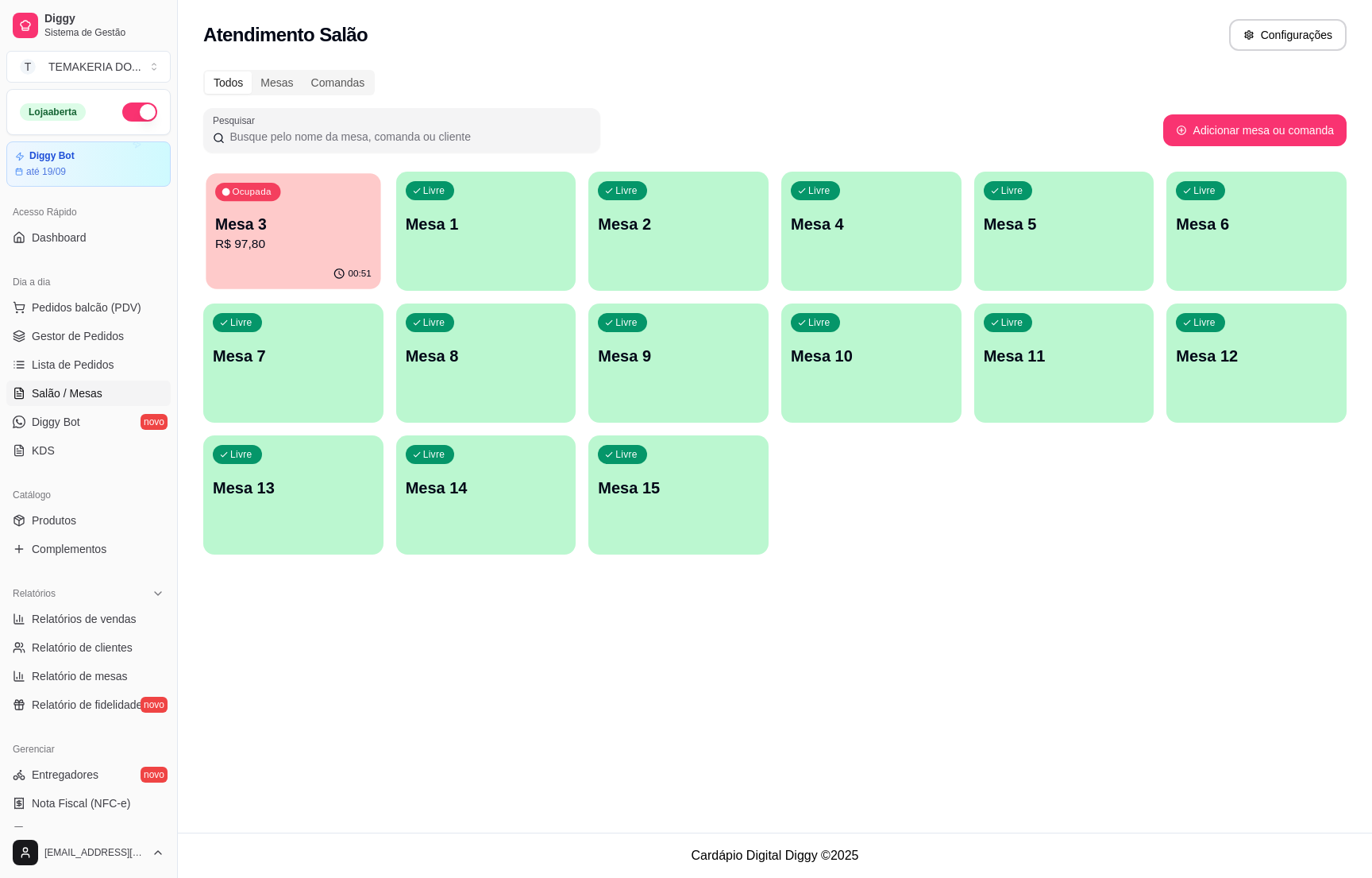
click at [281, 262] on div "00:51" at bounding box center [293, 274] width 175 height 31
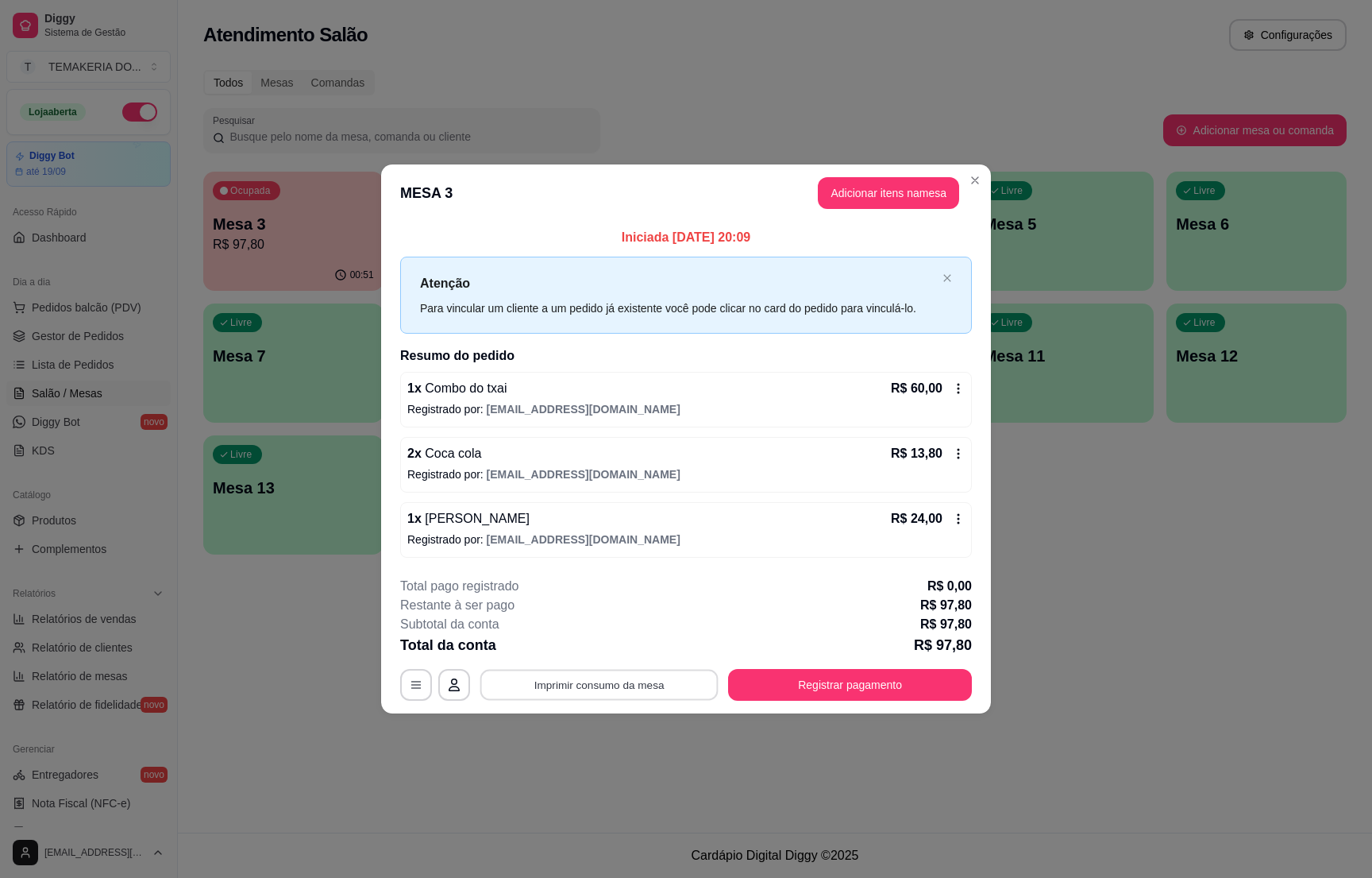
click at [620, 678] on button "Imprimir consumo da mesa" at bounding box center [599, 685] width 238 height 31
click at [825, 679] on button "Registrar pagamento" at bounding box center [850, 685] width 236 height 31
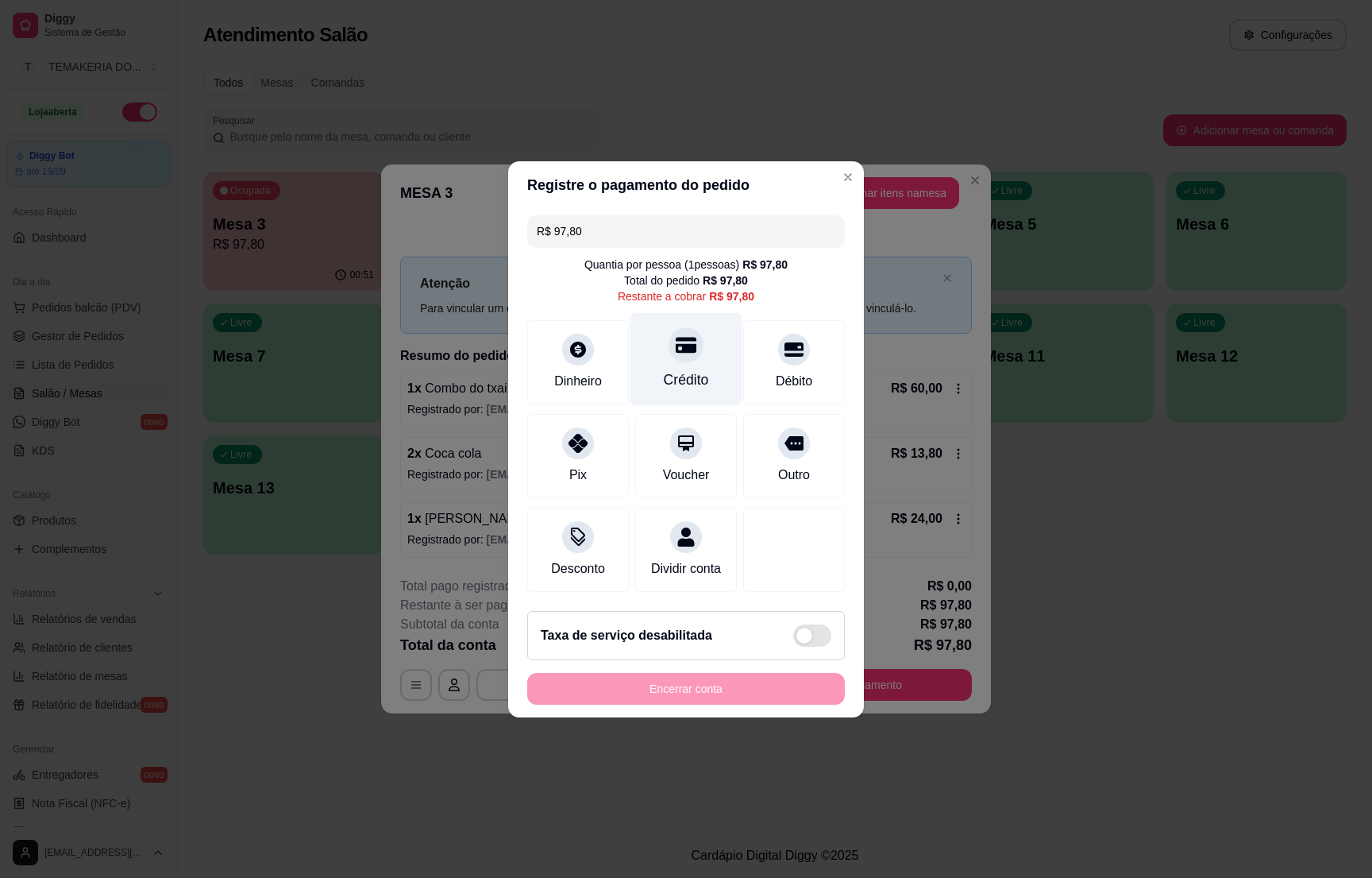
click at [665, 374] on div "Crédito" at bounding box center [686, 379] width 45 height 21
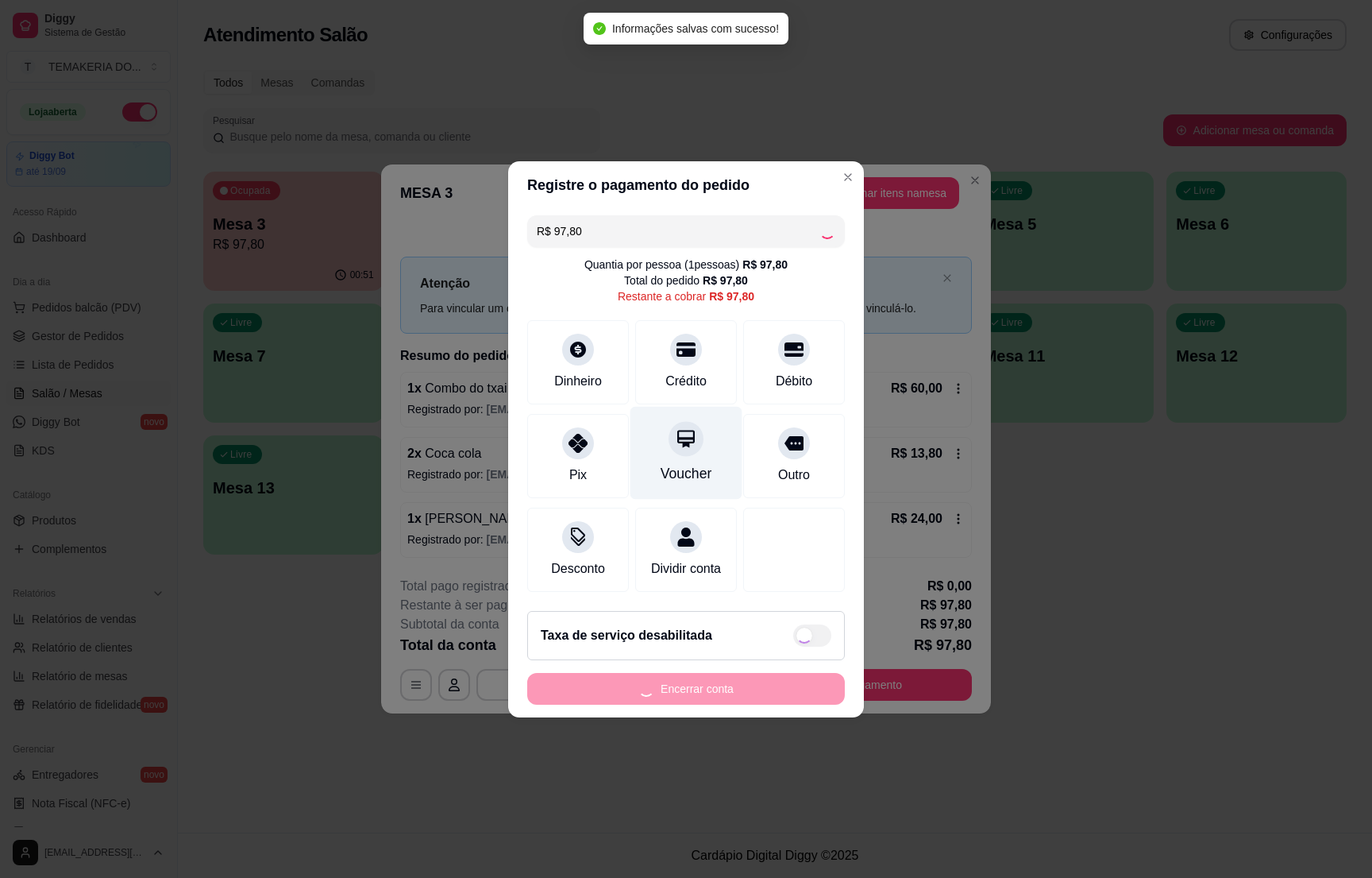
type input "R$ 0,00"
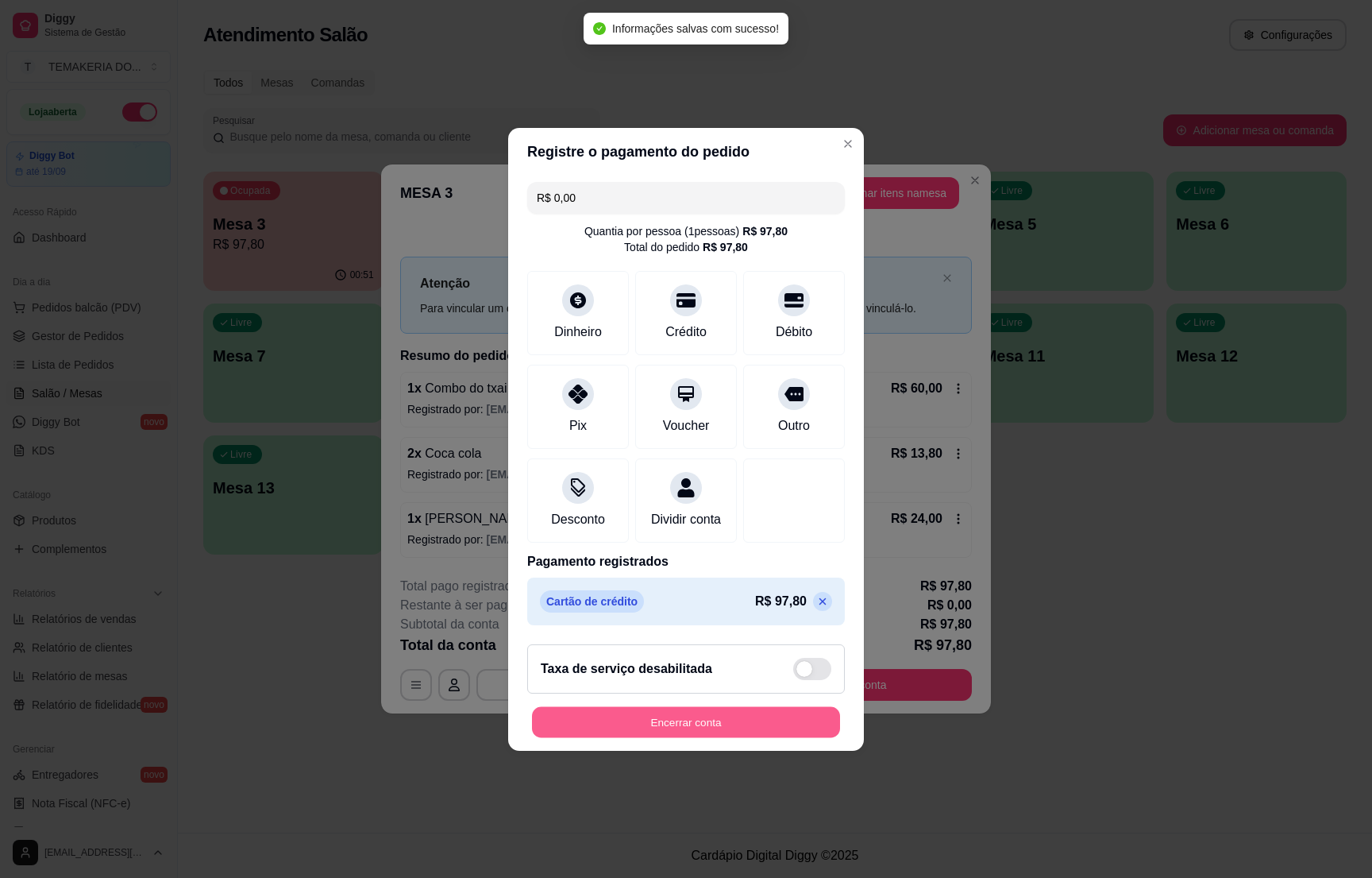
click at [644, 733] on button "Encerrar conta" at bounding box center [686, 722] width 308 height 31
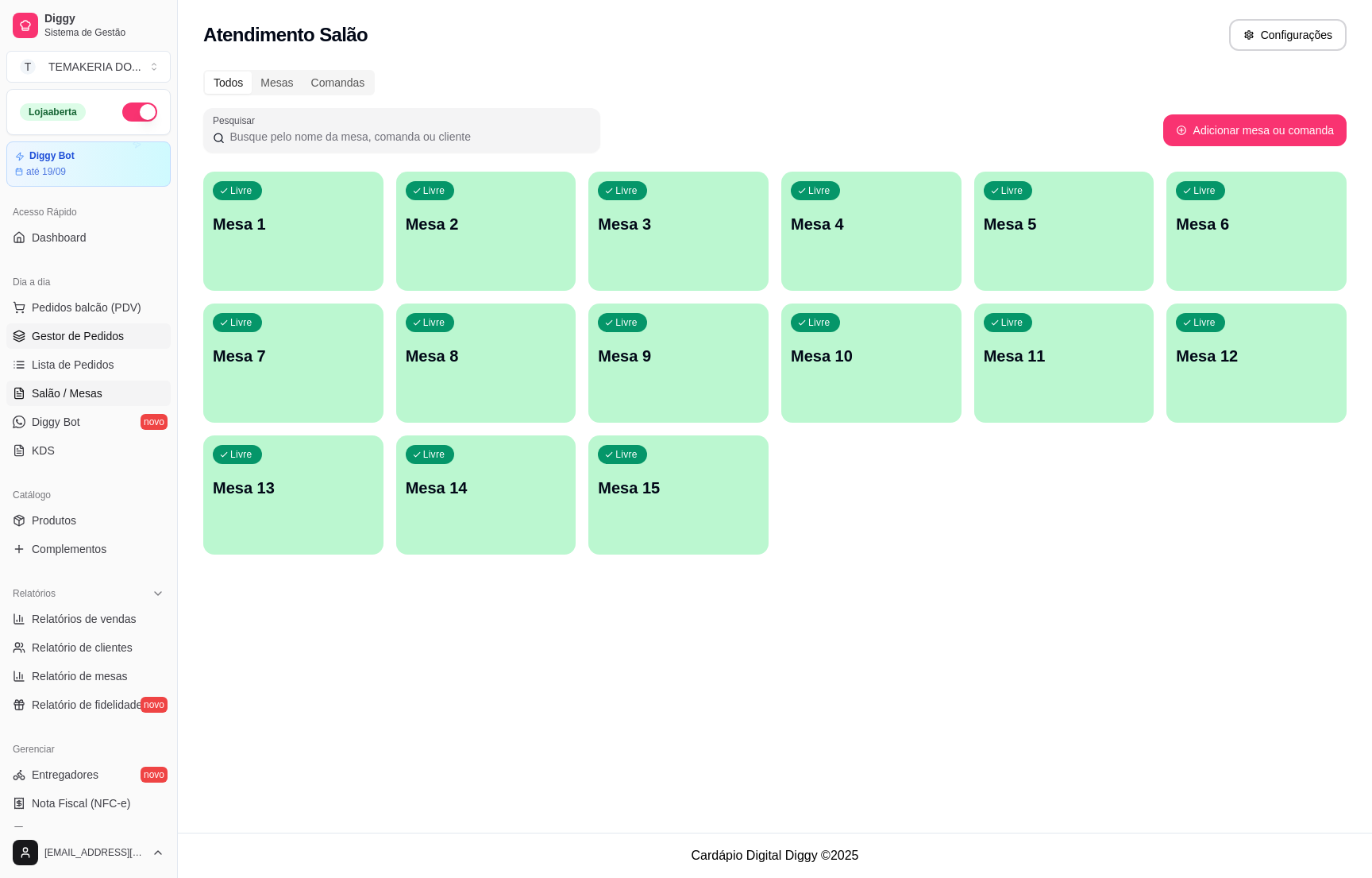
click at [94, 341] on span "Gestor de Pedidos" at bounding box center [78, 336] width 92 height 16
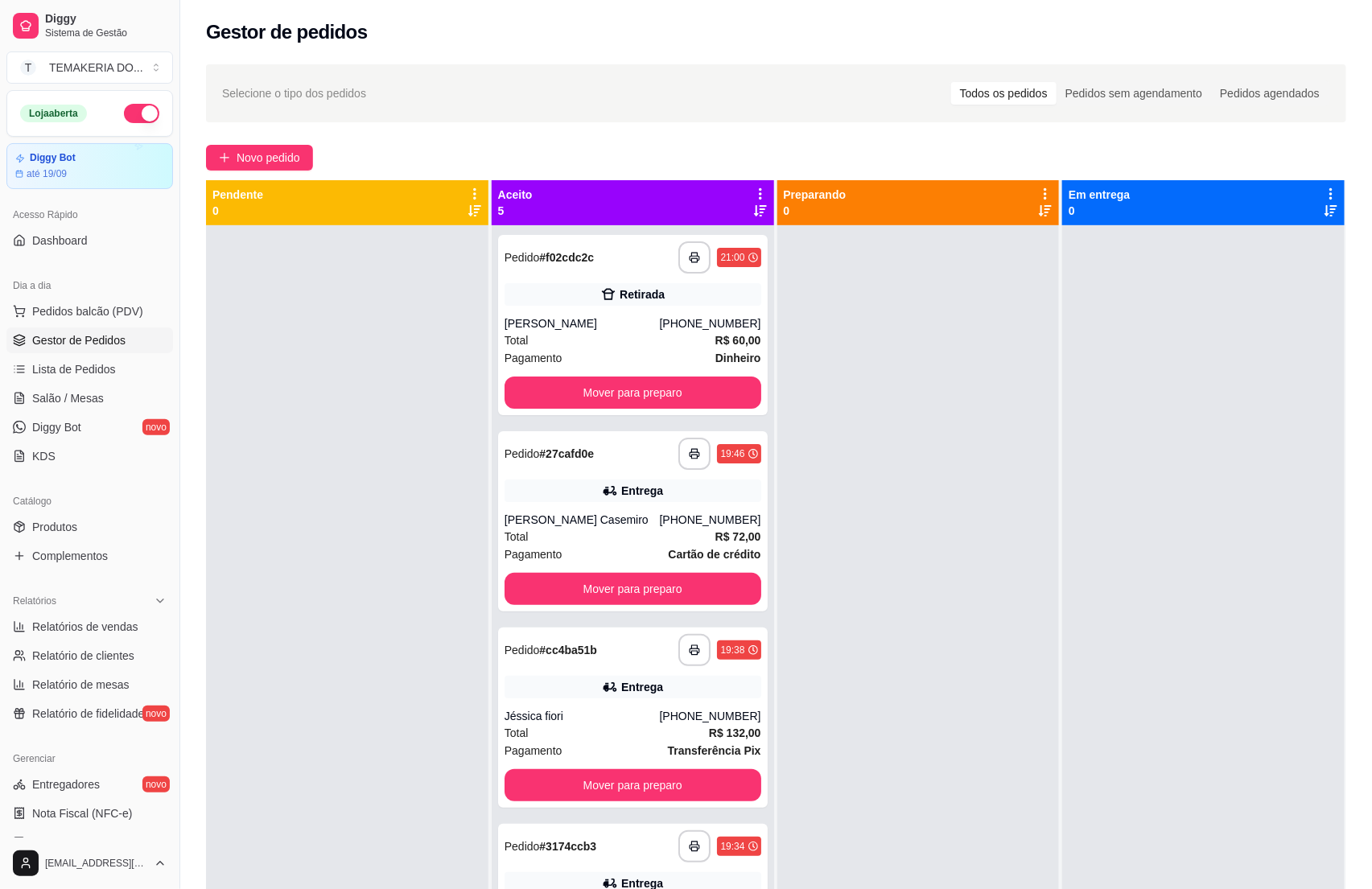
click at [124, 109] on button "button" at bounding box center [141, 113] width 35 height 19
click at [585, 386] on button "Mover para preparo" at bounding box center [632, 392] width 256 height 33
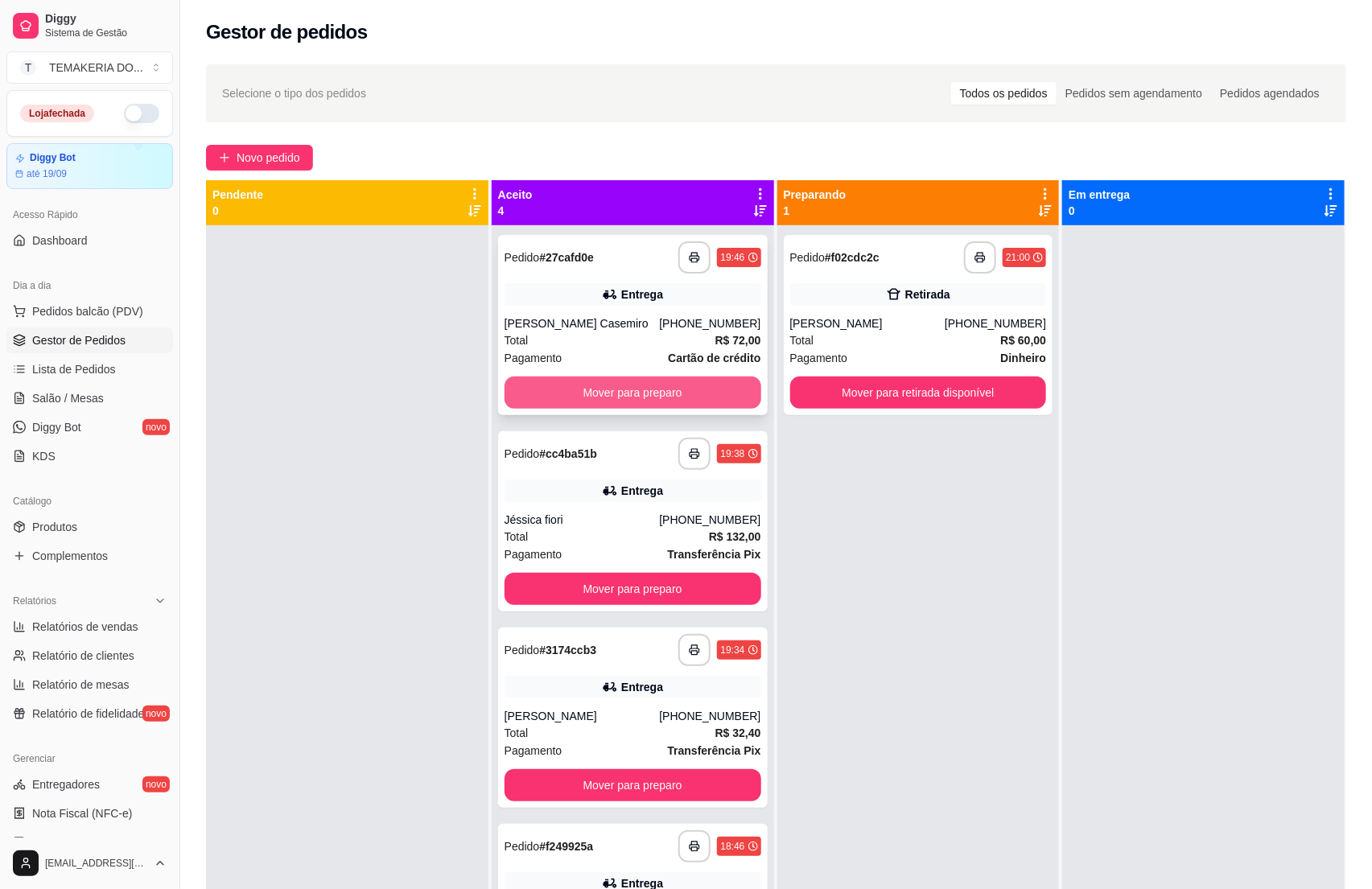
click at [655, 386] on button "Mover para preparo" at bounding box center [632, 392] width 256 height 33
click at [688, 573] on button "Mover para preparo" at bounding box center [632, 588] width 256 height 33
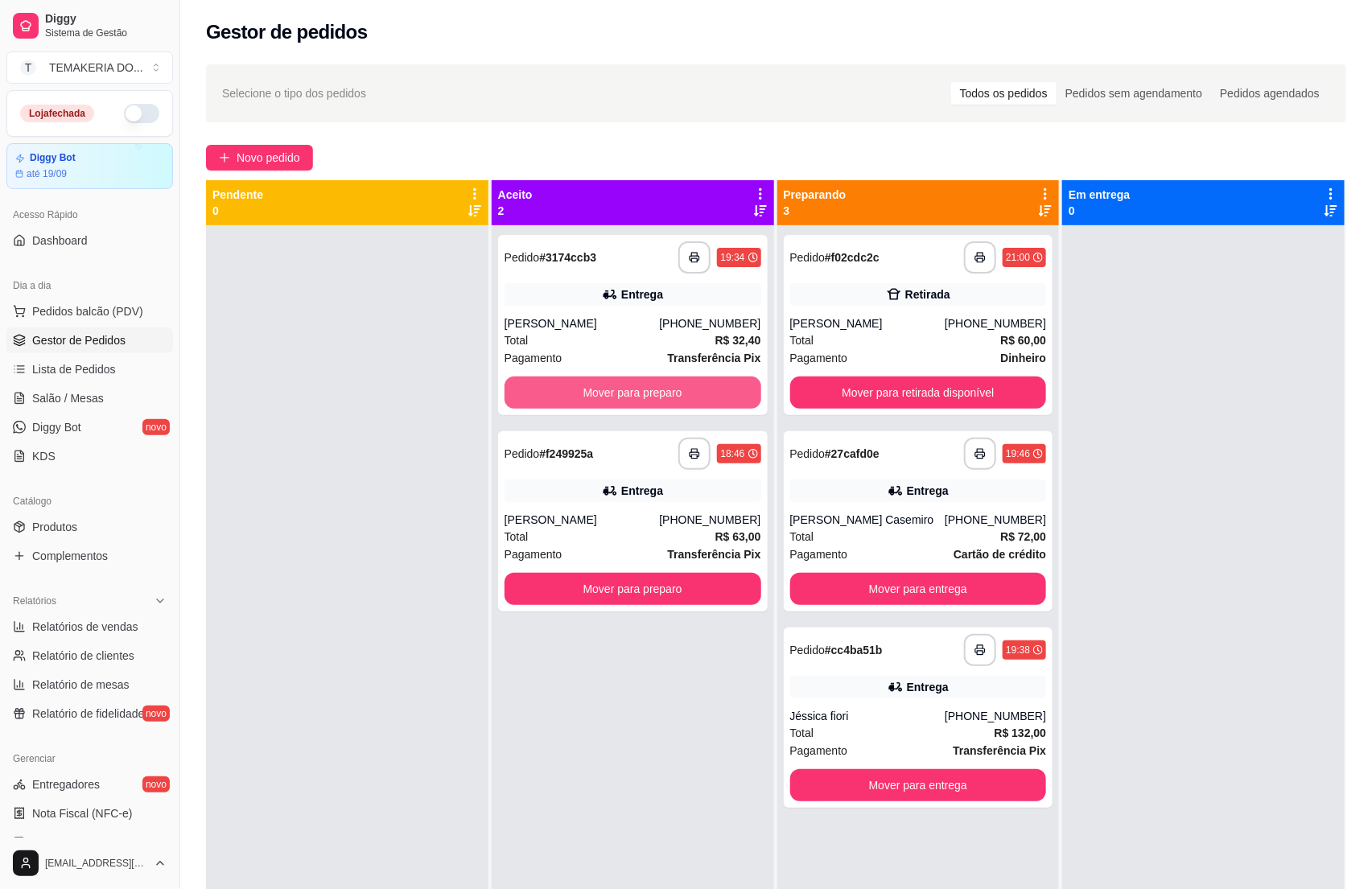
click at [688, 388] on button "Mover para preparo" at bounding box center [632, 392] width 256 height 33
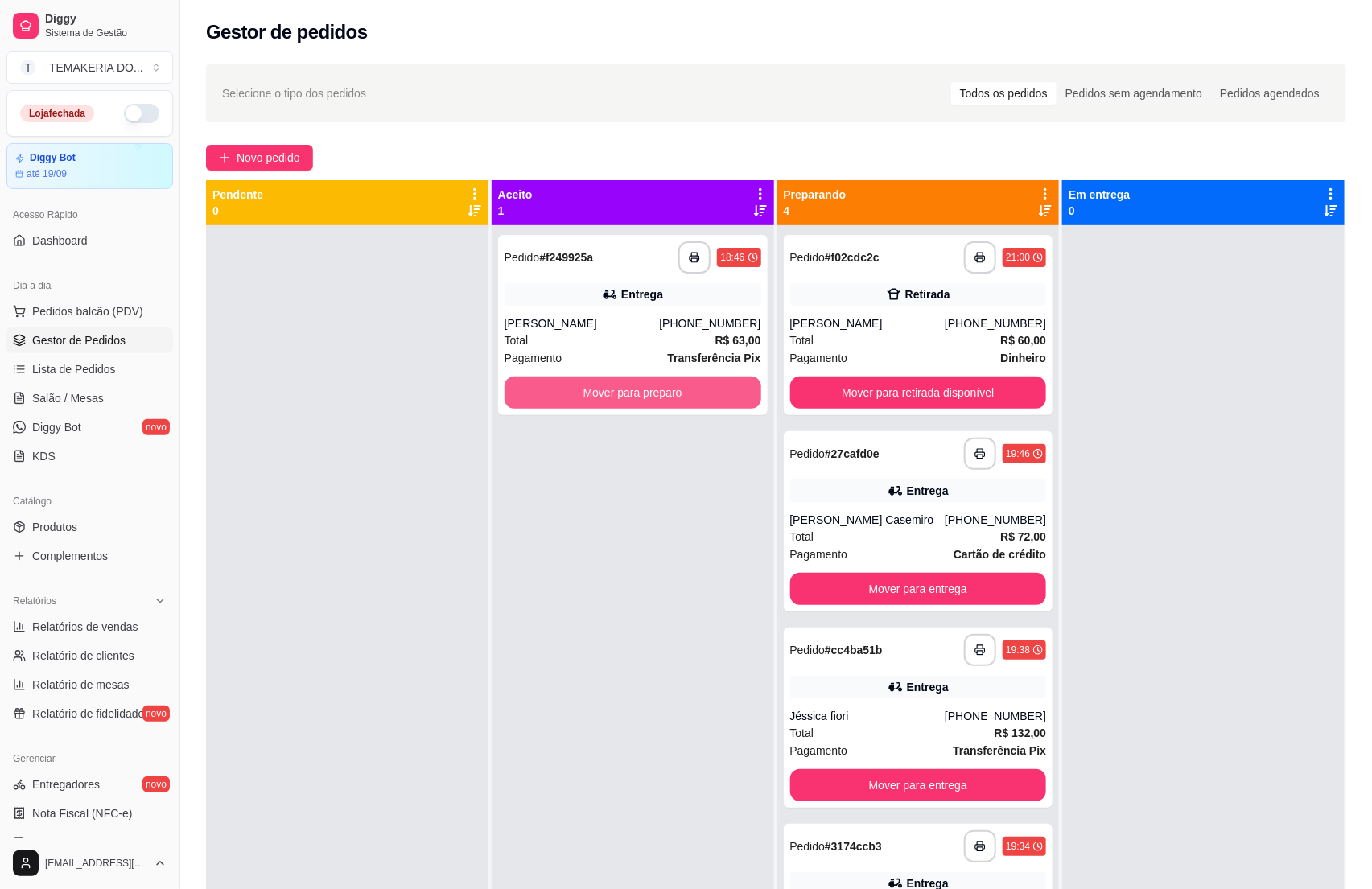
click at [688, 388] on button "Mover para preparo" at bounding box center [632, 392] width 256 height 33
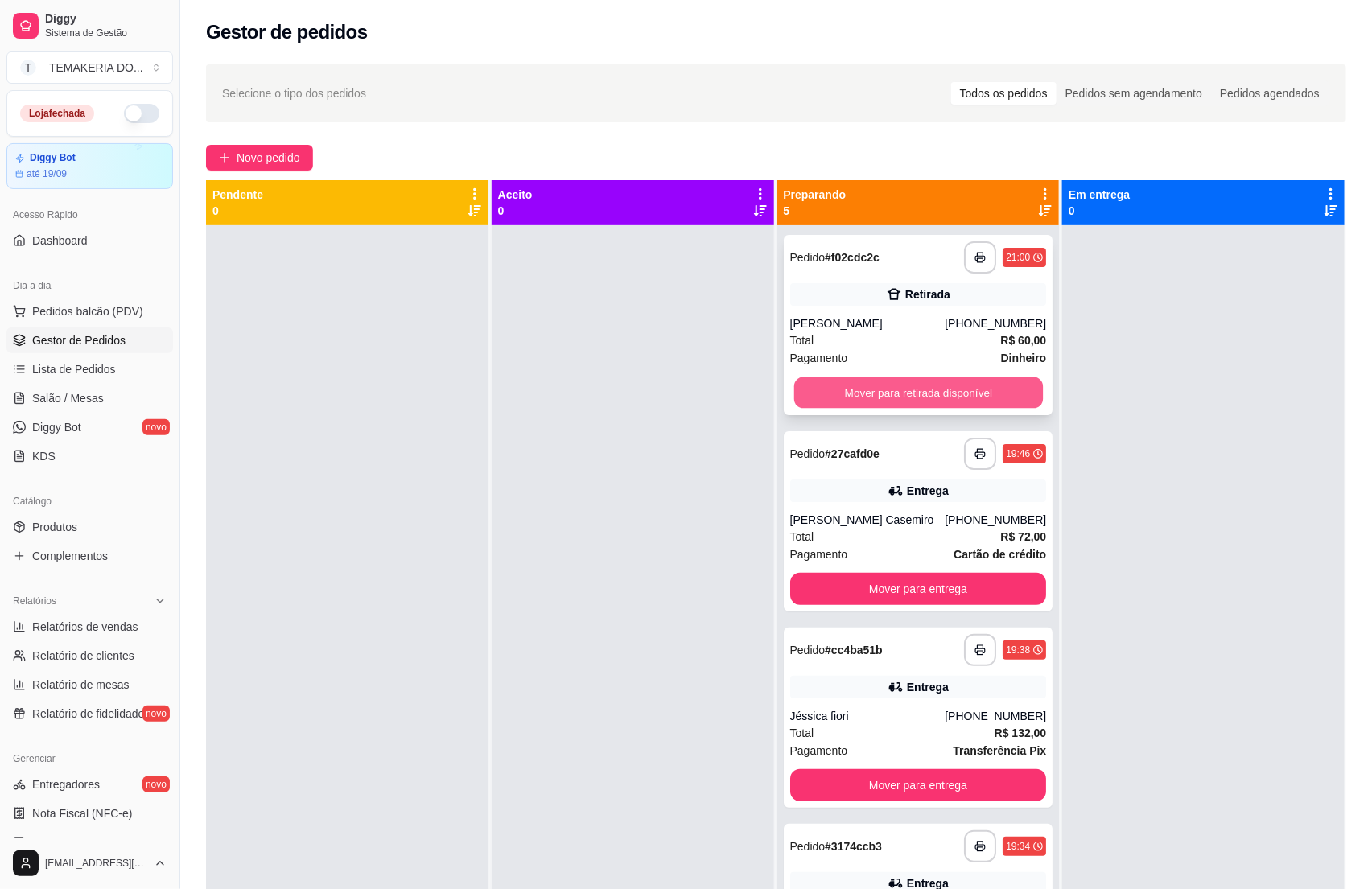
click at [894, 398] on button "Mover para retirada disponível" at bounding box center [918, 393] width 249 height 32
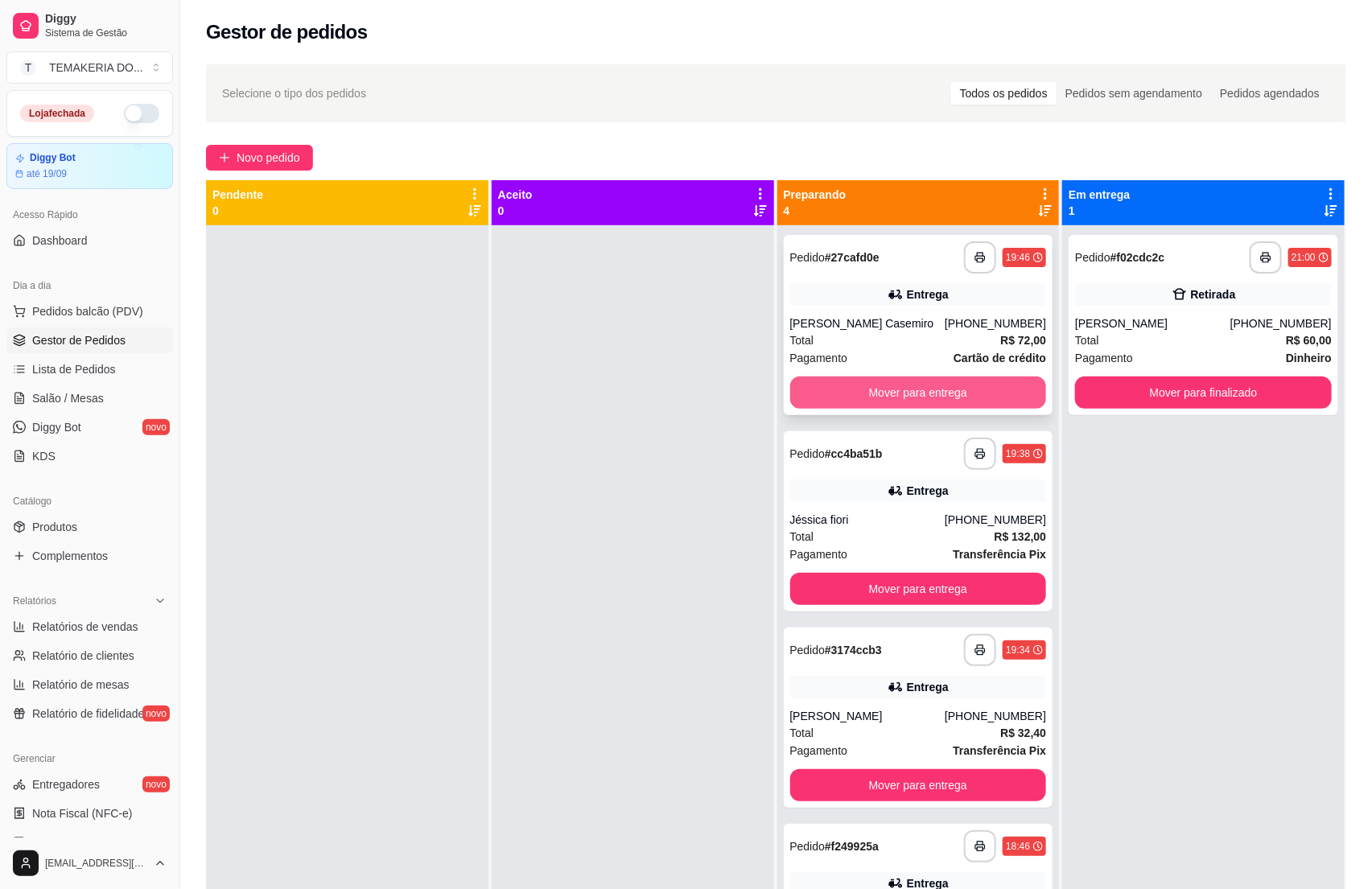
click at [964, 399] on button "Mover para entrega" at bounding box center [918, 392] width 256 height 33
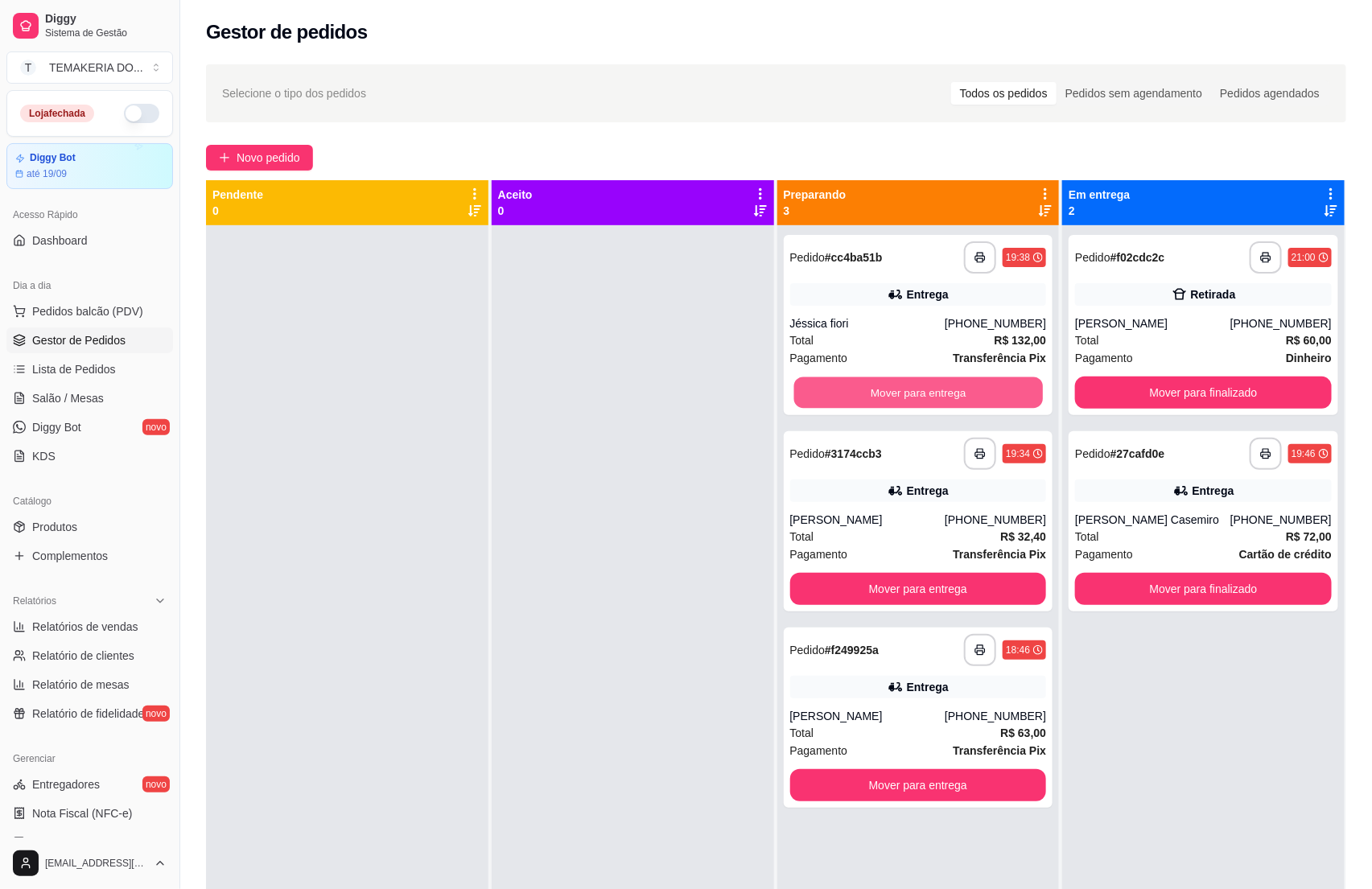
click at [964, 399] on button "Mover para entrega" at bounding box center [918, 393] width 249 height 32
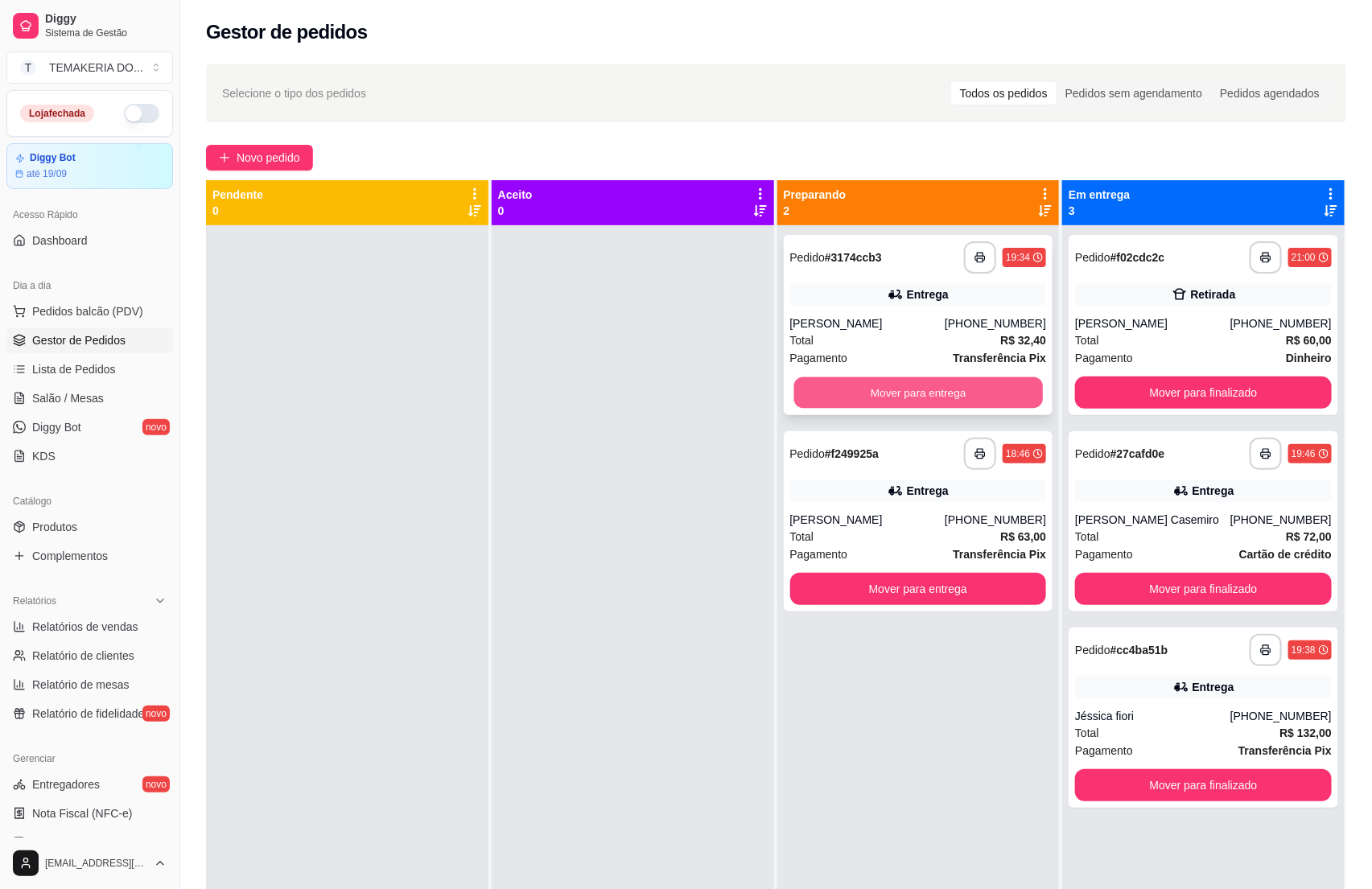
click at [965, 401] on button "Mover para entrega" at bounding box center [918, 393] width 249 height 32
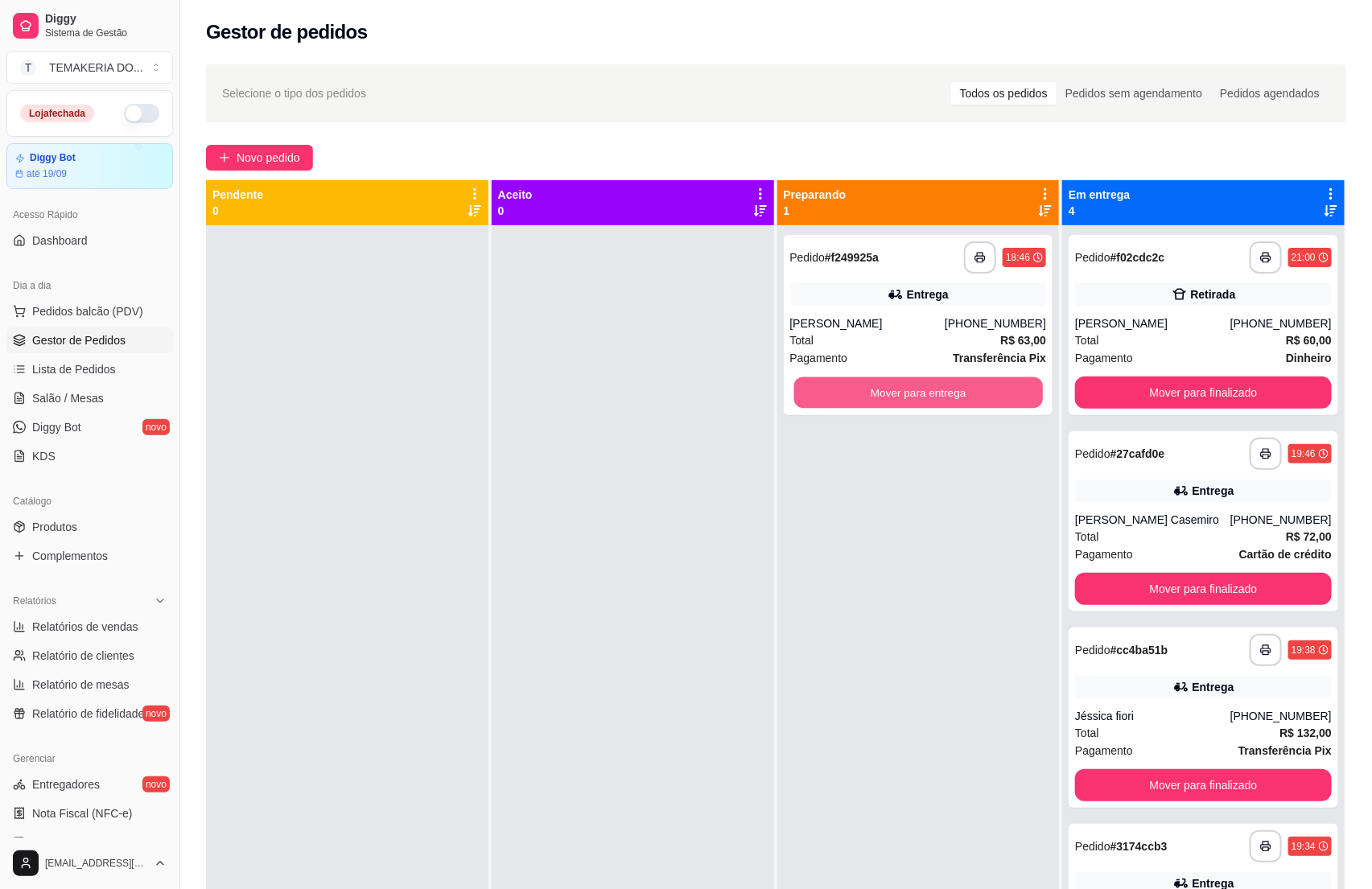
click at [965, 401] on button "Mover para entrega" at bounding box center [918, 393] width 249 height 32
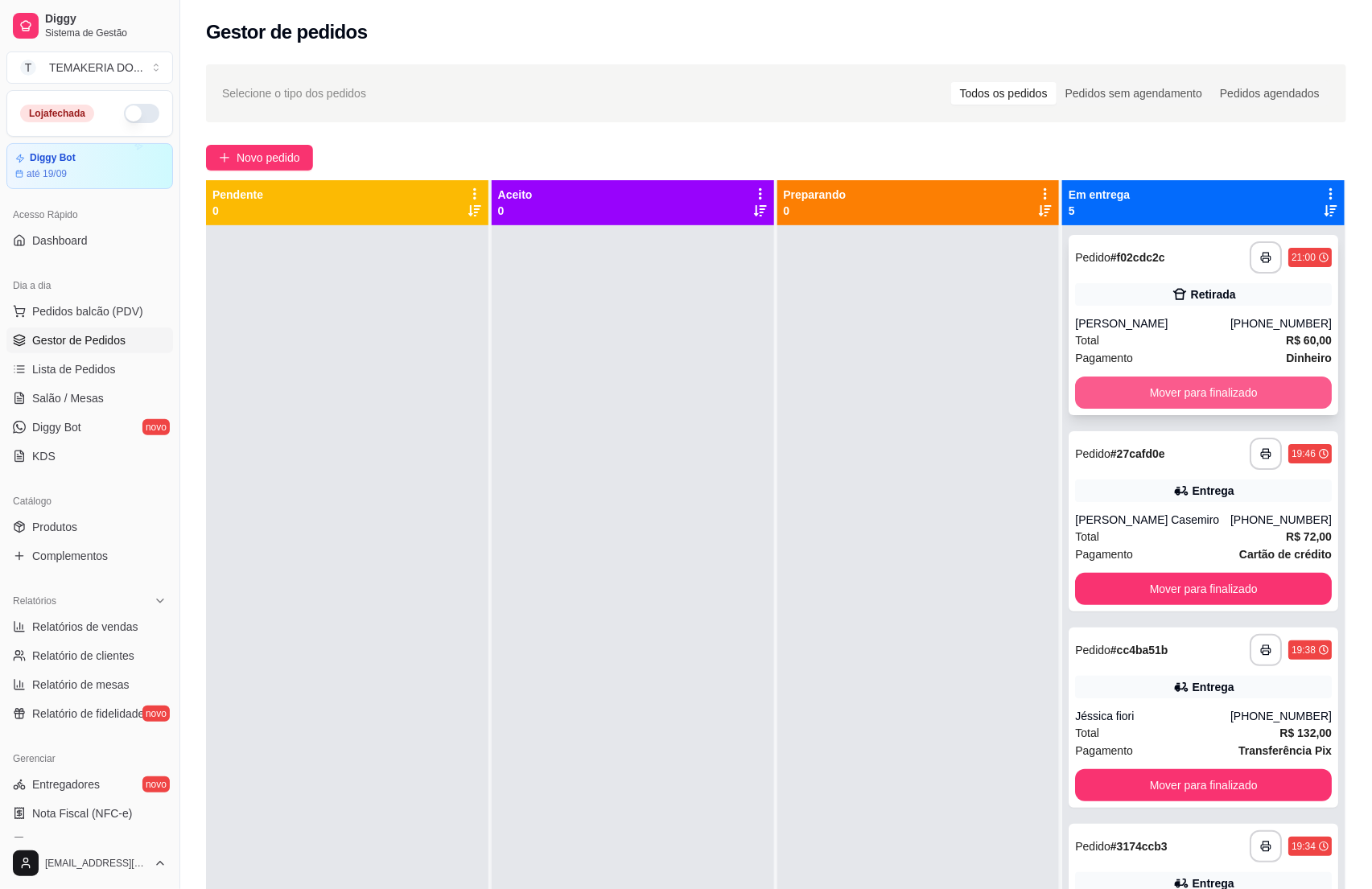
click at [1086, 398] on button "Mover para finalizado" at bounding box center [1203, 392] width 256 height 33
click at [1122, 573] on button "Mover para finalizado" at bounding box center [1203, 588] width 256 height 33
click at [1147, 573] on button "Mover para finalizado" at bounding box center [1203, 588] width 256 height 33
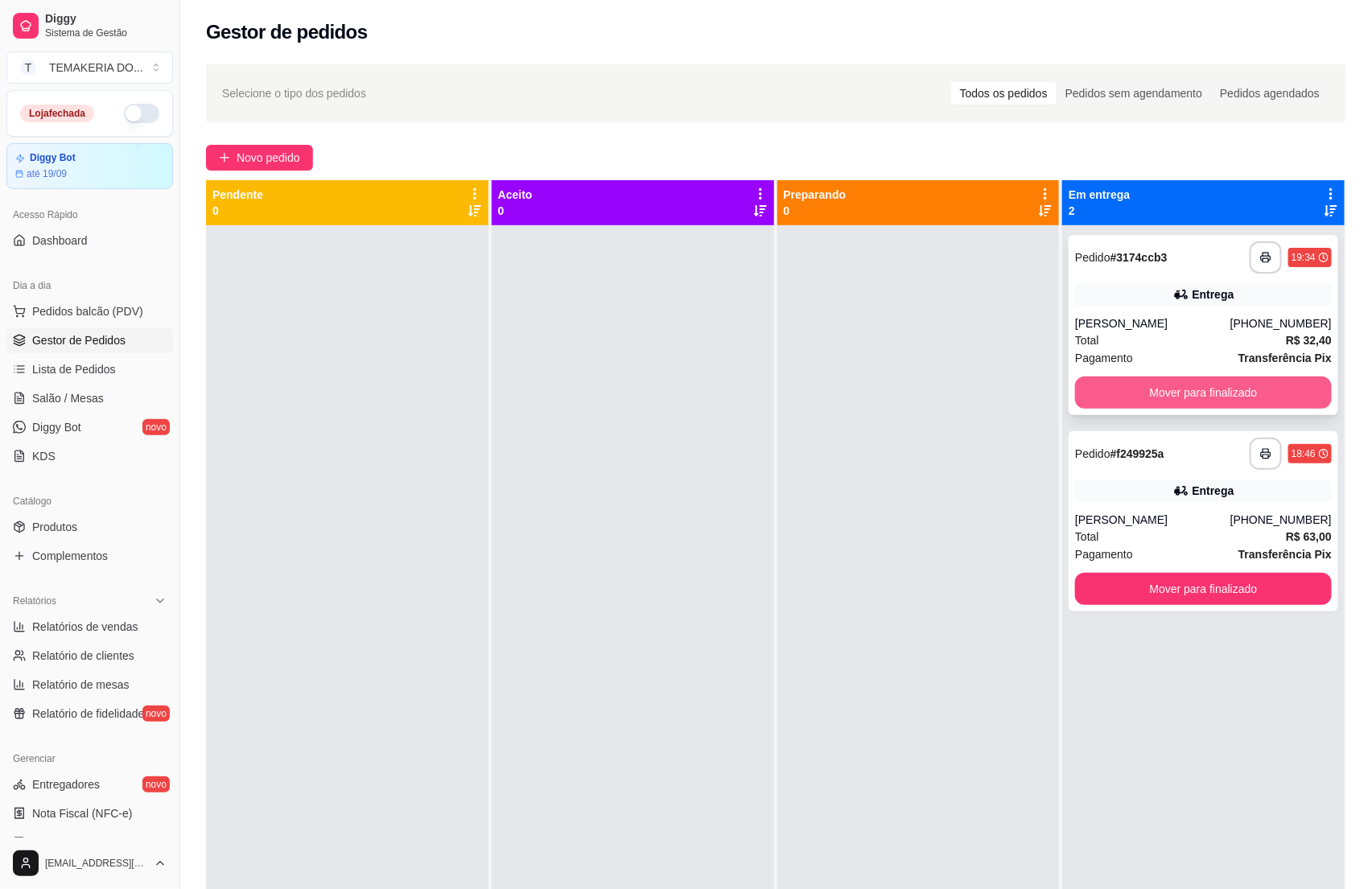
click at [1177, 402] on button "Mover para finalizado" at bounding box center [1203, 392] width 256 height 33
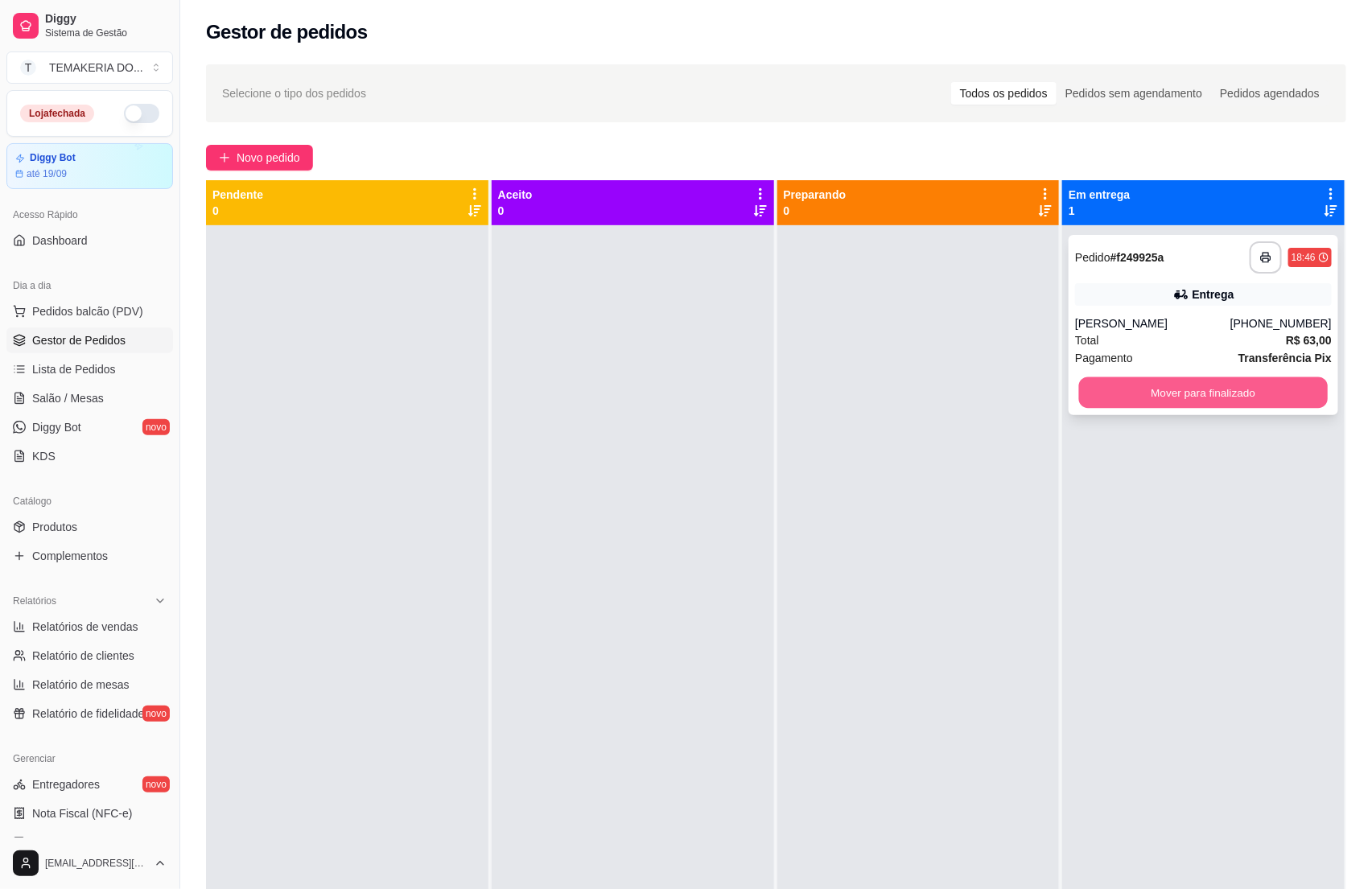
click at [1183, 393] on button "Mover para finalizado" at bounding box center [1203, 393] width 249 height 32
